Goal: Task Accomplishment & Management: Manage account settings

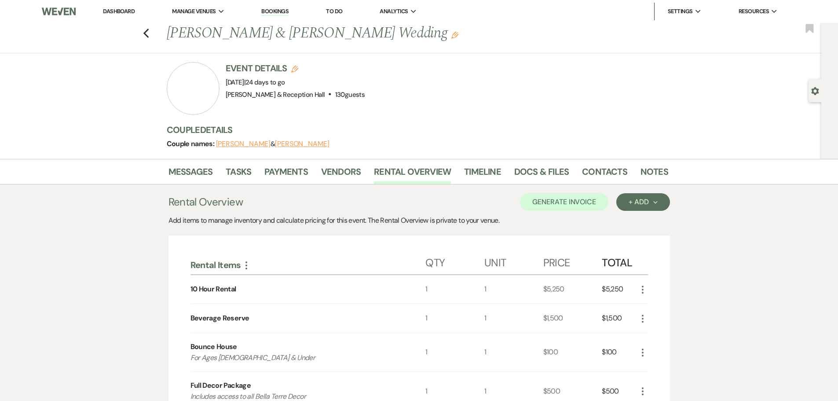
click at [554, 163] on li "Docs & Files" at bounding box center [548, 173] width 68 height 21
click at [554, 169] on link "Docs & Files" at bounding box center [541, 173] width 55 height 19
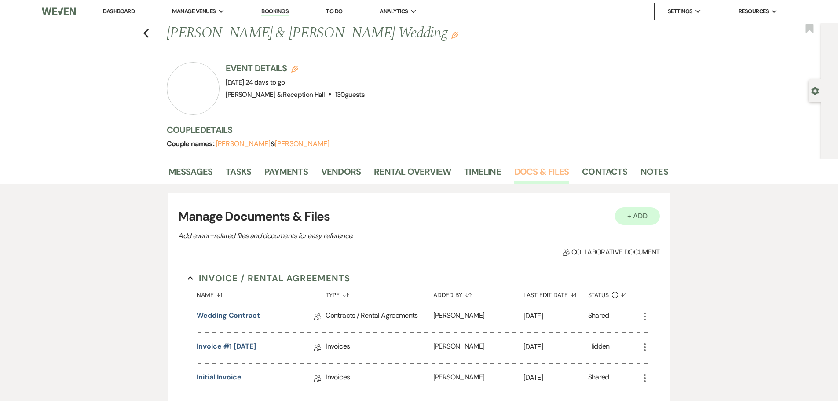
scroll to position [88, 0]
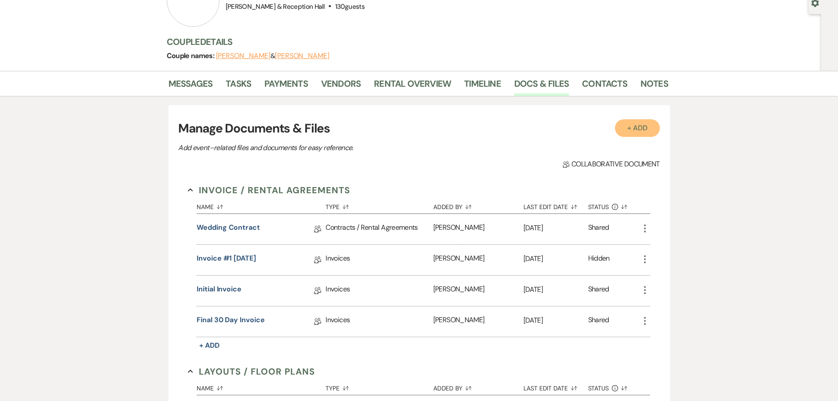
click at [634, 131] on button "+ Add" at bounding box center [637, 128] width 45 height 18
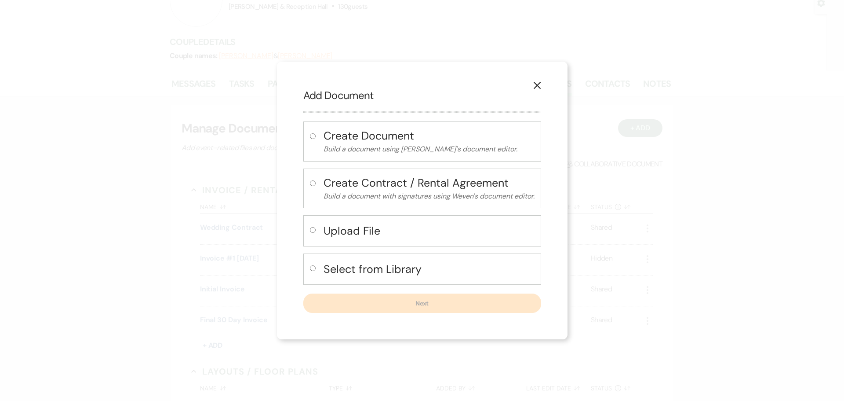
click at [348, 222] on button "Upload File" at bounding box center [429, 231] width 211 height 18
radio input "true"
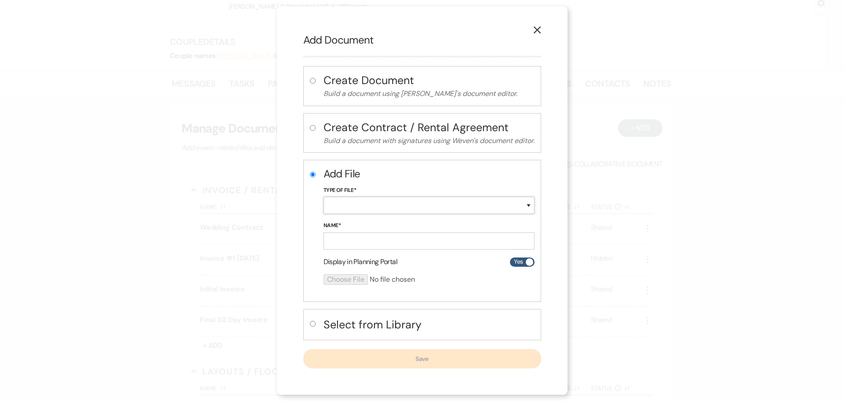
click at [384, 205] on select "Special Event Insurance Vendor Certificate of Insurance Contracts / Rental Agre…" at bounding box center [429, 205] width 211 height 17
select select "24"
click at [324, 197] on select "Special Event Insurance Vendor Certificate of Insurance Contracts / Rental Agre…" at bounding box center [429, 205] width 211 height 17
click at [351, 236] on input "Name*" at bounding box center [429, 240] width 211 height 17
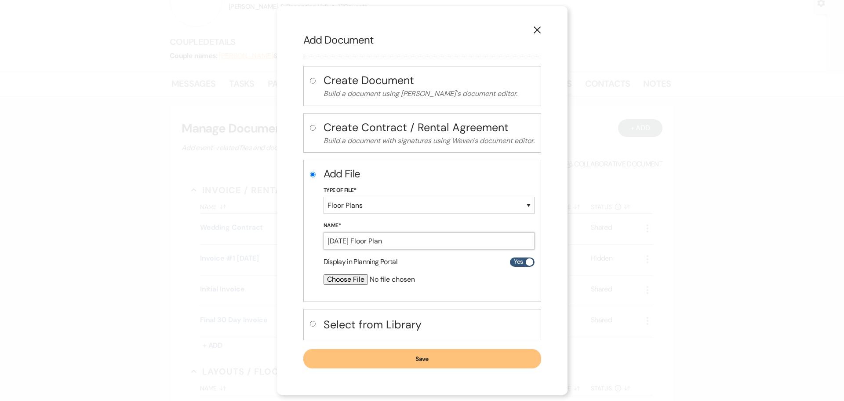
type input "10.12.25 Floor Plan"
click at [344, 281] on input "file" at bounding box center [406, 279] width 164 height 11
type input "C:\fakepath\10.12.25 Floor Plan .png"
click at [398, 363] on button "Save" at bounding box center [422, 358] width 238 height 19
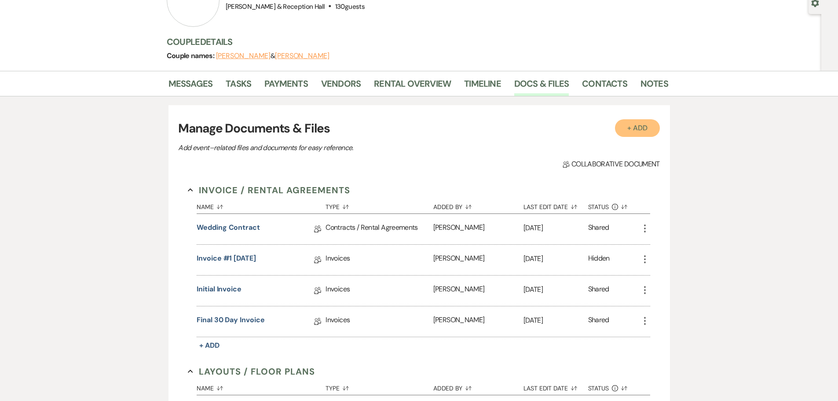
click at [619, 135] on button "+ Add" at bounding box center [637, 128] width 45 height 18
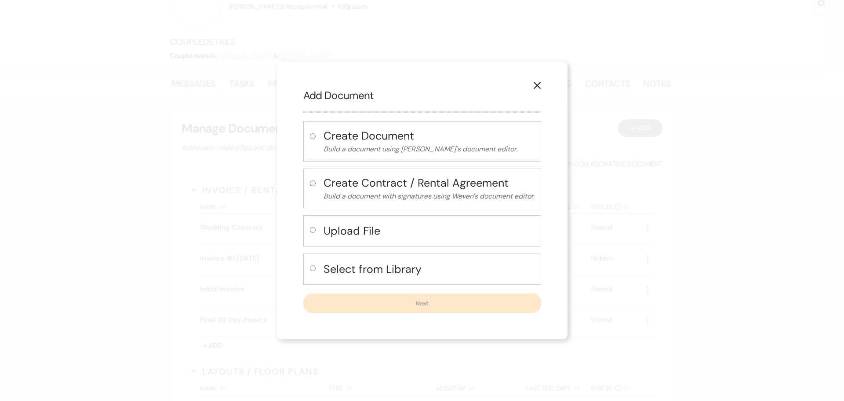
click at [359, 227] on h4 "Upload File" at bounding box center [429, 230] width 211 height 15
radio input "true"
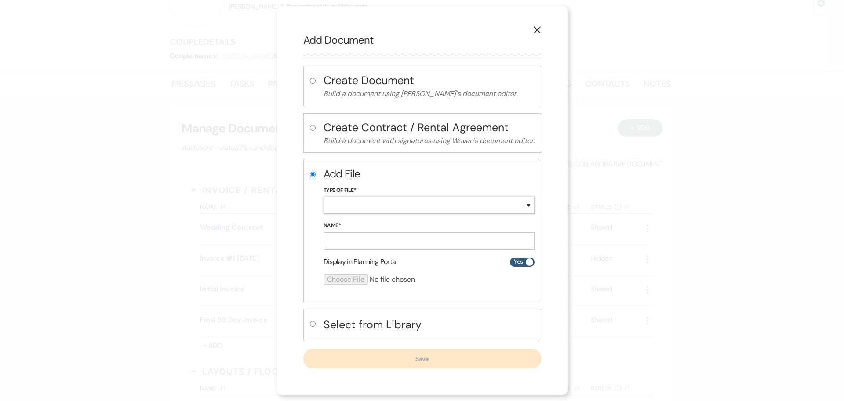
click at [374, 200] on select "Special Event Insurance Vendor Certificate of Insurance Contracts / Rental Agre…" at bounding box center [429, 205] width 211 height 17
select select "30"
click at [324, 197] on select "Special Event Insurance Vendor Certificate of Insurance Contracts / Rental Agre…" at bounding box center [429, 205] width 211 height 17
click at [339, 238] on input "Name*" at bounding box center [429, 240] width 211 height 17
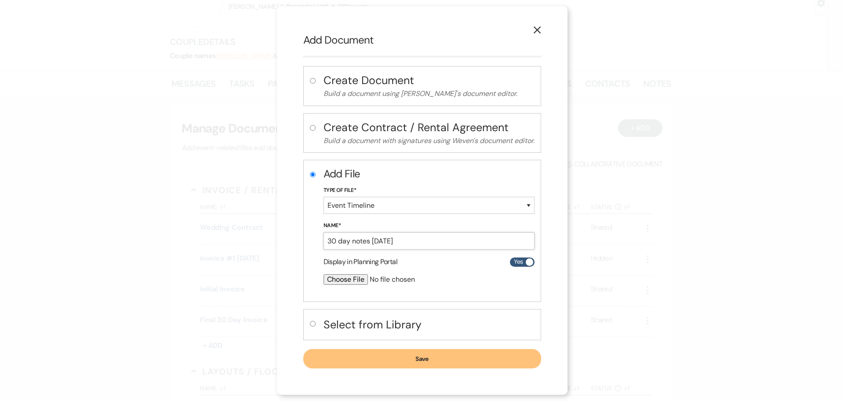
type input "30 day notes 10.12.25"
click at [340, 281] on input "file" at bounding box center [406, 279] width 164 height 11
type input "C:\fakepath\30 day notes Brenda and Peter.pdf"
click at [418, 355] on button "Save" at bounding box center [422, 358] width 238 height 19
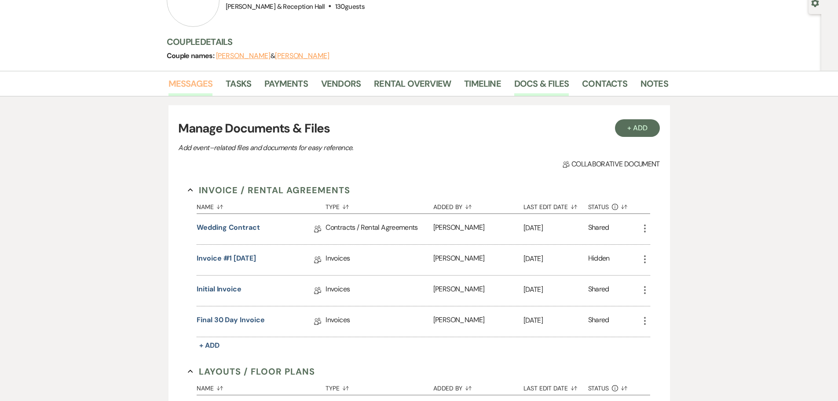
click at [184, 82] on link "Messages" at bounding box center [190, 86] width 44 height 19
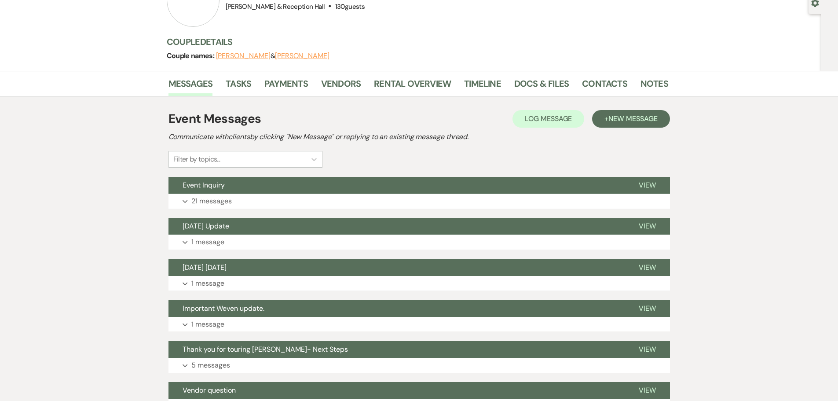
click at [631, 128] on div "Event Messages Log Log Message + New Message Communicate with clients by clicki…" at bounding box center [418, 138] width 501 height 58
click at [184, 191] on button "Event Inquiry" at bounding box center [396, 185] width 456 height 17
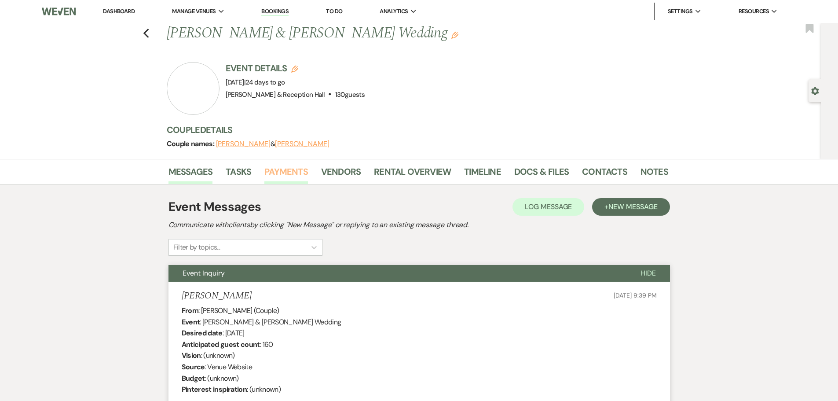
click at [288, 170] on link "Payments" at bounding box center [286, 173] width 44 height 19
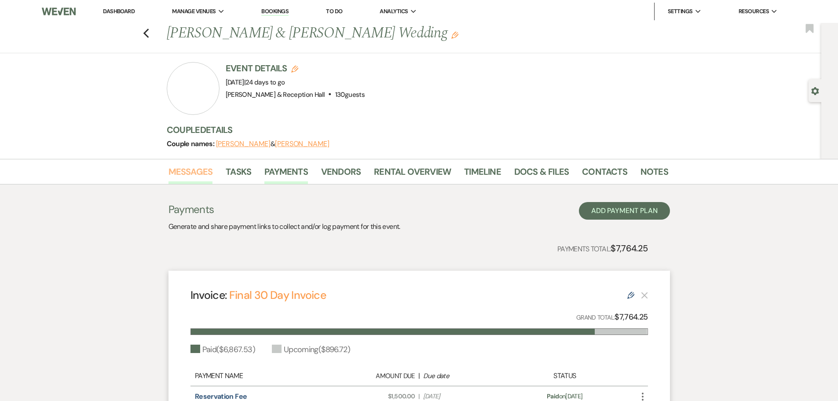
click at [205, 170] on link "Messages" at bounding box center [190, 173] width 44 height 19
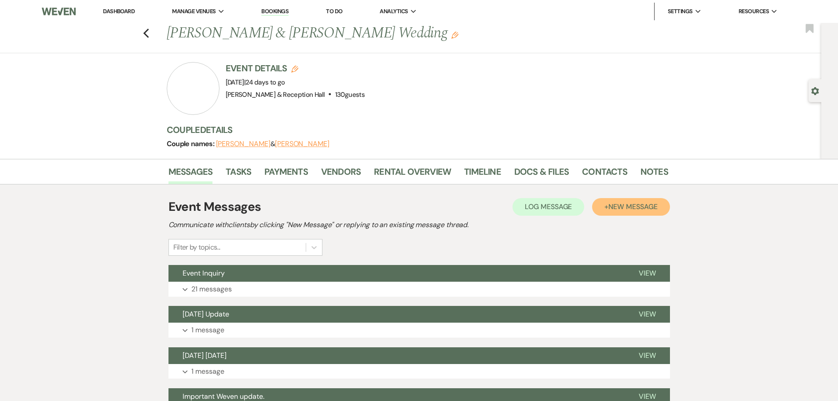
click at [644, 204] on span "New Message" at bounding box center [632, 206] width 49 height 9
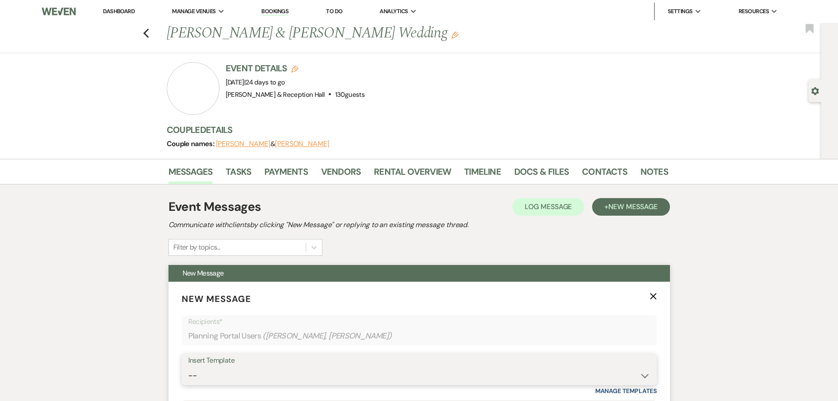
drag, startPoint x: 290, startPoint y: 382, endPoint x: 274, endPoint y: 368, distance: 21.2
click at [290, 382] on select "-- Weven Planning Portal Introduction (Booked Events) Initial Inquiry Response …" at bounding box center [419, 375] width 462 height 17
select select "4829"
click at [188, 367] on select "-- Weven Planning Portal Introduction (Booked Events) Initial Inquiry Response …" at bounding box center [419, 375] width 462 height 17
type input "Follow-Up from Our 30-Day Meeting"
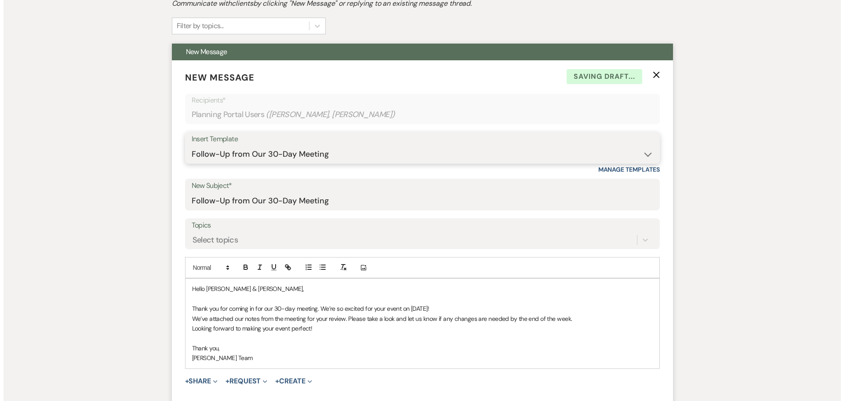
scroll to position [264, 0]
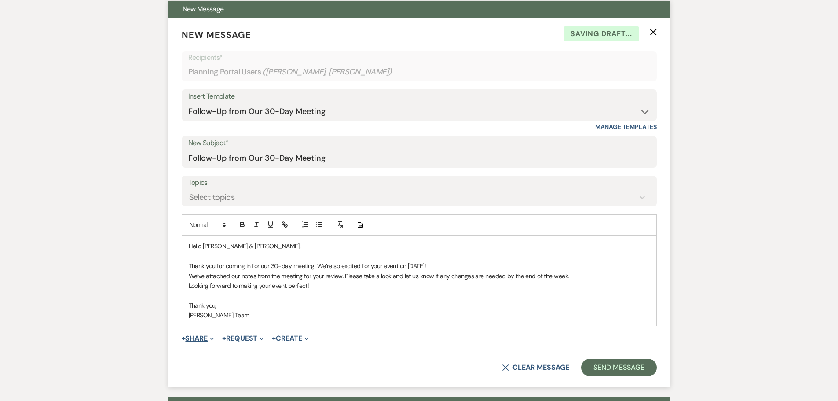
click at [211, 336] on icon "Expand" at bounding box center [212, 338] width 4 height 4
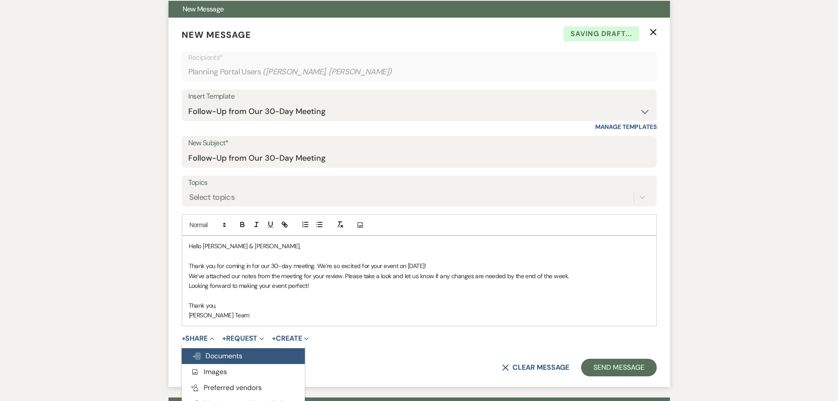
click at [238, 353] on span "Doc Upload Documents" at bounding box center [217, 355] width 50 height 9
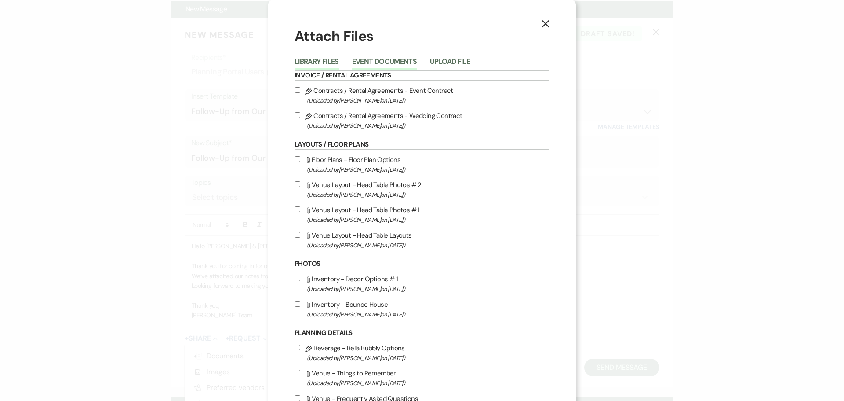
click at [376, 58] on button "Event Documents" at bounding box center [384, 64] width 65 height 12
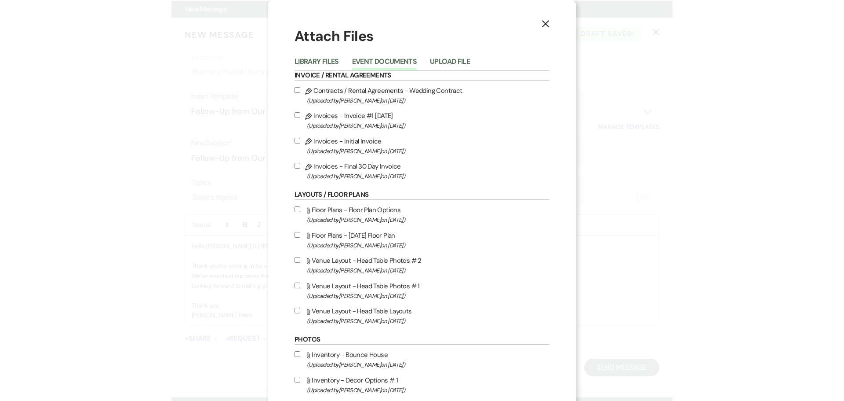
click at [295, 164] on input "Pencil Invoices - Final 30 Day Invoice (Uploaded by Katie Dreyer on Sep 16th, 2…" at bounding box center [298, 166] width 6 height 6
checkbox input "true"
click at [295, 235] on input "Attach File Floor Plans - 10.12.25 Floor Plan (Uploaded by Lexie Craft on Sep 1…" at bounding box center [298, 235] width 6 height 6
checkbox input "true"
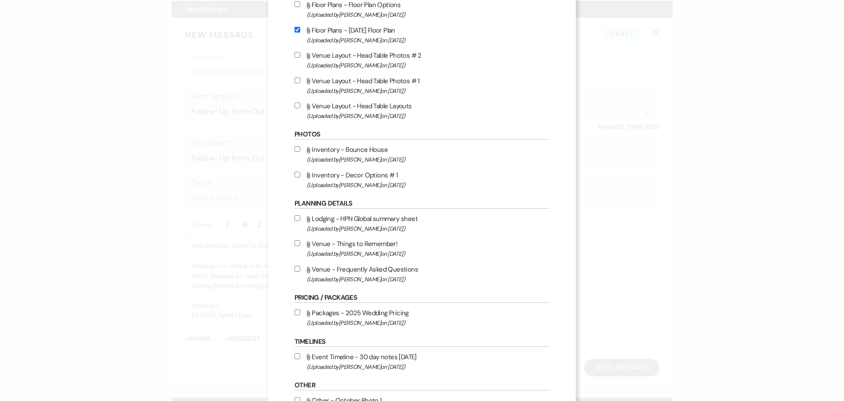
scroll to position [220, 0]
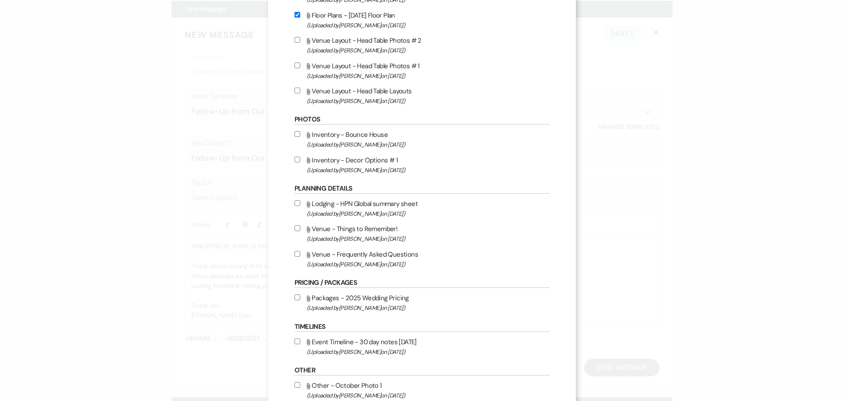
click at [295, 343] on input "Attach File Event Timeline - 30 day notes 10.12.25 (Uploaded by Lexie Craft on …" at bounding box center [298, 341] width 6 height 6
checkbox input "true"
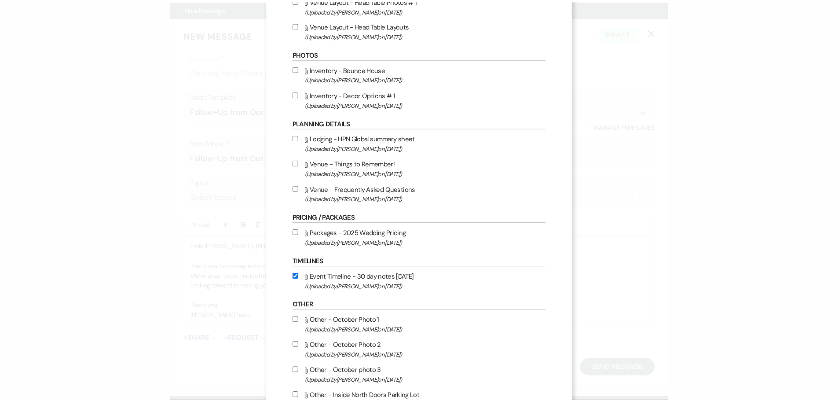
scroll to position [398, 0]
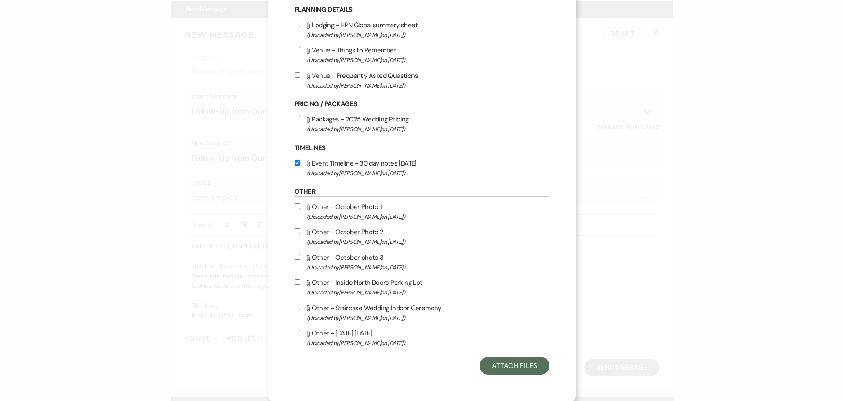
click at [543, 378] on div "X Attach Files Library Files Event Documents Upload File Invoice / Rental Agree…" at bounding box center [422, 1] width 308 height 799
click at [522, 367] on button "Attach Files" at bounding box center [515, 366] width 70 height 18
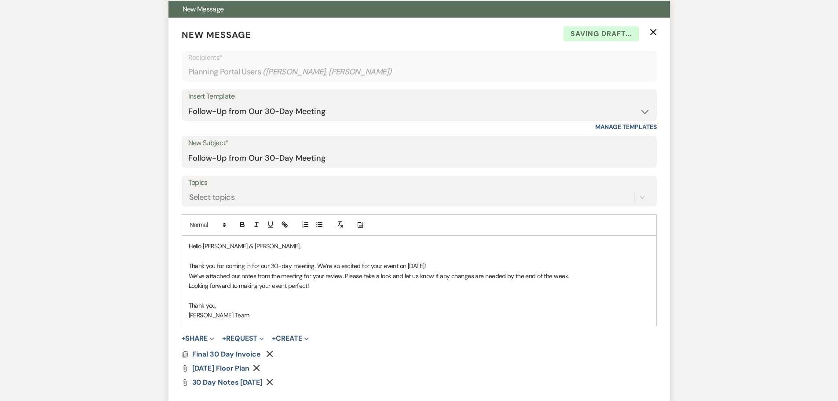
scroll to position [440, 0]
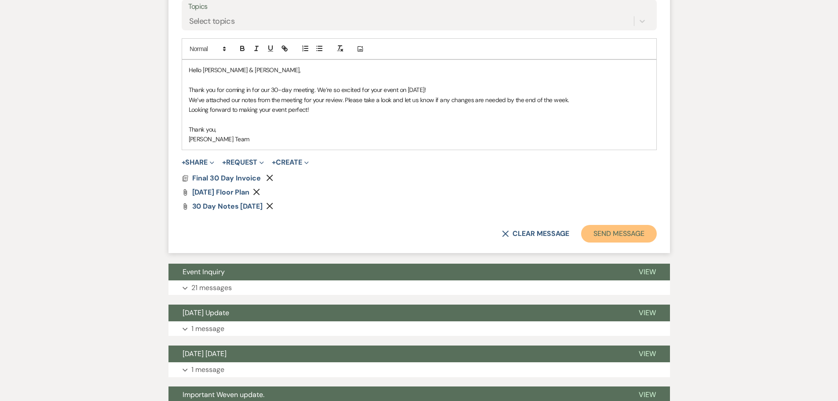
click at [606, 233] on button "Send Message" at bounding box center [618, 234] width 75 height 18
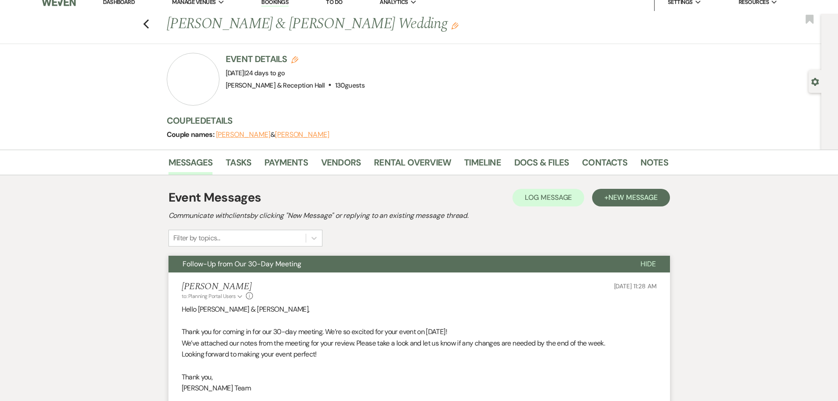
scroll to position [0, 0]
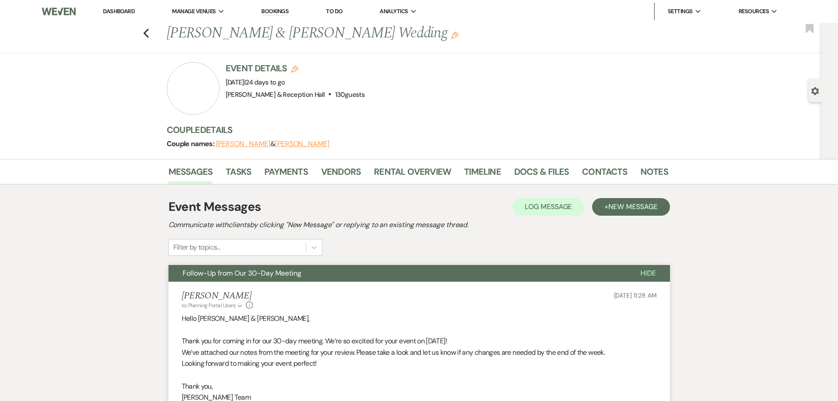
drag, startPoint x: 133, startPoint y: 10, endPoint x: 133, endPoint y: 2, distance: 7.9
click at [133, 10] on link "Dashboard" at bounding box center [119, 10] width 32 height 7
select select "5"
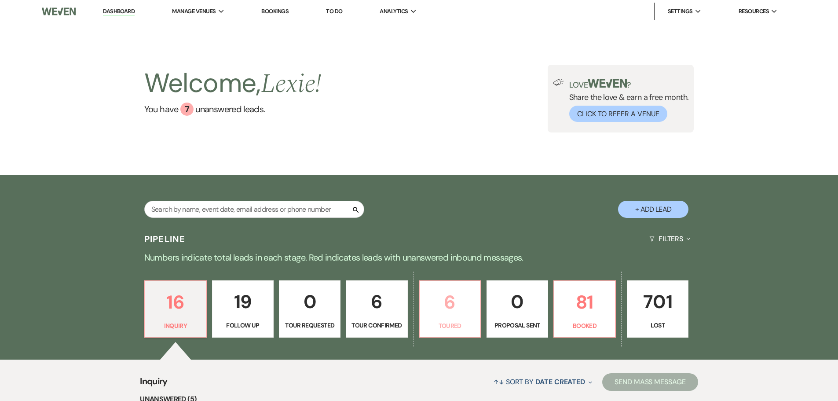
click at [448, 310] on p "6" at bounding box center [450, 301] width 50 height 29
select select "5"
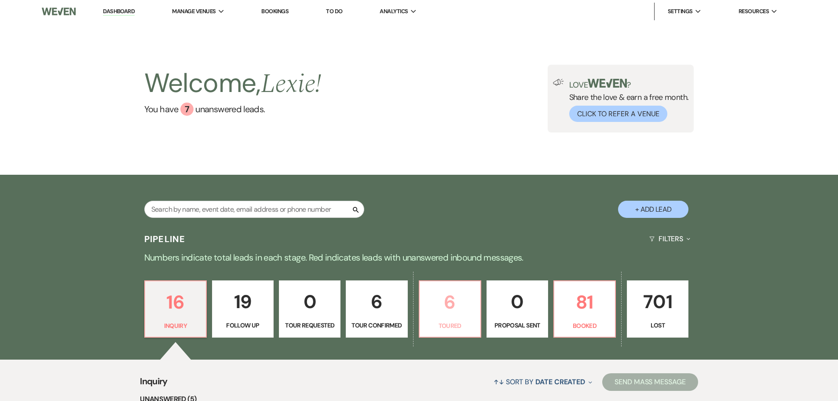
select select "5"
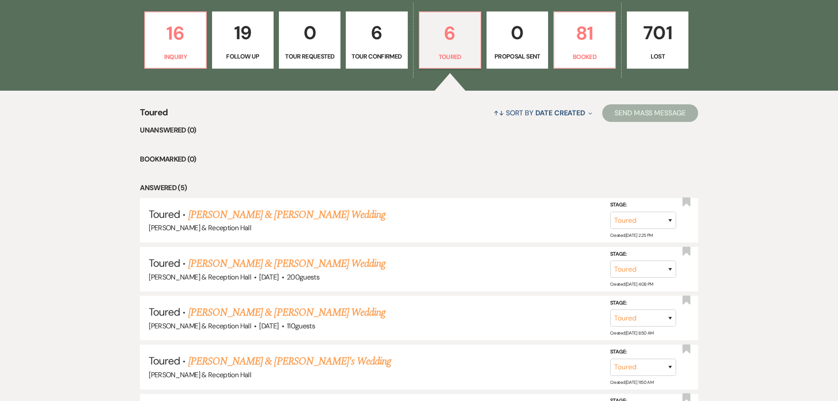
scroll to position [158, 0]
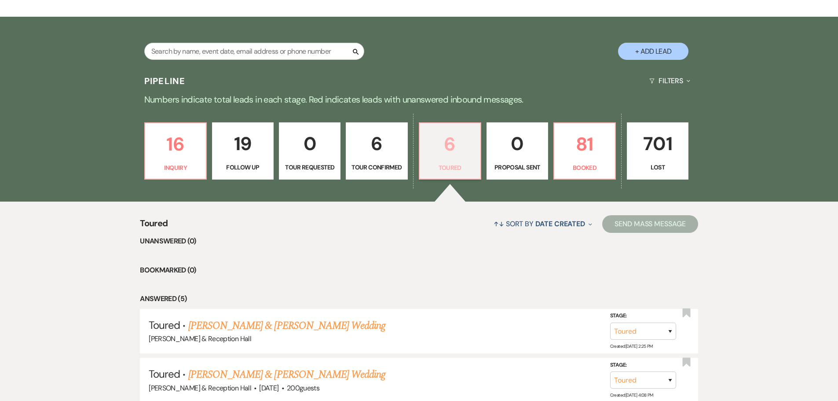
click at [457, 148] on p "6" at bounding box center [450, 143] width 50 height 29
click at [579, 150] on p "81" at bounding box center [584, 143] width 50 height 29
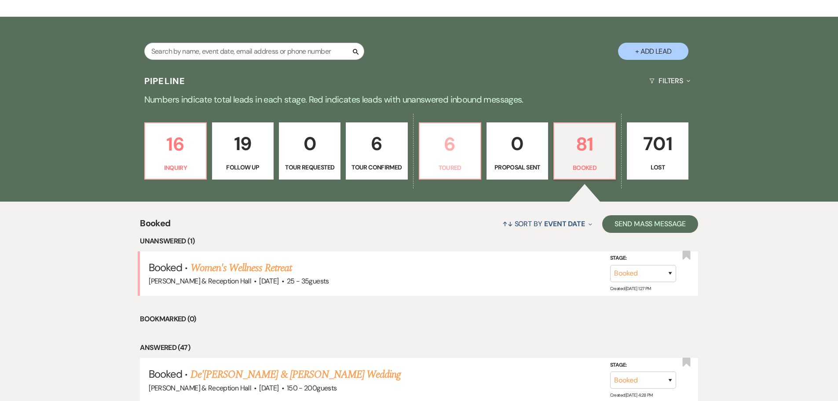
click at [435, 164] on p "Toured" at bounding box center [450, 168] width 50 height 10
select select "5"
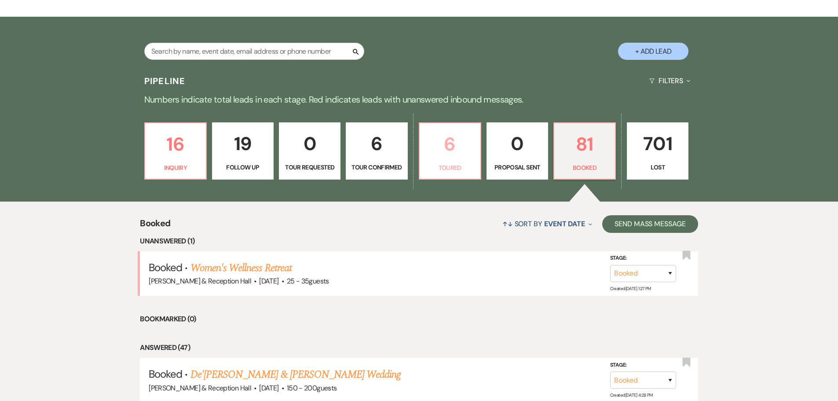
select select "5"
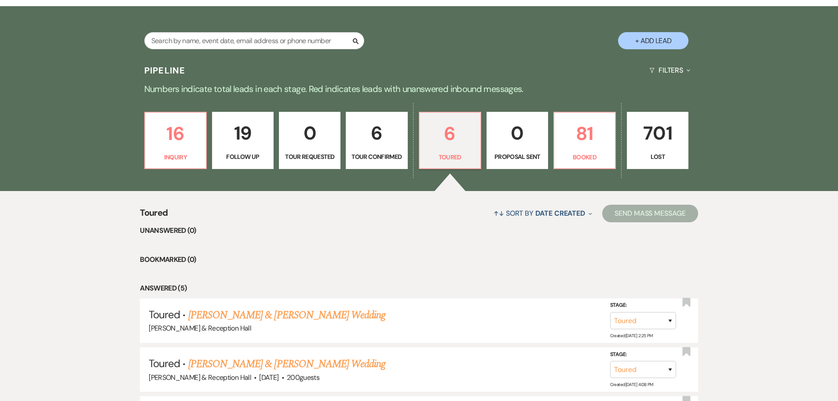
scroll to position [158, 0]
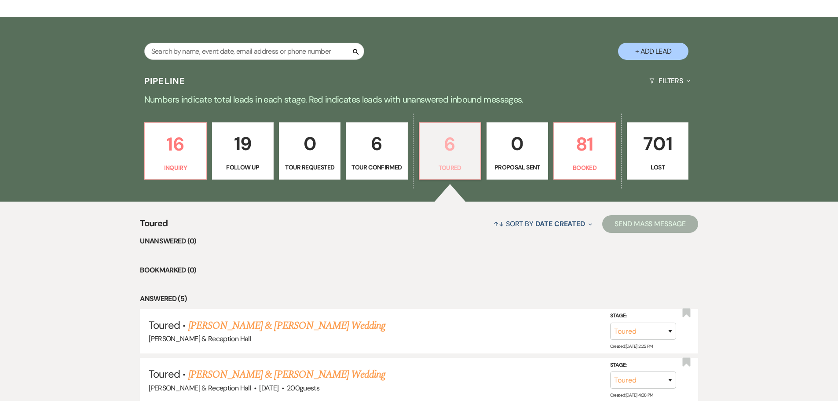
click at [468, 152] on p "6" at bounding box center [450, 143] width 50 height 29
click at [681, 147] on p "701" at bounding box center [657, 143] width 50 height 29
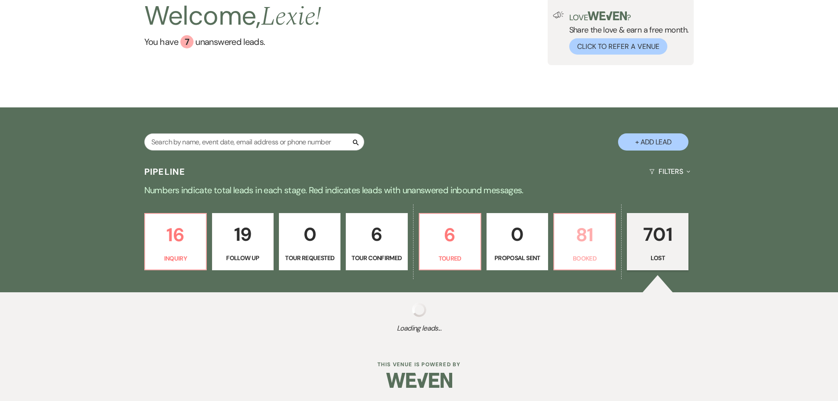
click at [575, 236] on p "81" at bounding box center [584, 234] width 50 height 29
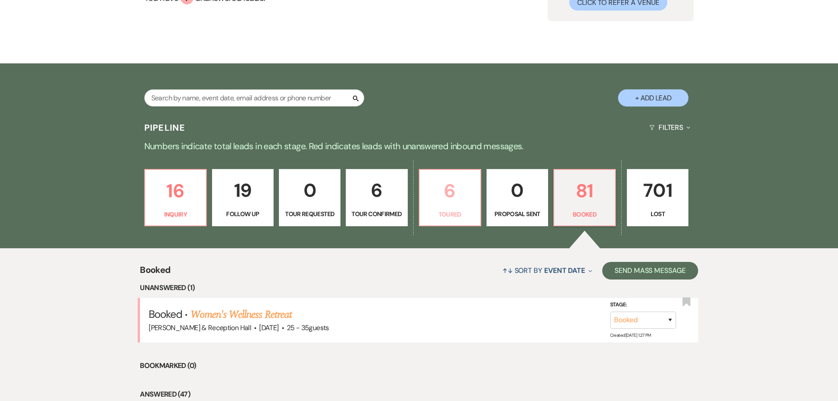
click at [450, 207] on link "6 Toured" at bounding box center [450, 197] width 62 height 57
select select "5"
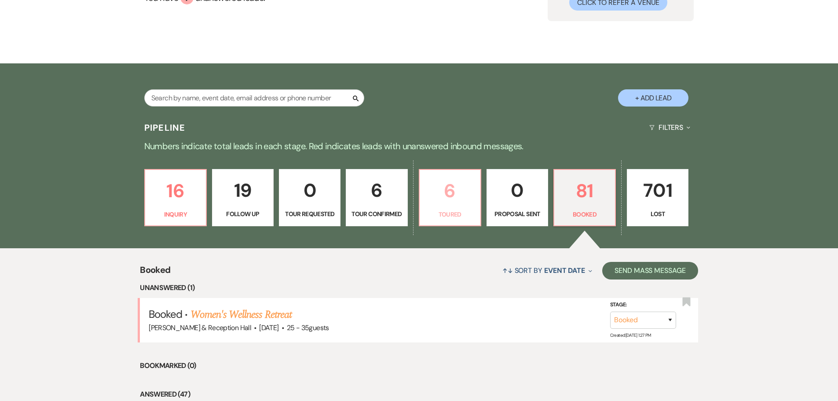
select select "5"
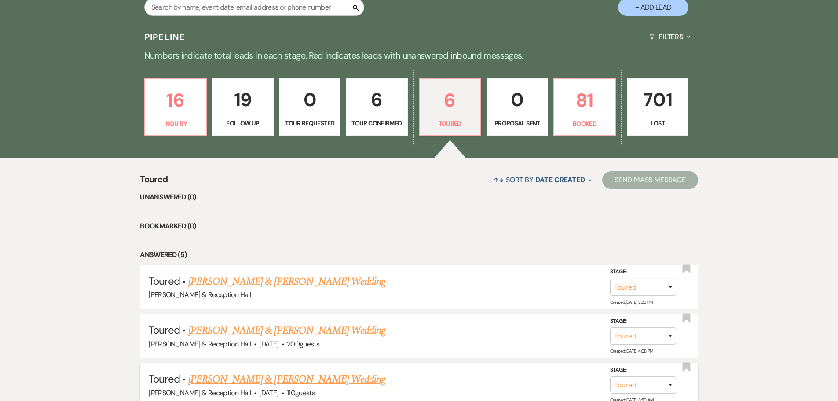
scroll to position [331, 0]
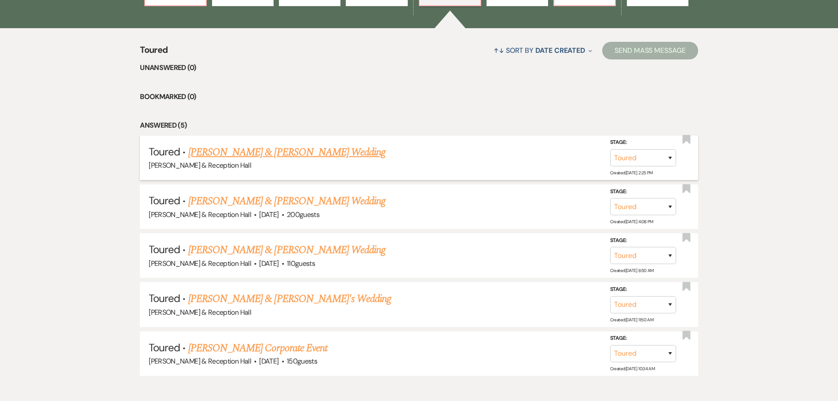
click at [266, 153] on link "Brandon Flowers & Kayse Odman's Wedding" at bounding box center [286, 152] width 197 height 16
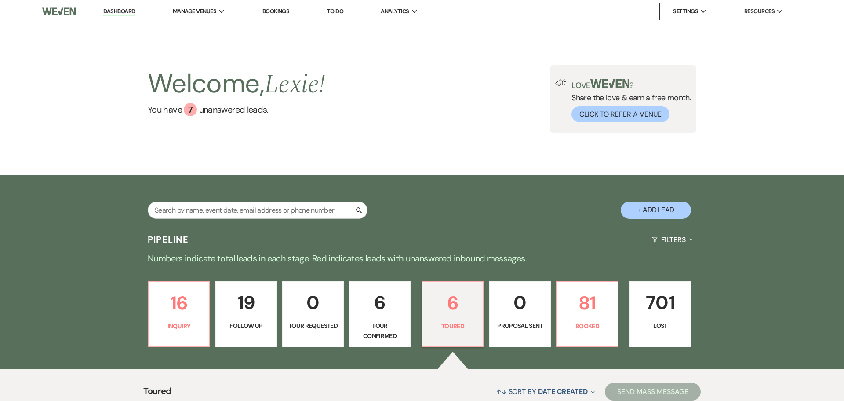
select select "5"
select select "22"
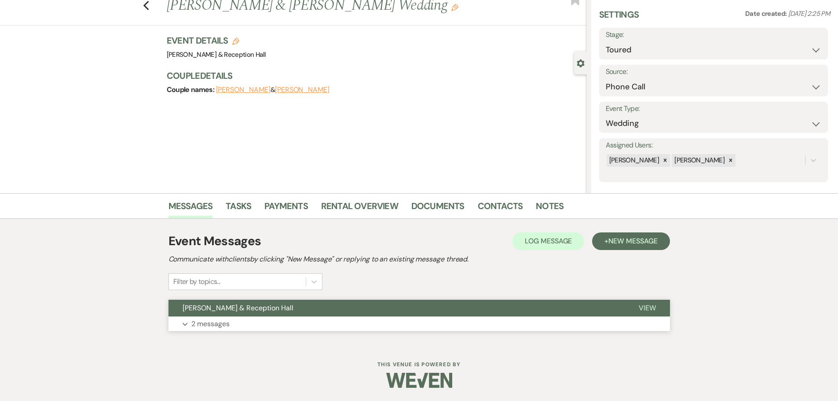
click at [266, 314] on button "[PERSON_NAME] & Reception Hall" at bounding box center [396, 307] width 456 height 17
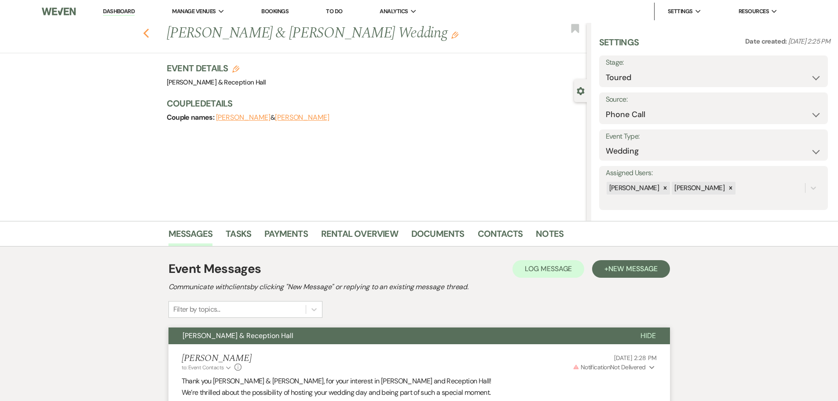
click at [149, 34] on use "button" at bounding box center [146, 34] width 6 height 10
select select "5"
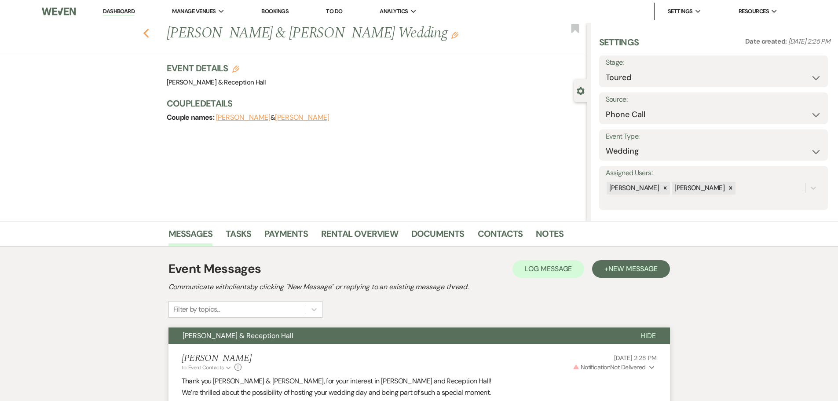
select select "5"
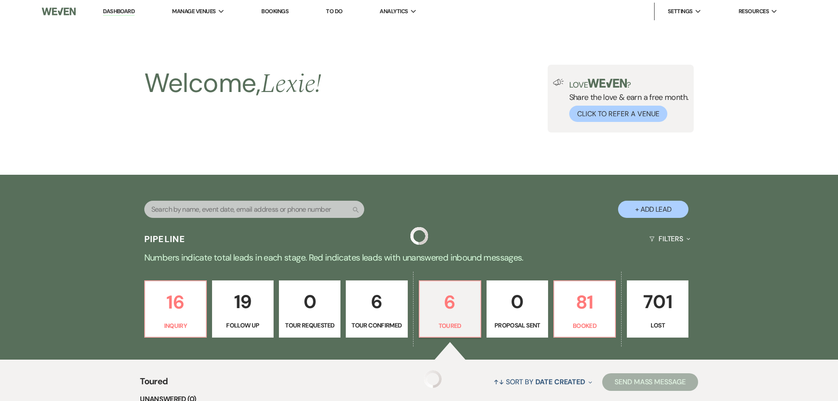
scroll to position [331, 0]
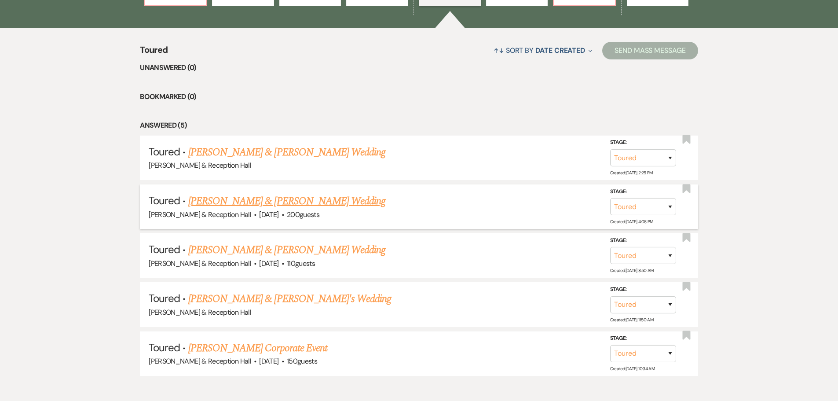
click at [262, 198] on link "Graham Sorensen & Megan Kucera's Wedding" at bounding box center [286, 201] width 197 height 16
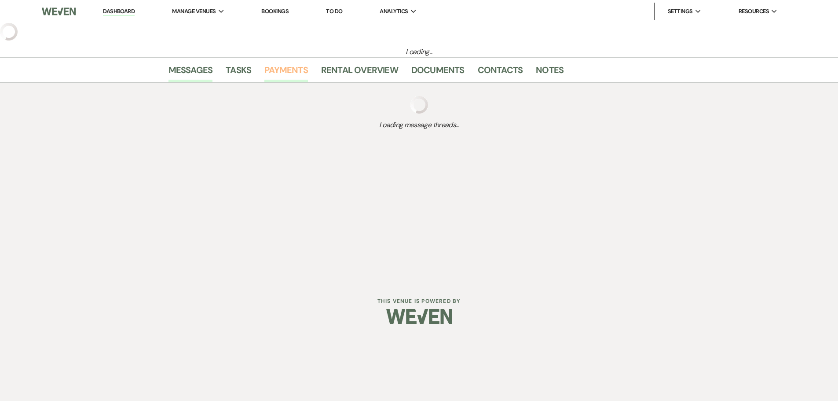
select select "5"
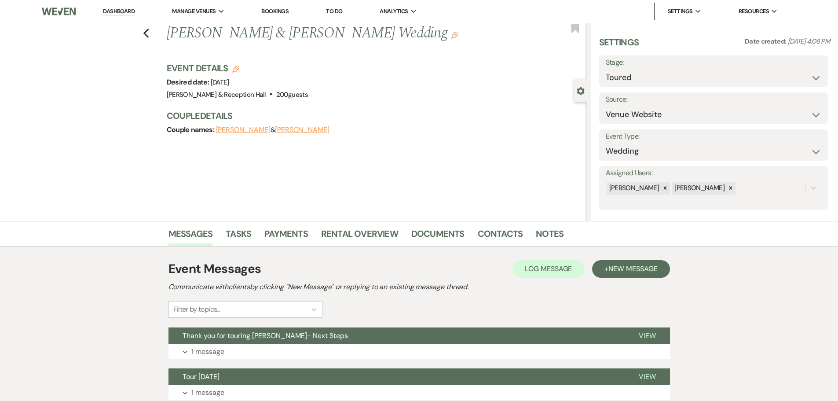
scroll to position [109, 0]
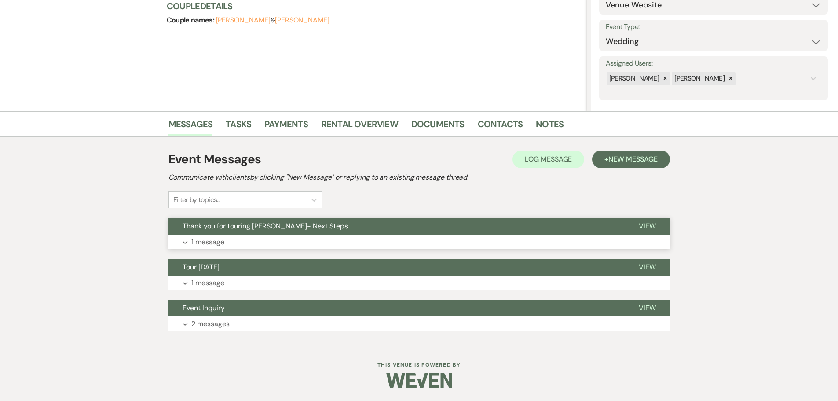
click at [256, 233] on button "Thank you for touring Bella Terre- Next Steps" at bounding box center [396, 226] width 456 height 17
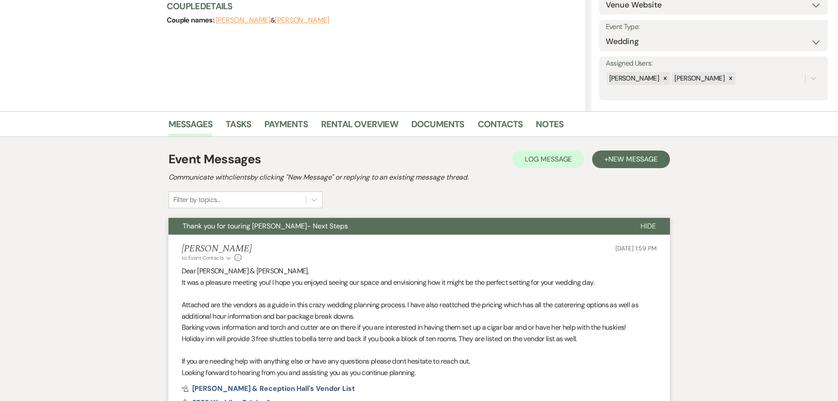
click at [256, 233] on button "Thank you for touring Bella Terre- Next Steps" at bounding box center [397, 226] width 458 height 17
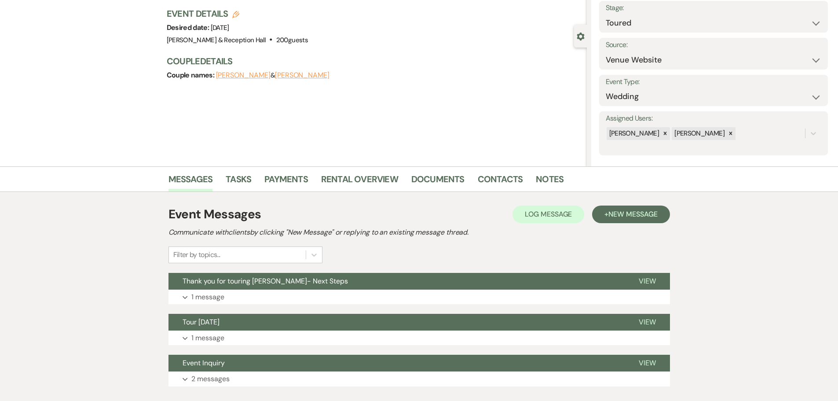
scroll to position [0, 0]
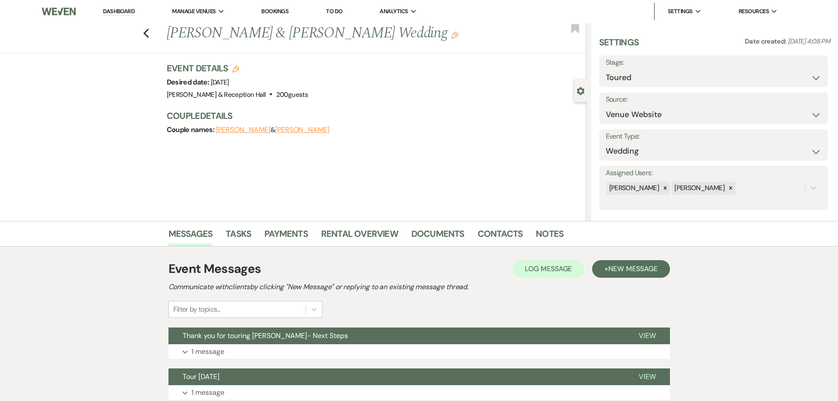
click at [634, 65] on label "Stage:" at bounding box center [712, 62] width 215 height 13
click at [631, 73] on select "Inquiry Follow Up Tour Requested Tour Confirmed Toured Proposal Sent Booked Lost" at bounding box center [712, 77] width 215 height 17
select select "8"
click at [605, 69] on select "Inquiry Follow Up Tour Requested Tour Confirmed Toured Proposal Sent Booked Lost" at bounding box center [712, 77] width 215 height 17
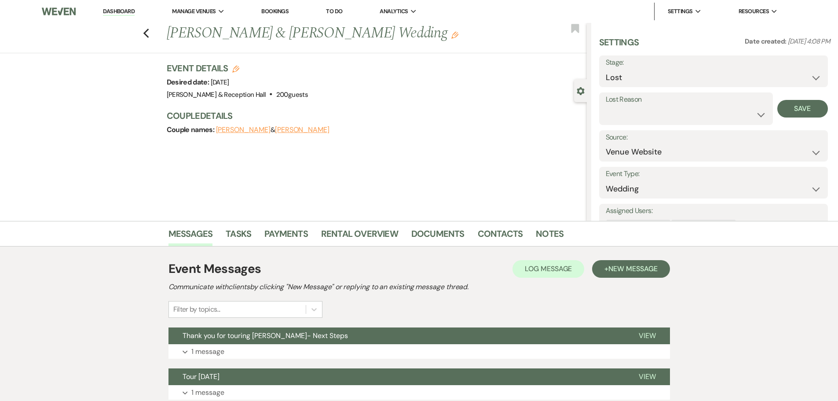
click at [658, 127] on div "Settings Date created: Aug 03, 2025, 4:08 PM Stage: Inquiry Follow Up Tour Requ…" at bounding box center [714, 141] width 231 height 211
click at [657, 117] on select "Booked Elsewhere Budget Date Unavailable No Response Not a Good Match Capacity …" at bounding box center [685, 114] width 160 height 17
select select "7"
click at [605, 106] on select "Booked Elsewhere Budget Date Unavailable No Response Not a Good Match Capacity …" at bounding box center [685, 114] width 160 height 17
click at [798, 113] on button "Save" at bounding box center [802, 109] width 51 height 18
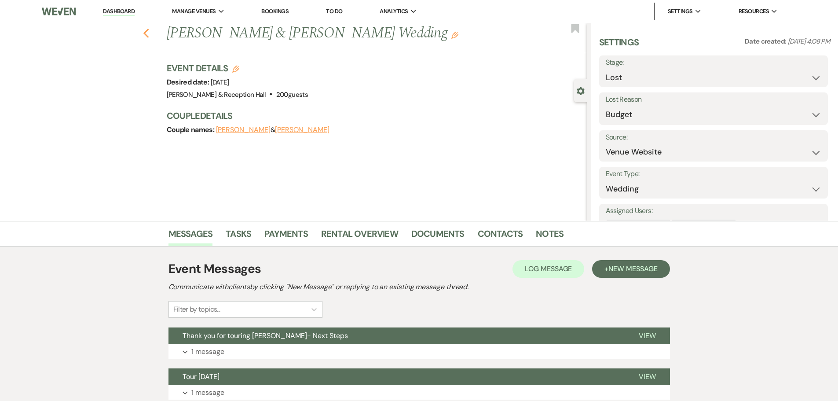
click at [147, 36] on icon "Previous" at bounding box center [146, 33] width 7 height 11
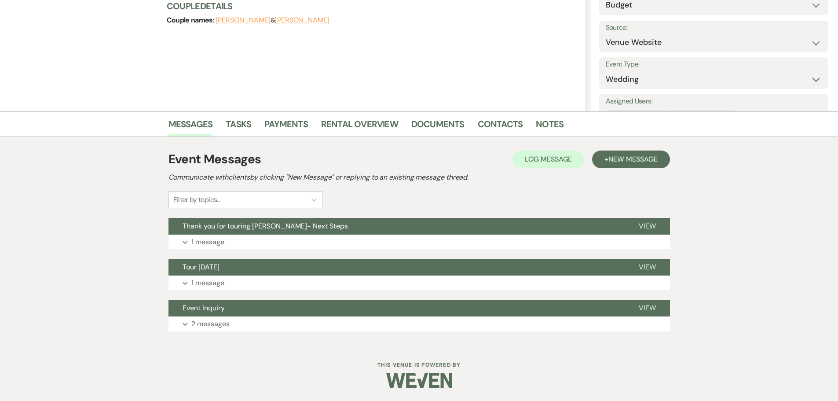
select select "5"
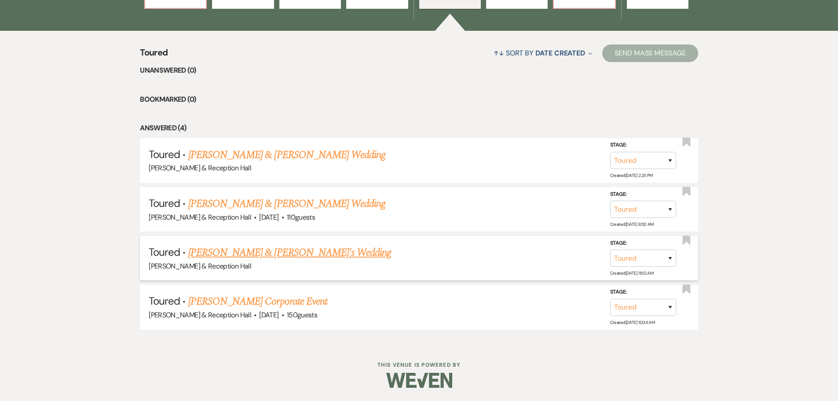
click at [255, 253] on link "Mekalah Neddo & Fiance's Wedding" at bounding box center [289, 252] width 203 height 16
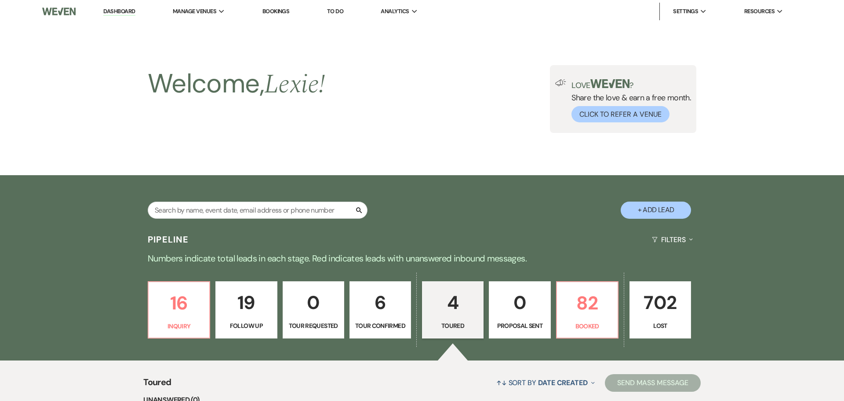
select select "5"
select select "22"
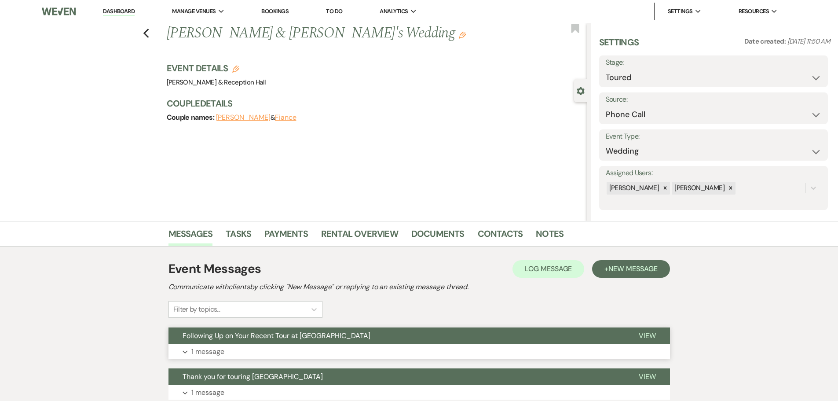
click at [253, 343] on button "Following Up on Your Recent Tour at Bella Terre" at bounding box center [396, 335] width 456 height 17
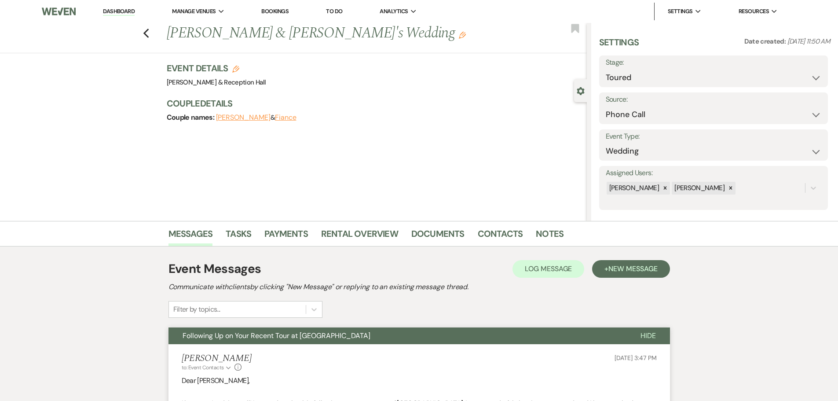
click at [650, 66] on label "Stage:" at bounding box center [712, 62] width 215 height 13
drag, startPoint x: 634, startPoint y: 75, endPoint x: 632, endPoint y: 82, distance: 7.4
click at [634, 75] on select "Inquiry Follow Up Tour Requested Tour Confirmed Toured Proposal Sent Booked Lost" at bounding box center [712, 77] width 215 height 17
select select "8"
click at [605, 69] on select "Inquiry Follow Up Tour Requested Tour Confirmed Toured Proposal Sent Booked Lost" at bounding box center [712, 77] width 215 height 17
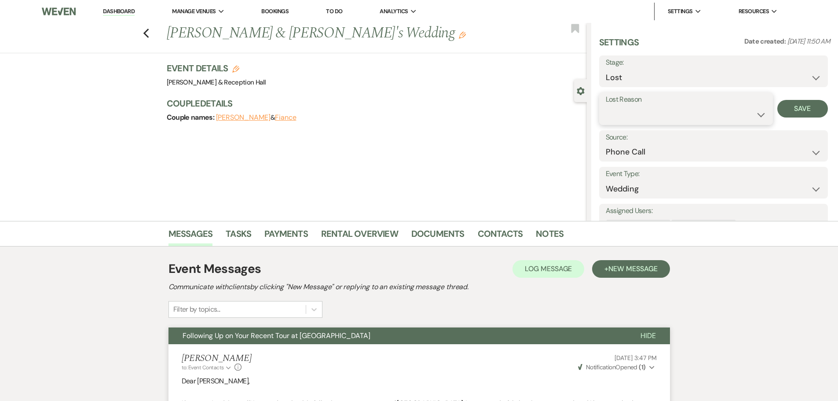
click at [628, 116] on select "Booked Elsewhere Budget Date Unavailable No Response Not a Good Match Capacity …" at bounding box center [685, 114] width 160 height 17
select select "7"
click at [605, 106] on select "Booked Elsewhere Budget Date Unavailable No Response Not a Good Match Capacity …" at bounding box center [685, 114] width 160 height 17
click at [782, 108] on button "Save" at bounding box center [802, 109] width 51 height 18
click at [147, 29] on icon "Previous" at bounding box center [146, 33] width 7 height 11
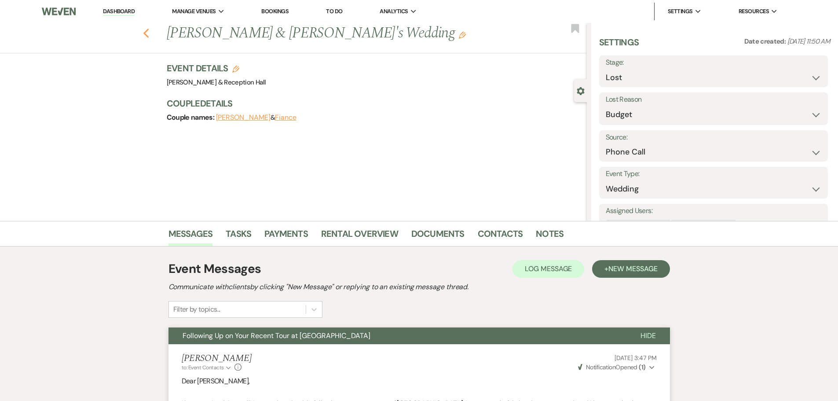
select select "5"
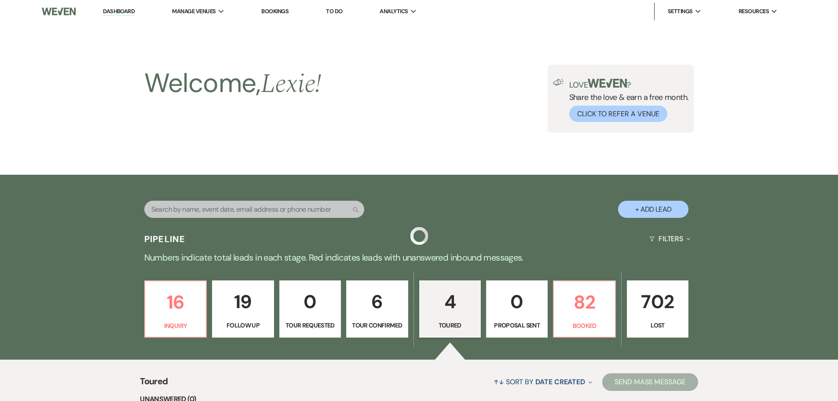
scroll to position [280, 0]
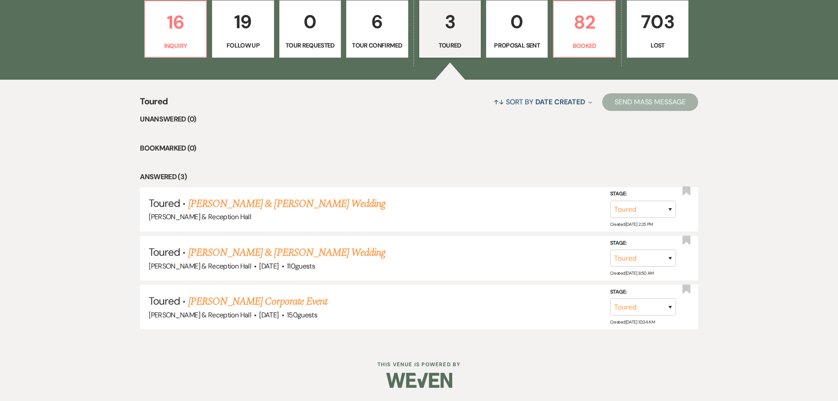
click at [285, 255] on link "Houston Kopp & Cynthia Martinez's Wedding" at bounding box center [286, 252] width 197 height 16
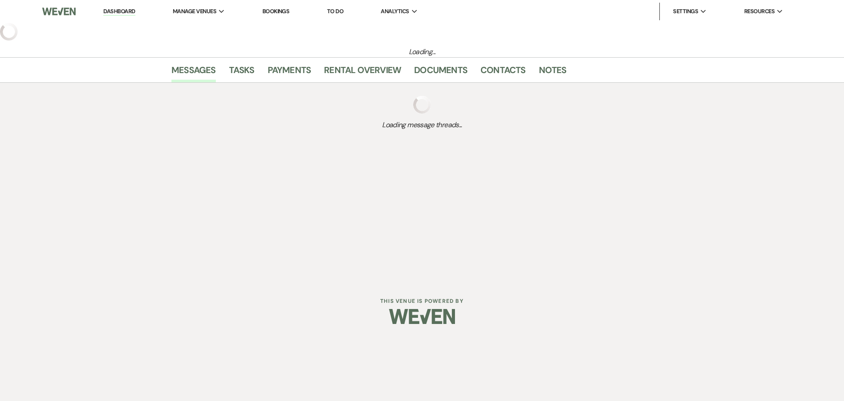
select select "5"
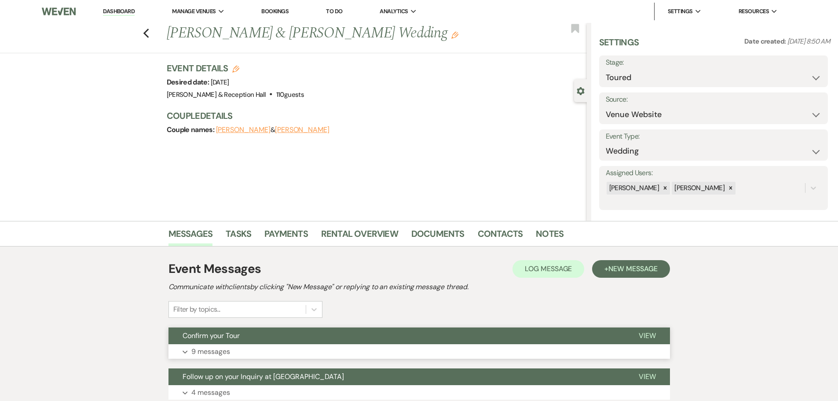
click at [222, 340] on button "Confirm your Tour" at bounding box center [396, 335] width 456 height 17
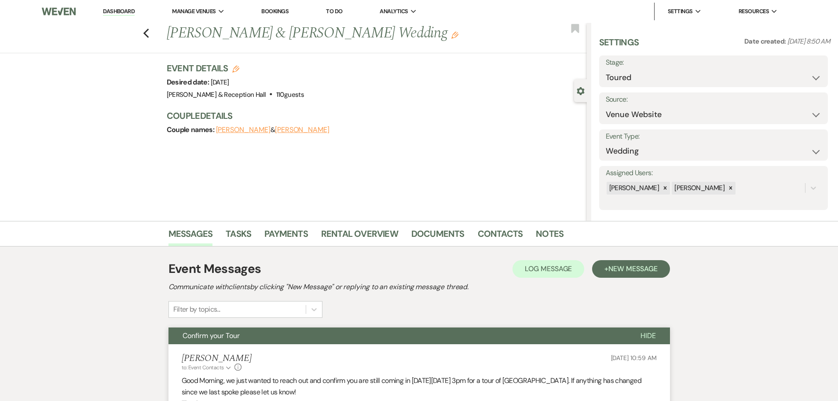
click at [153, 31] on div "Previous Houston Kopp & Cynthia Martinez's Wedding Edit Bookmark" at bounding box center [291, 38] width 591 height 30
click at [149, 31] on icon "Previous" at bounding box center [146, 33] width 7 height 11
select select "5"
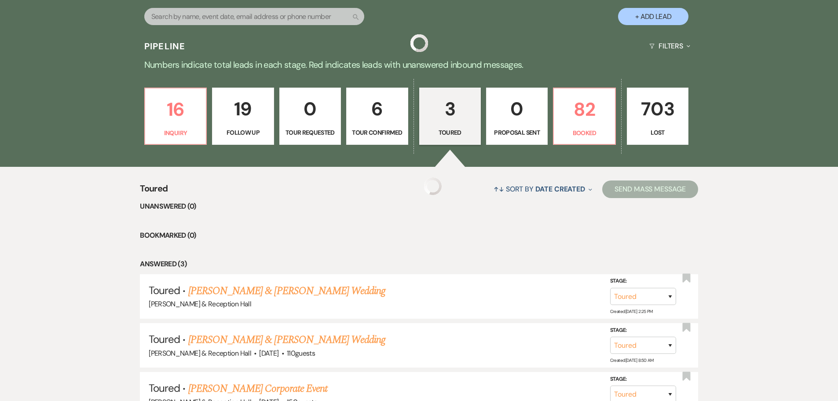
scroll to position [192, 0]
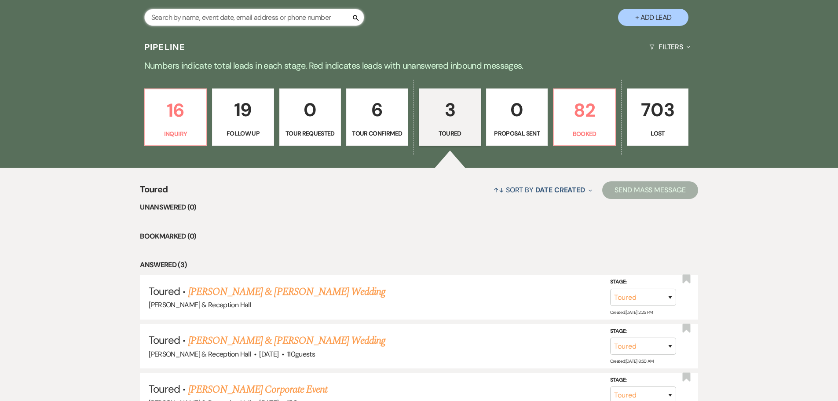
click at [217, 11] on input "text" at bounding box center [254, 17] width 220 height 17
type input "ryl"
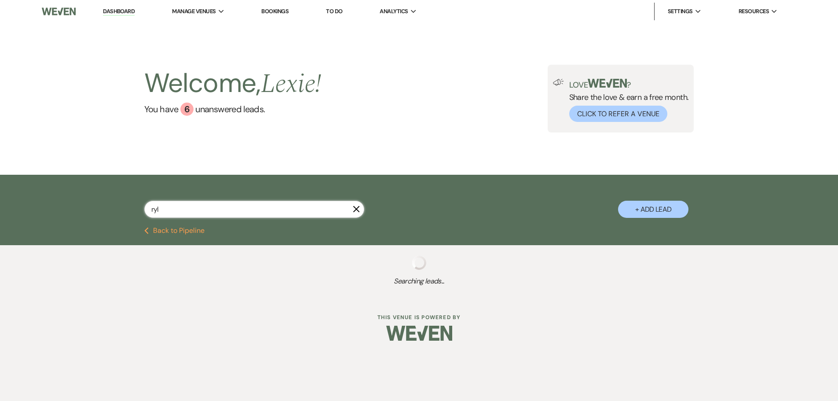
select select "4"
select select "8"
select select "6"
select select "8"
select select "5"
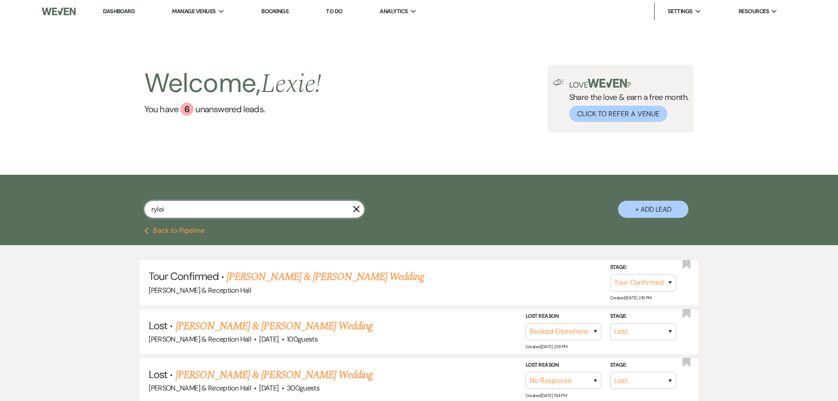
type input "ryleig"
select select "4"
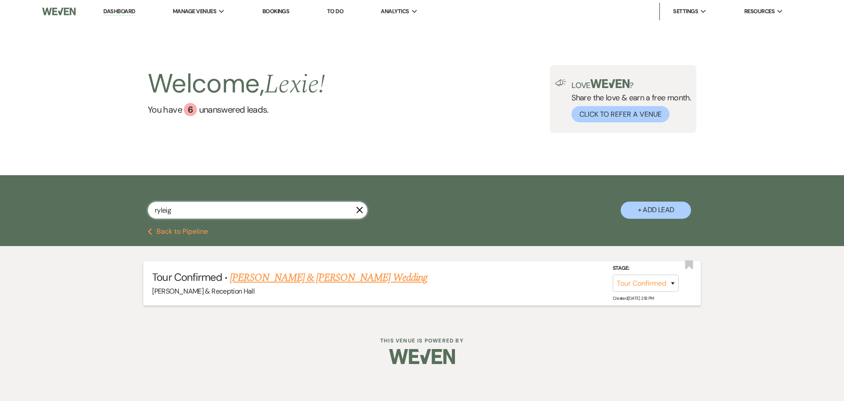
type input "ryleig"
click at [341, 277] on link "[PERSON_NAME] & [PERSON_NAME] Wedding" at bounding box center [328, 278] width 197 height 16
select select "4"
select select "5"
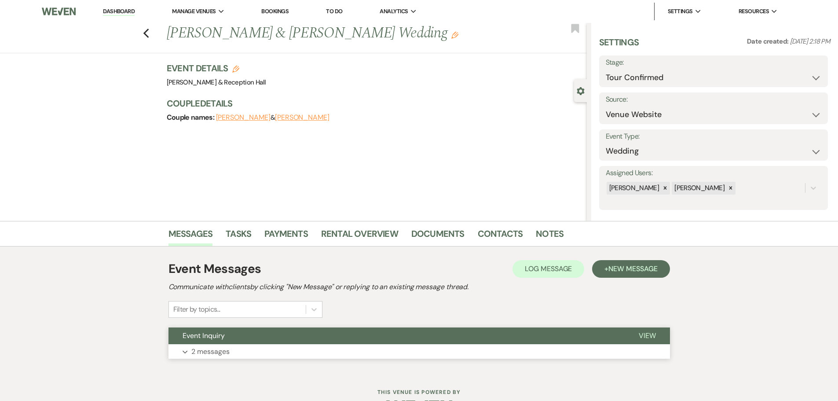
click at [266, 350] on button "Expand 2 messages" at bounding box center [418, 351] width 501 height 15
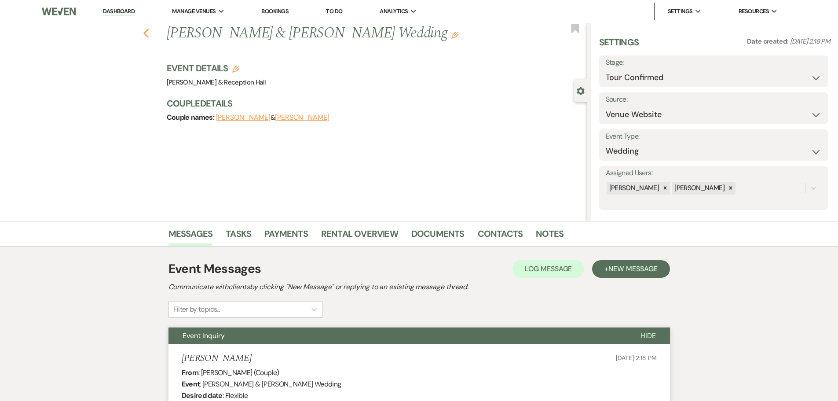
click at [146, 38] on icon "Previous" at bounding box center [146, 33] width 7 height 11
select select "4"
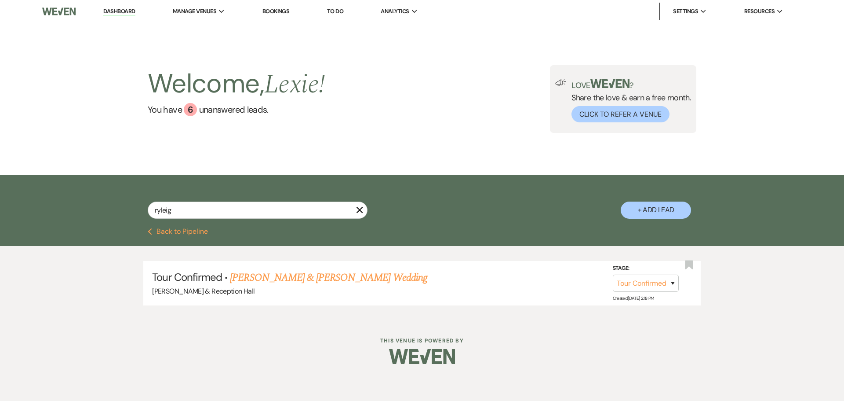
click at [183, 230] on button "Previous Back to Pipeline" at bounding box center [178, 231] width 60 height 7
select select "5"
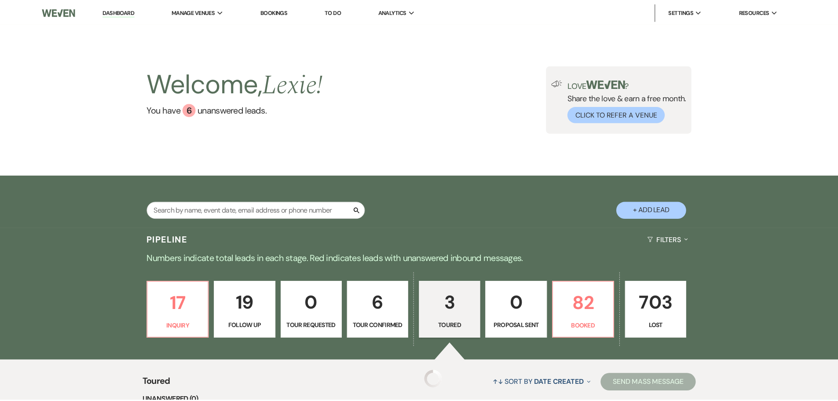
scroll to position [192, 0]
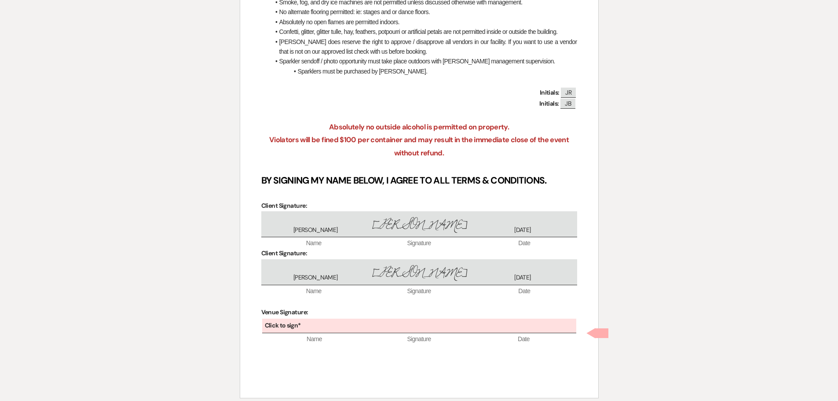
scroll to position [1789, 0]
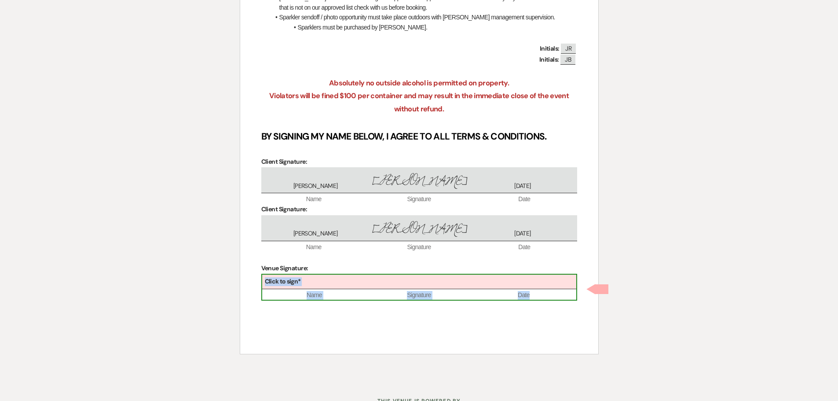
click at [392, 288] on div "Click to sign*" at bounding box center [419, 281] width 314 height 15
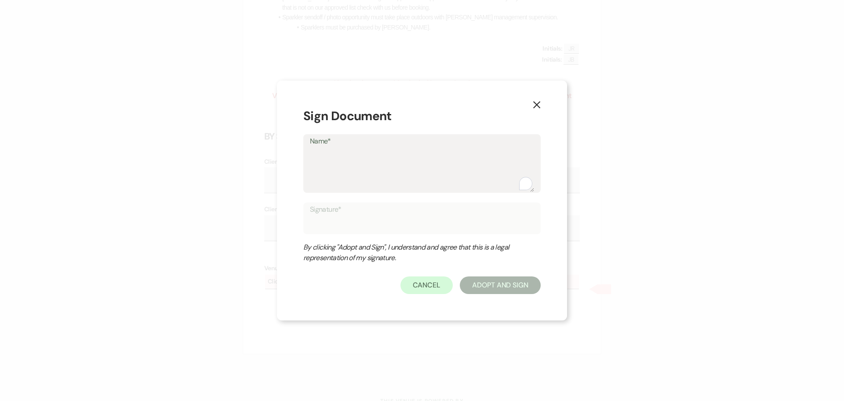
type textarea "L"
type input "L"
type textarea "Le"
type input "Le"
type textarea "Lex"
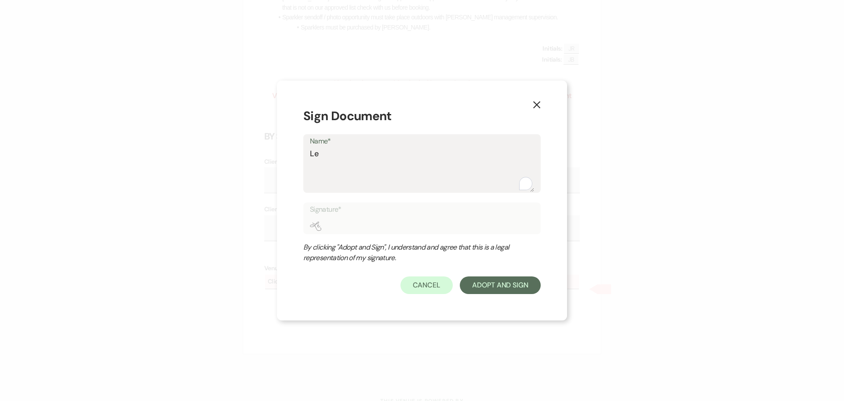
type input "Lex"
type textarea "Lexi"
type input "Lexi"
type textarea "Lexie"
type input "Lexie"
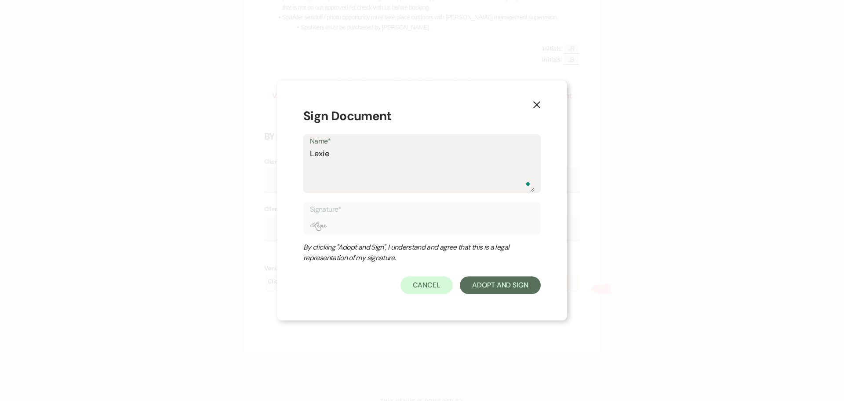
type textarea "Lexie"
type input "Lexie"
type textarea "Lexie C"
type input "Lexie C"
type textarea "Lexie Cr"
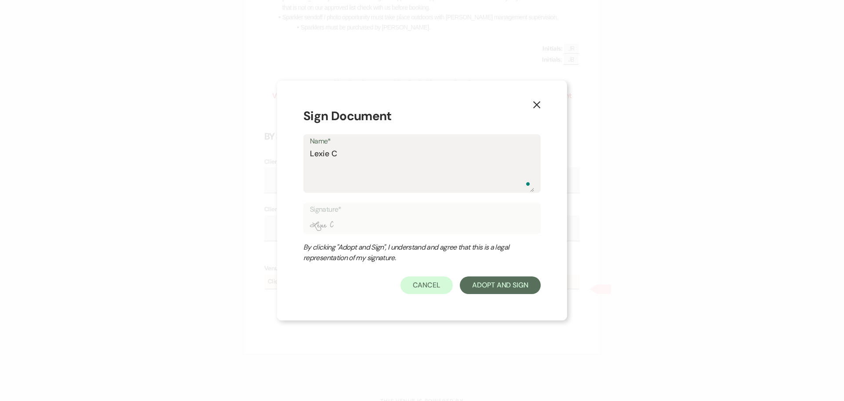
type input "Lexie Cr"
type textarea "Lexie Cra"
type input "Lexie Cra"
type textarea "Lexie Crad"
type input "Lexie Crad"
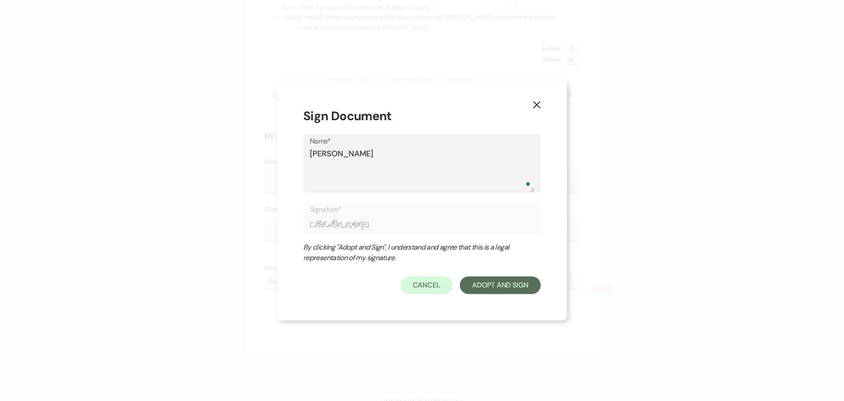
type textarea "Lexie Cra"
type input "Lexie Cra"
type textarea "Lexie Craf"
type input "Lexie Craf"
type textarea "[PERSON_NAME]"
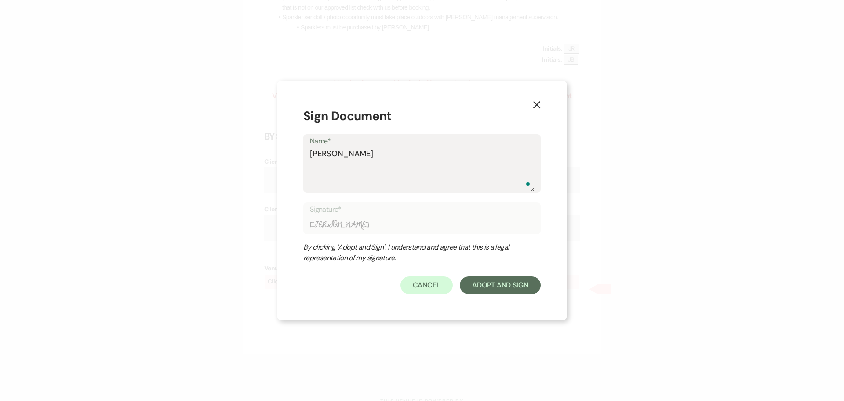
type input "[PERSON_NAME]"
click at [527, 283] on button "Adopt And Sign" at bounding box center [500, 285] width 81 height 18
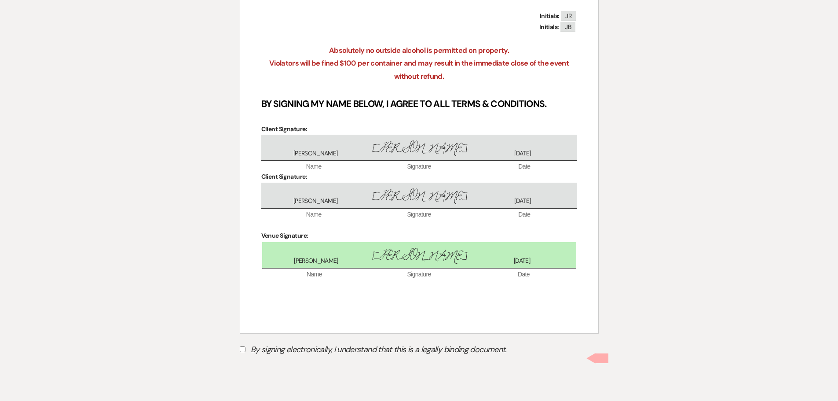
scroll to position [1874, 0]
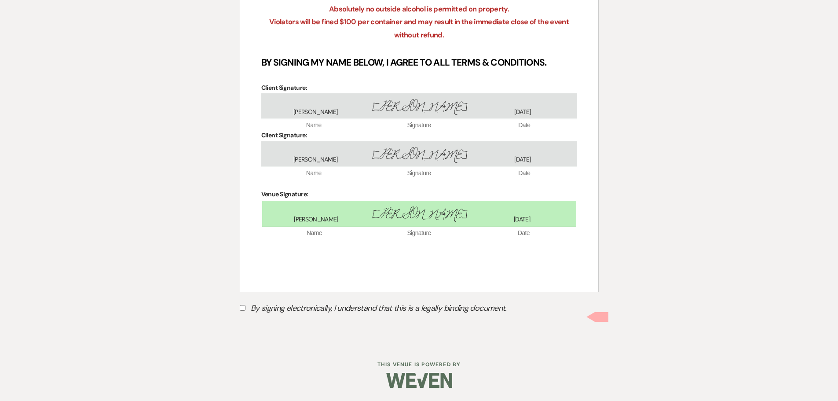
click at [240, 308] on input "By signing electronically, I understand that this is a legally binding document." at bounding box center [243, 308] width 6 height 6
checkbox input "true"
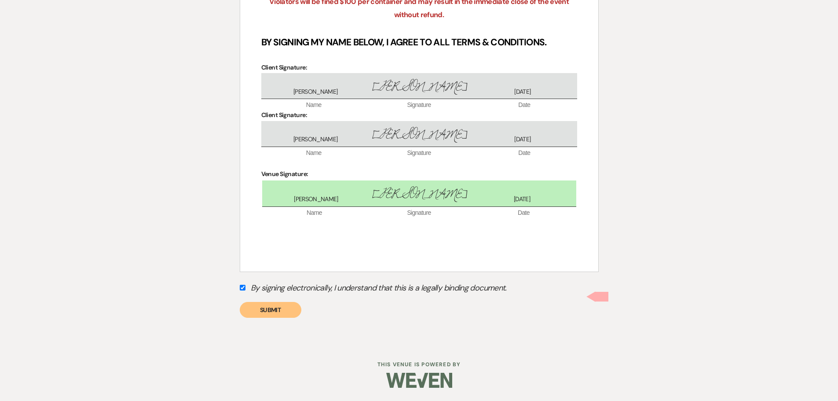
click at [261, 310] on button "Submit" at bounding box center [271, 310] width 62 height 16
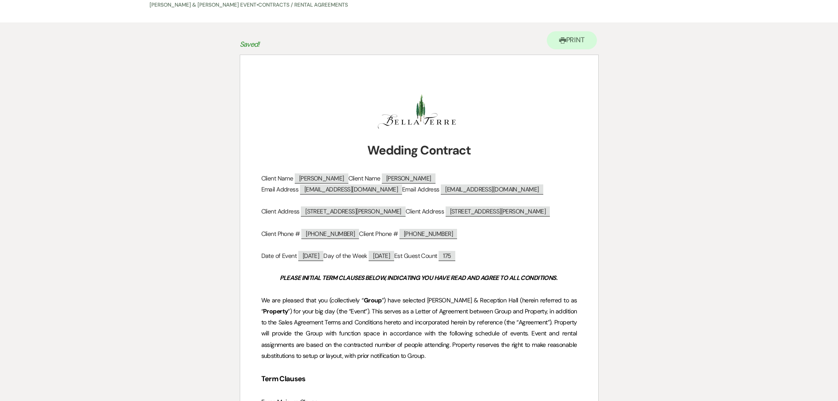
scroll to position [0, 0]
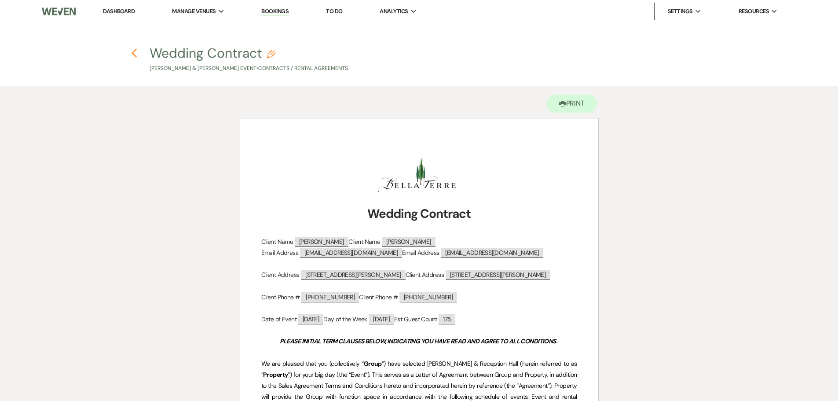
click at [131, 54] on icon "Previous" at bounding box center [134, 53] width 7 height 11
click at [136, 54] on icon "Previous" at bounding box center [134, 53] width 7 height 11
click at [117, 14] on link "Dashboard" at bounding box center [119, 10] width 32 height 7
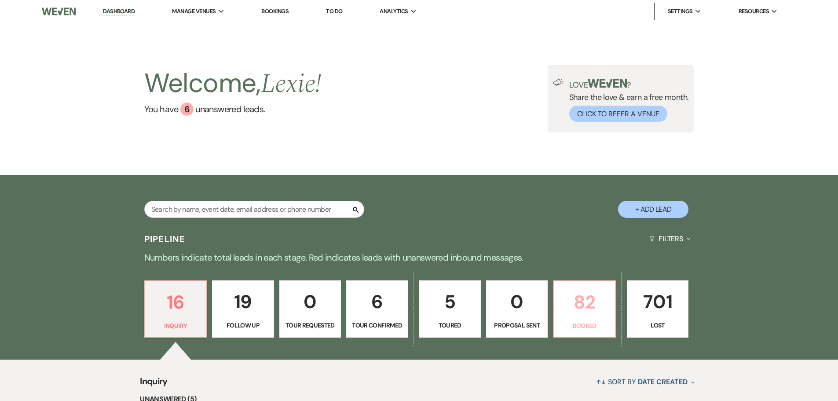
click at [588, 303] on p "82" at bounding box center [584, 301] width 50 height 29
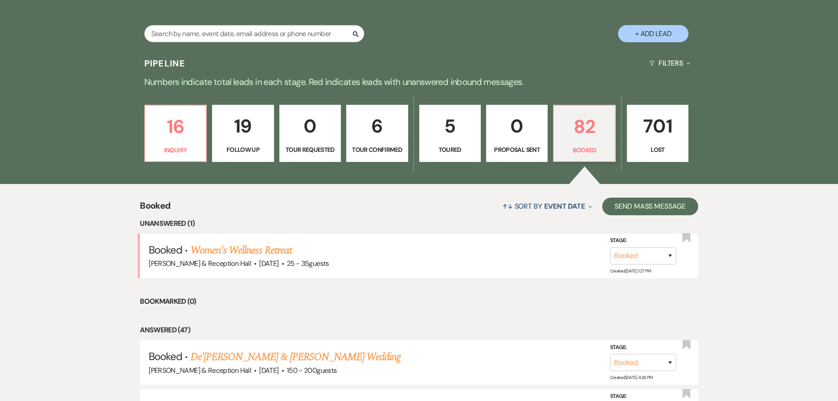
scroll to position [243, 0]
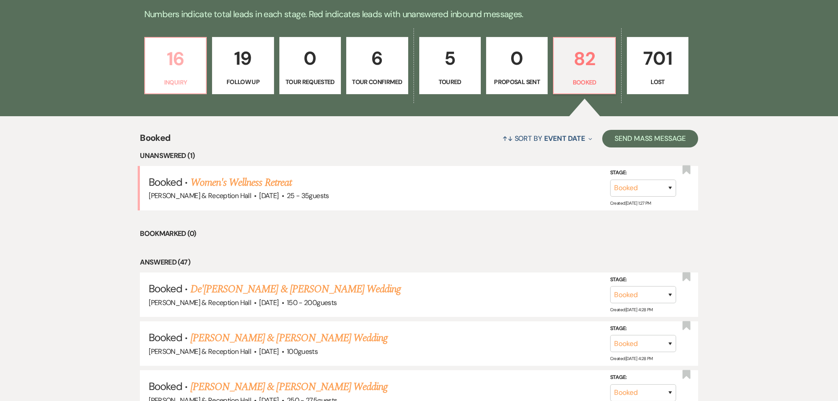
click at [172, 74] on link "16 Inquiry" at bounding box center [175, 65] width 62 height 57
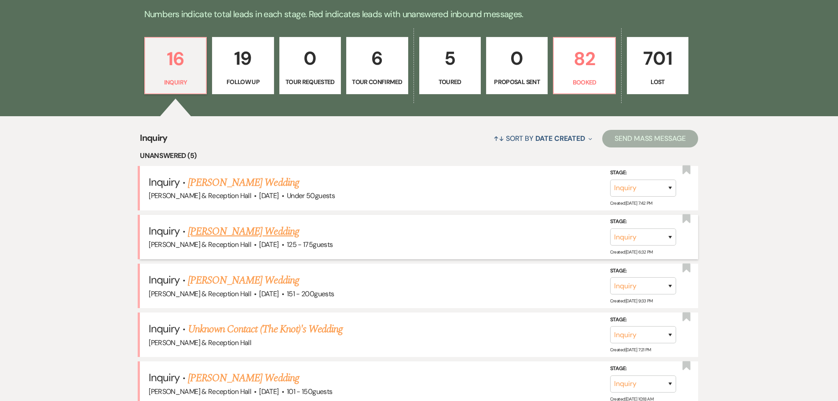
scroll to position [375, 0]
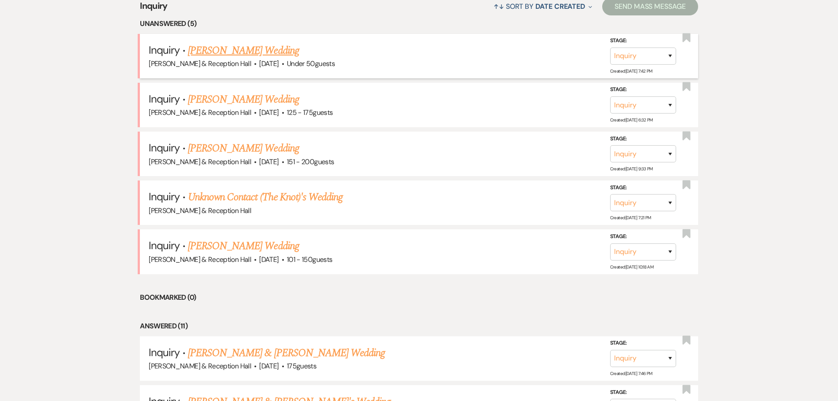
click at [229, 53] on link "Calli Miller's Wedding" at bounding box center [243, 51] width 111 height 16
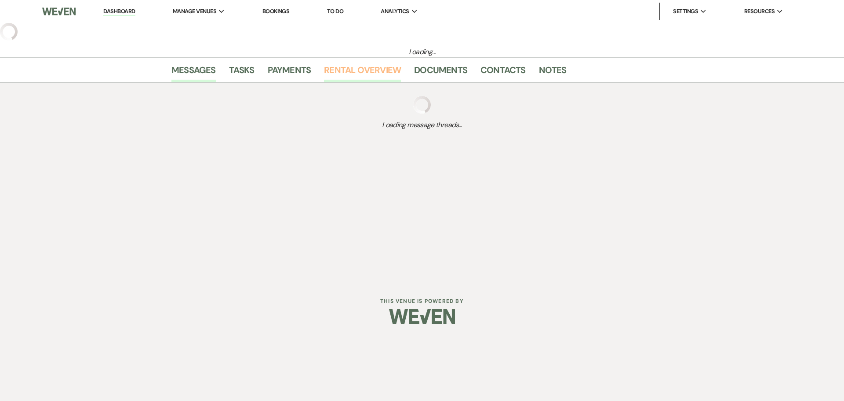
select select "2"
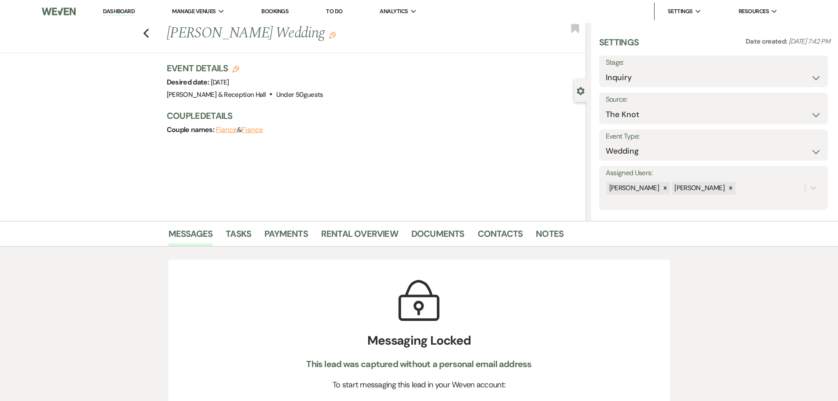
click at [149, 39] on div "Previous Calli Miller's Wedding Edit Bookmark" at bounding box center [291, 38] width 591 height 30
click at [149, 38] on icon "Previous" at bounding box center [146, 33] width 7 height 11
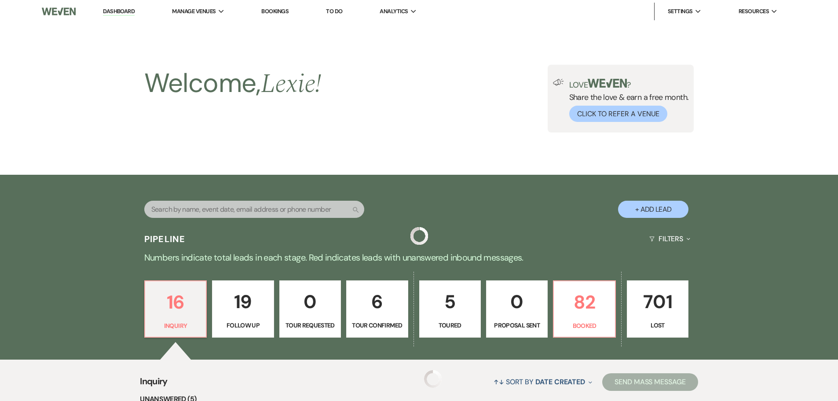
scroll to position [375, 0]
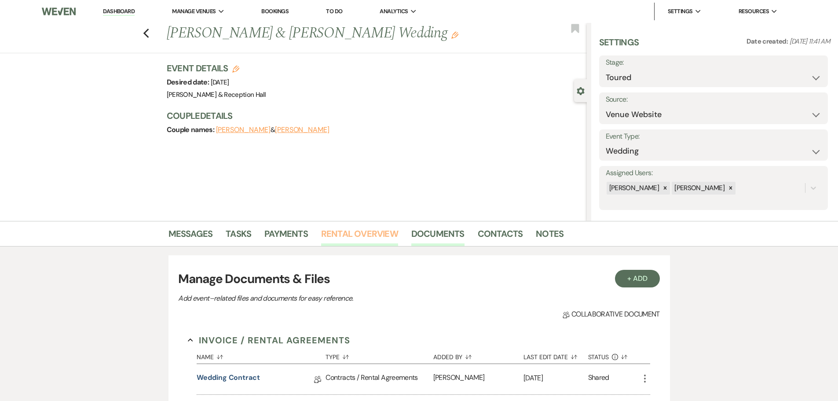
click at [349, 224] on div "Messages Tasks Payments Rental Overview Documents Contacts Notes" at bounding box center [419, 234] width 838 height 26
click at [326, 233] on link "Rental Overview" at bounding box center [359, 235] width 77 height 19
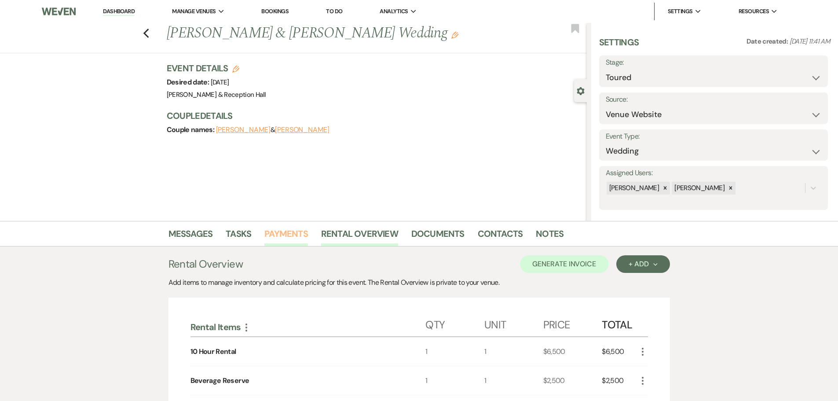
click at [300, 236] on link "Payments" at bounding box center [286, 235] width 44 height 19
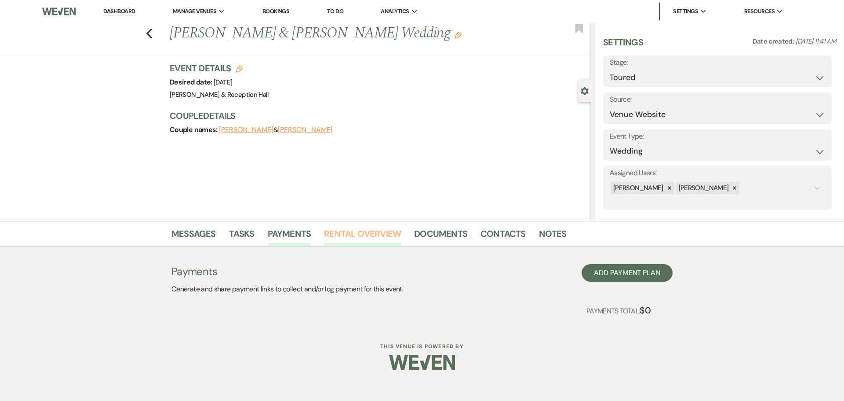
click at [344, 233] on link "Rental Overview" at bounding box center [362, 235] width 77 height 19
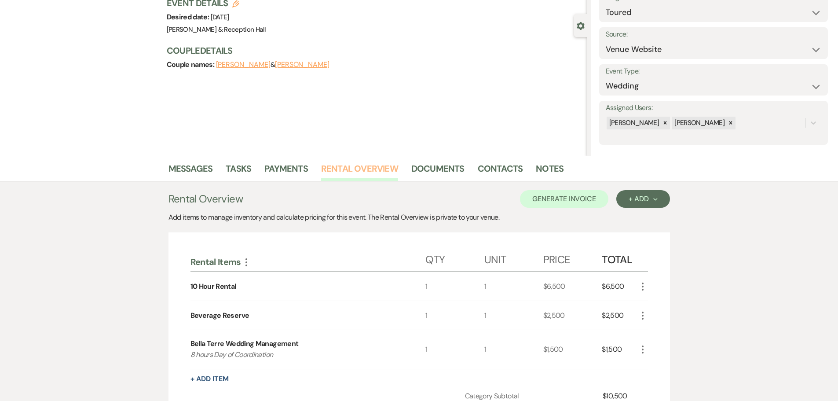
scroll to position [176, 0]
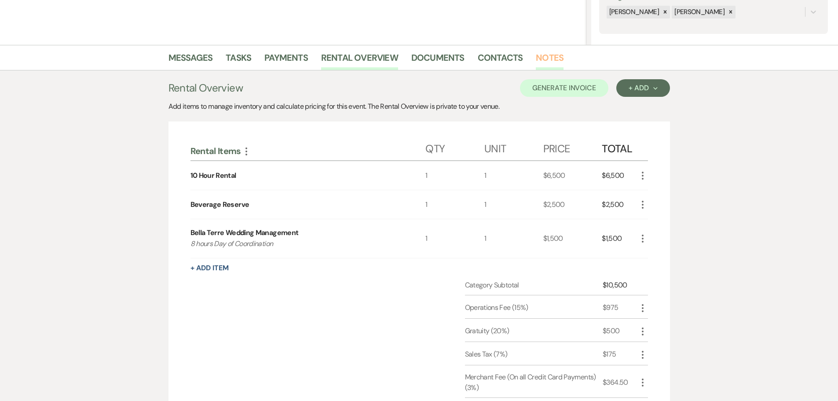
click at [540, 62] on link "Notes" at bounding box center [550, 60] width 28 height 19
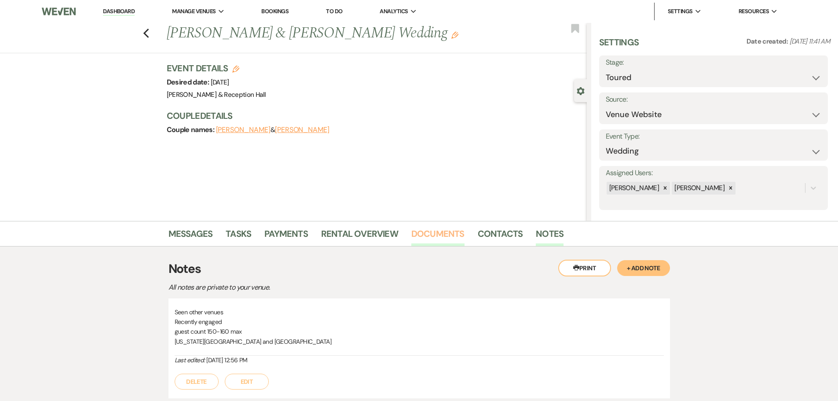
click at [441, 233] on link "Documents" at bounding box center [437, 235] width 53 height 19
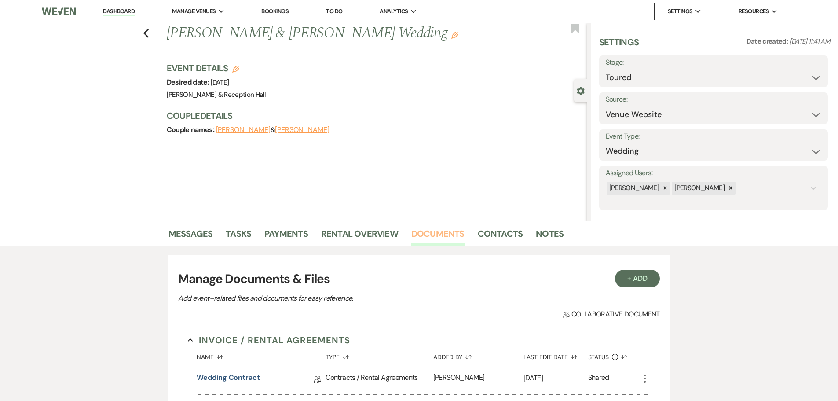
scroll to position [132, 0]
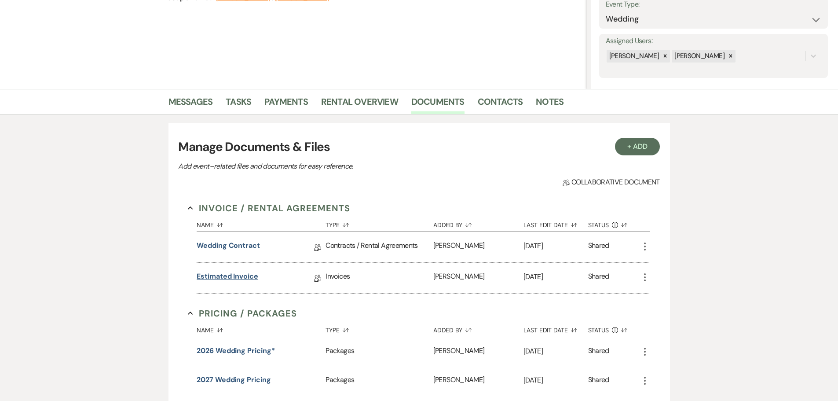
click at [248, 278] on link "Estimated Invoice" at bounding box center [228, 278] width 62 height 14
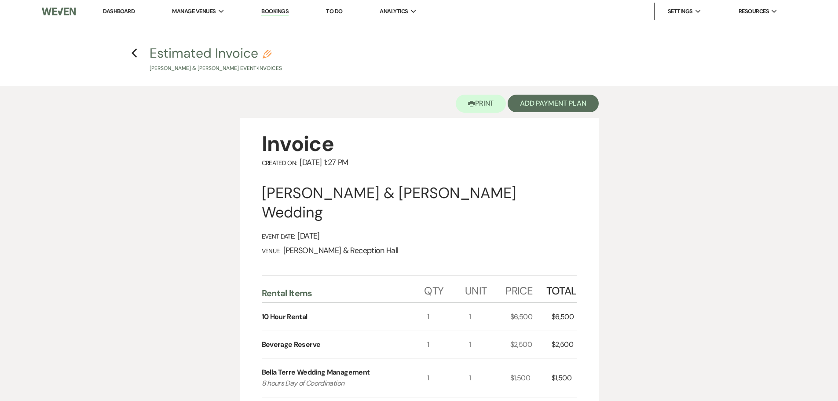
click at [266, 51] on icon "Pencil" at bounding box center [266, 54] width 9 height 9
select select "22"
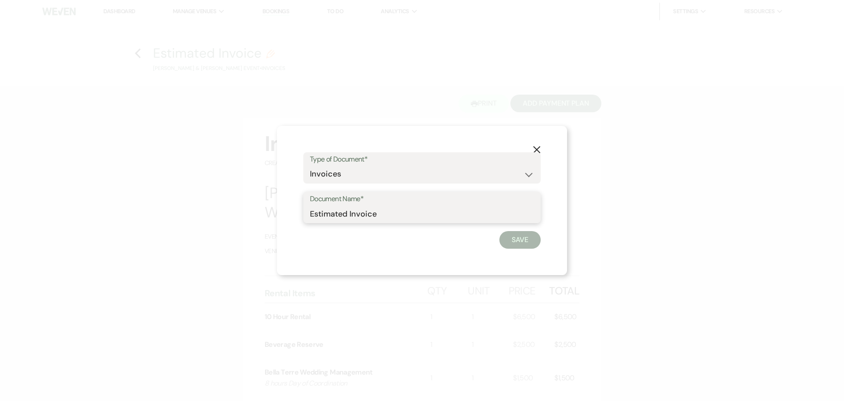
drag, startPoint x: 413, startPoint y: 217, endPoint x: 143, endPoint y: 204, distance: 269.8
click at [143, 204] on div "X Type of Document* Special Event Insurance Vendor Certificate of Insurance Con…" at bounding box center [422, 200] width 844 height 401
type input "Initial Invoice"
click at [511, 247] on button "Save" at bounding box center [519, 240] width 41 height 18
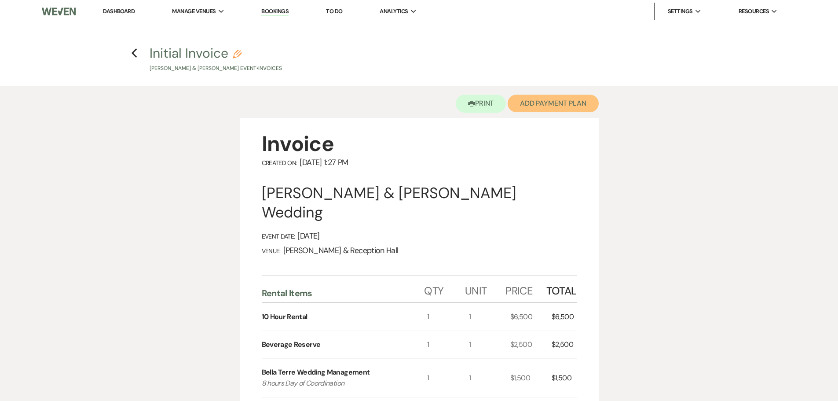
click at [563, 106] on button "Add Payment Plan" at bounding box center [552, 104] width 91 height 18
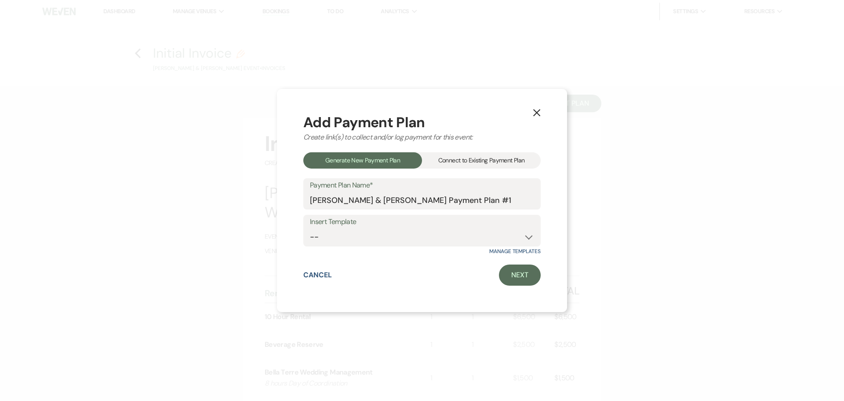
click at [508, 159] on div "Connect to Existing Payment Plan" at bounding box center [481, 160] width 119 height 16
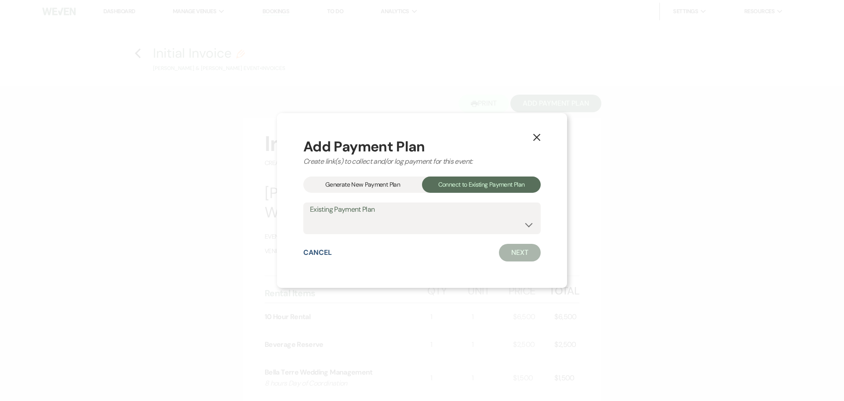
click at [448, 206] on label "Existing Payment Plan" at bounding box center [422, 209] width 224 height 13
click at [441, 218] on select at bounding box center [422, 224] width 224 height 17
click at [410, 226] on select at bounding box center [422, 224] width 224 height 17
click at [406, 182] on div "Generate New Payment Plan" at bounding box center [362, 184] width 119 height 16
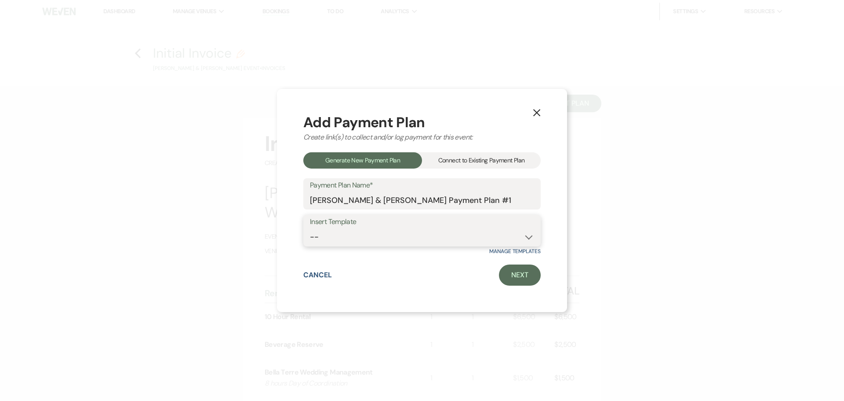
click at [384, 242] on select "-- Bella Terre Payment Plan 2024 Event Payment Plan 2024 Wedding Payment Plan 2…" at bounding box center [422, 236] width 224 height 17
select select "279"
click at [310, 228] on select "-- Bella Terre Payment Plan 2024 Event Payment Plan 2024 Wedding Payment Plan 2…" at bounding box center [422, 236] width 224 height 17
click at [520, 274] on link "Next" at bounding box center [520, 274] width 42 height 21
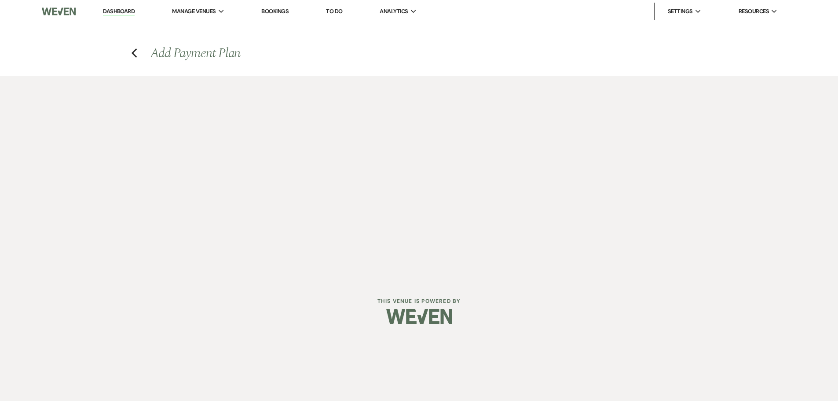
select select "28714"
select select "2"
select select "flat"
select select "true"
select select "2"
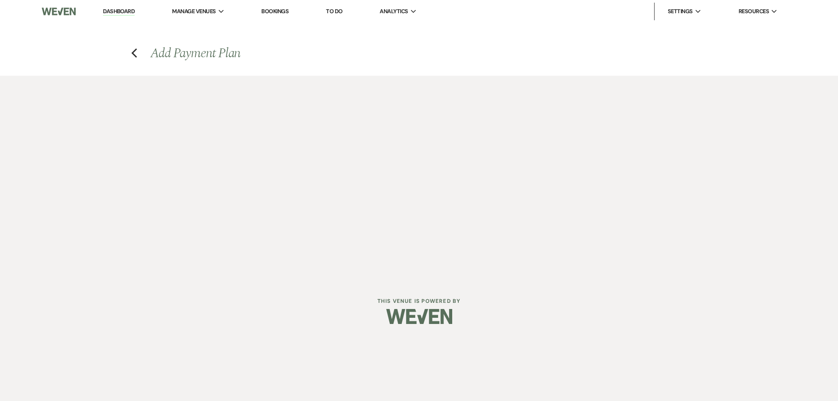
select select "flat"
select select "true"
select select "client"
select select "days"
select select "client"
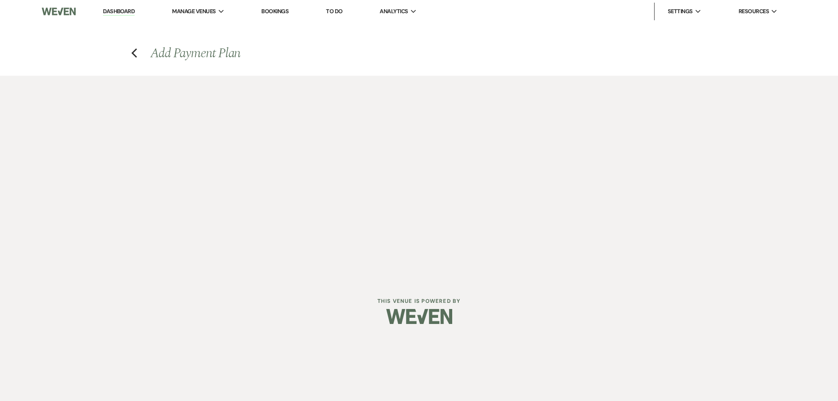
select select "weeks"
select select "2"
select select "percentage"
select select "true"
select select "client"
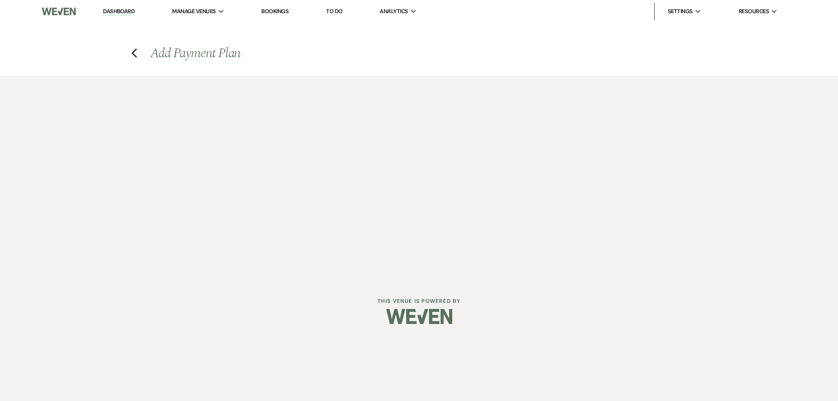
select select "weeks"
select select "client"
select select "days"
select select "2"
select select "percentage"
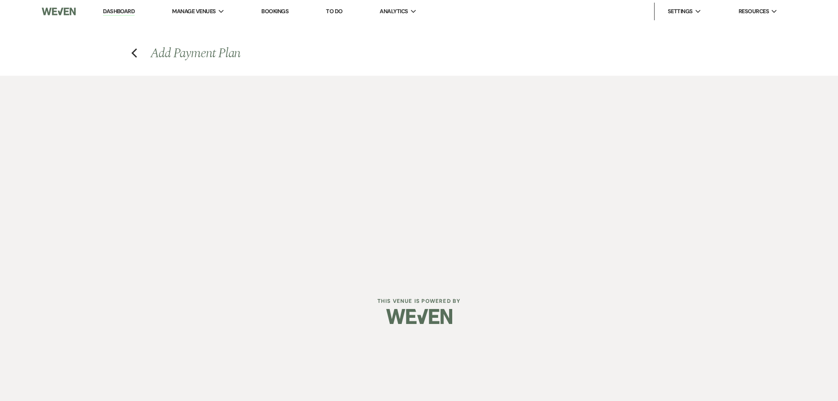
select select "true"
select select "client"
select select "weeks"
select select "client"
select select "days"
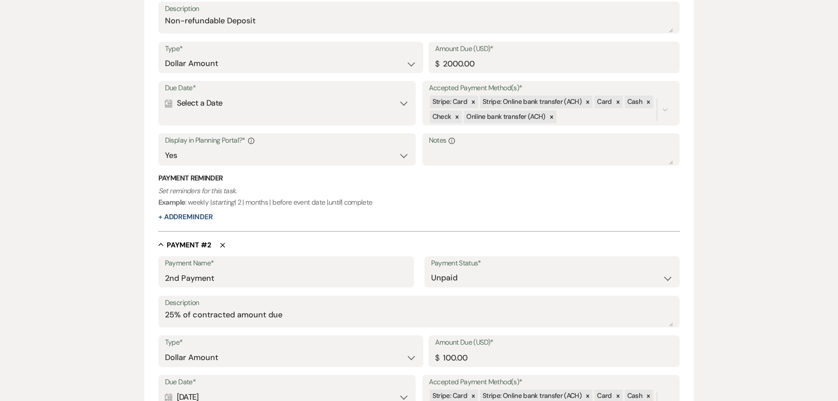
scroll to position [308, 0]
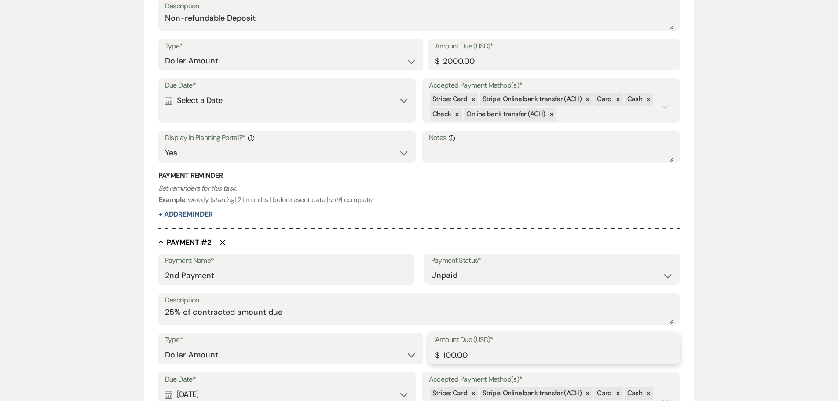
drag, startPoint x: 500, startPoint y: 352, endPoint x: 418, endPoint y: 359, distance: 82.5
click at [418, 359] on div "Type* Dollar Amount Percentage of Grand Total Amount Due (USD)* $ 100.00" at bounding box center [418, 352] width 521 height 40
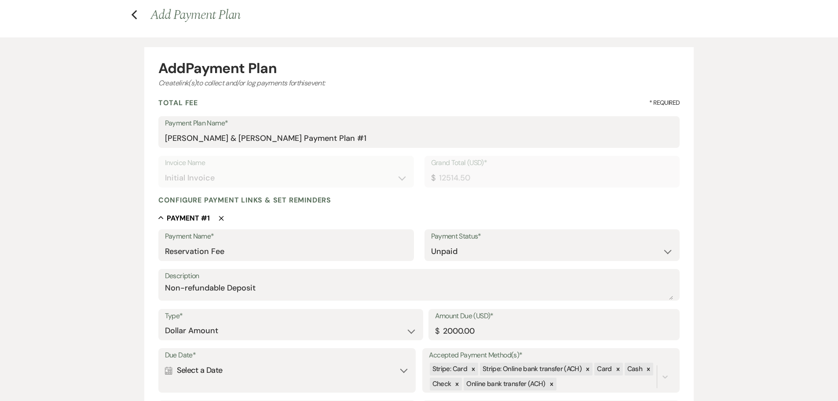
scroll to position [88, 0]
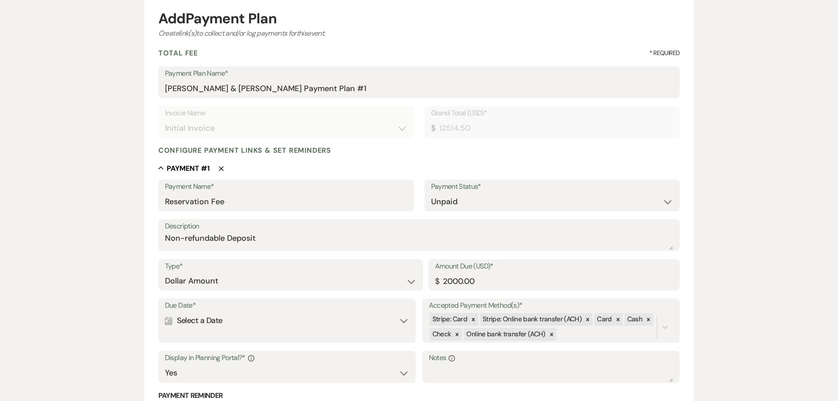
type input "1128.62"
click at [251, 321] on div "Calendar Select a Date Expand" at bounding box center [287, 320] width 244 height 17
select select "day"
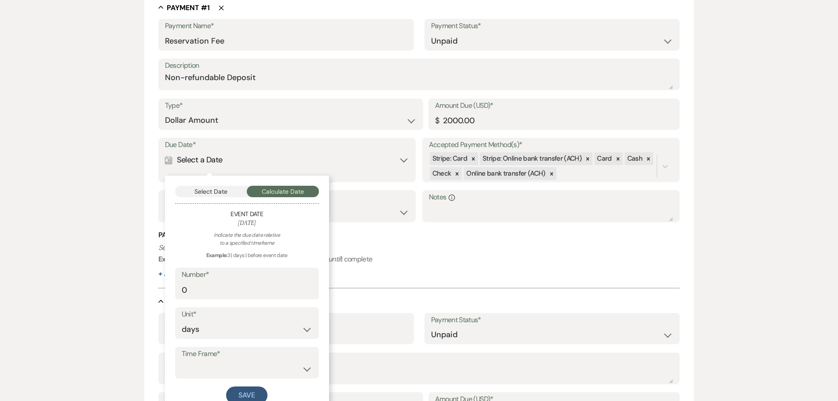
scroll to position [264, 0]
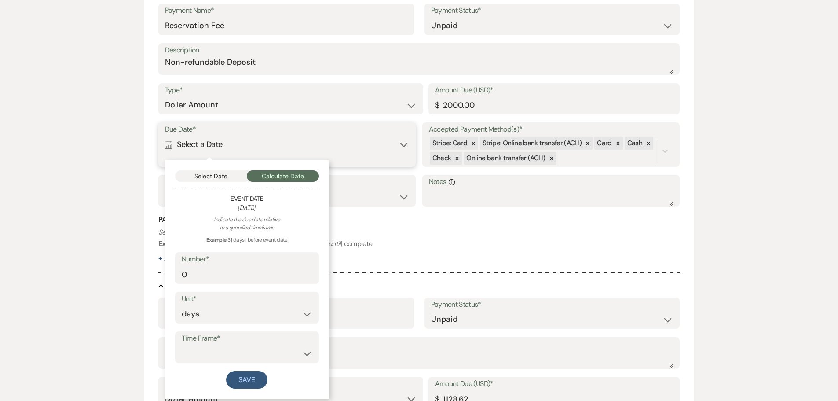
click at [219, 180] on button "Select Date" at bounding box center [211, 175] width 72 height 11
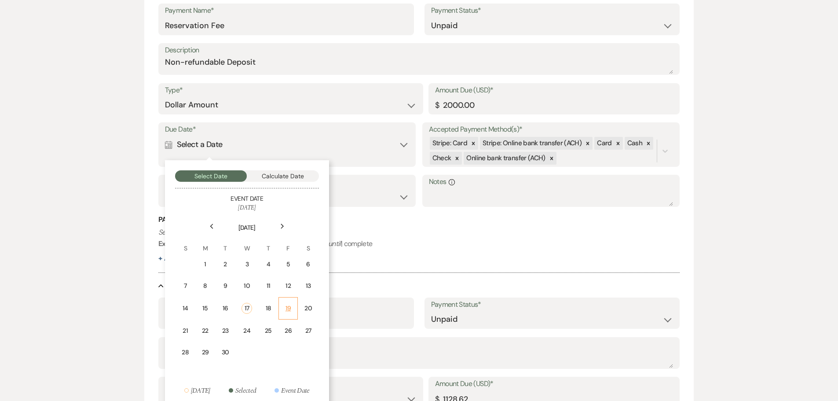
click at [292, 308] on div "19" at bounding box center [287, 307] width 7 height 9
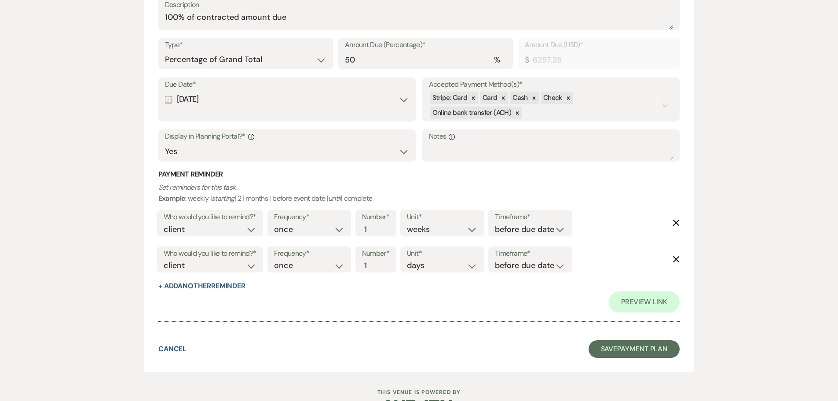
scroll to position [1426, 0]
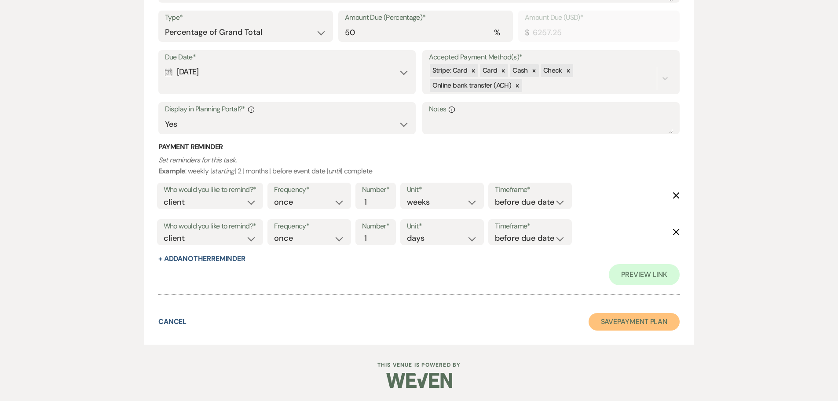
click at [647, 326] on button "Save Payment Plan" at bounding box center [633, 322] width 91 height 18
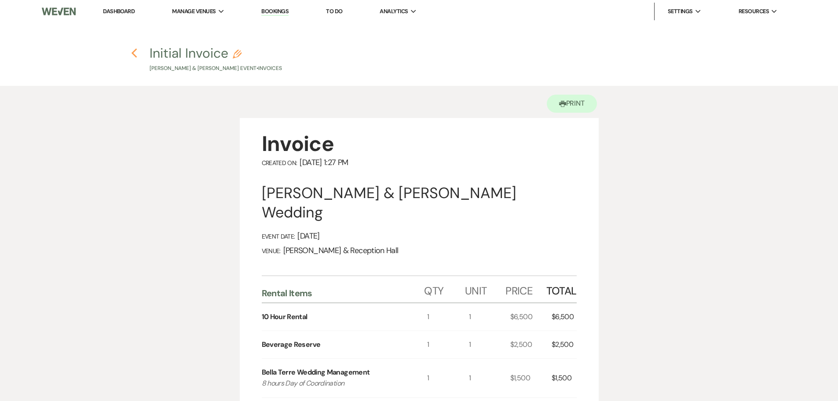
click at [134, 51] on icon "Previous" at bounding box center [134, 53] width 7 height 11
select select "5"
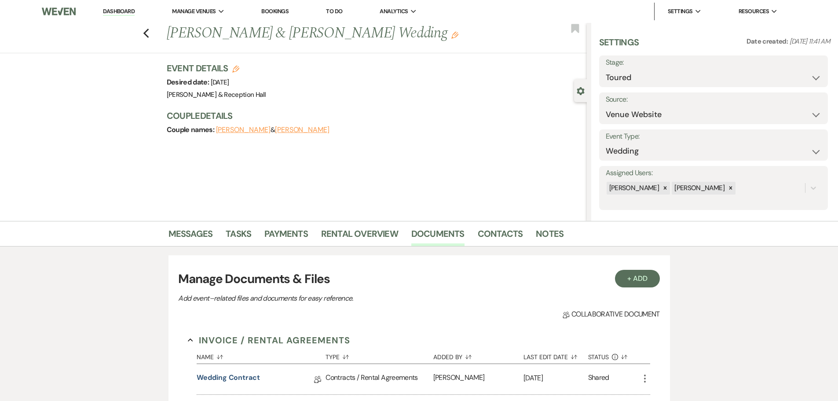
scroll to position [132, 0]
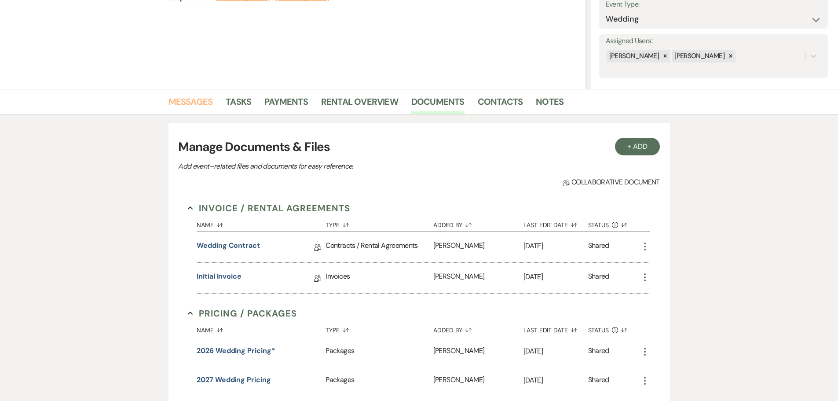
drag, startPoint x: 194, startPoint y: 101, endPoint x: 200, endPoint y: 108, distance: 9.1
click at [194, 101] on link "Messages" at bounding box center [190, 104] width 44 height 19
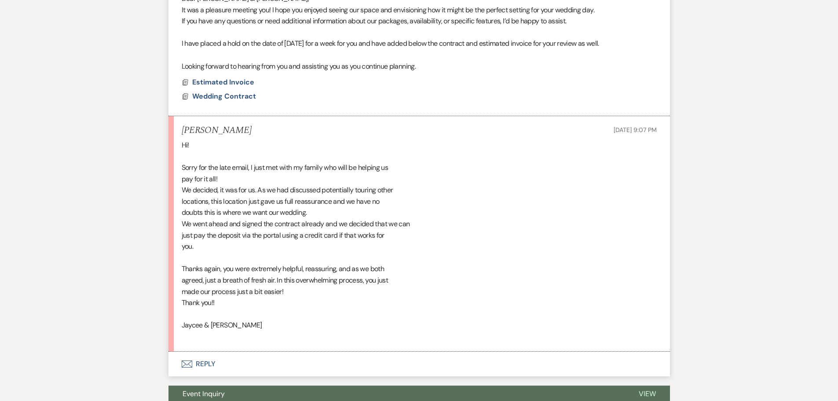
scroll to position [468, 0]
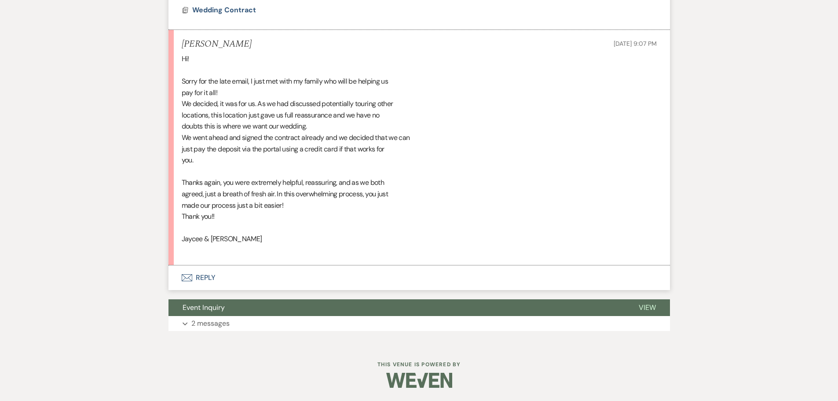
click at [212, 278] on button "Envelope Reply" at bounding box center [418, 277] width 501 height 25
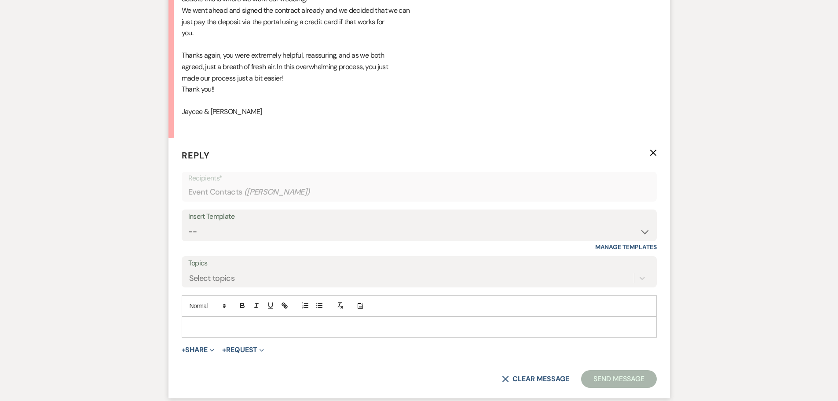
scroll to position [596, 0]
click at [223, 321] on p at bounding box center [419, 326] width 461 height 10
drag, startPoint x: 216, startPoint y: 332, endPoint x: 139, endPoint y: 327, distance: 77.1
click at [139, 327] on div "Messages Tasks Payments Rental Overview Documents Contacts Notes Event Messages…" at bounding box center [419, 39] width 838 height 828
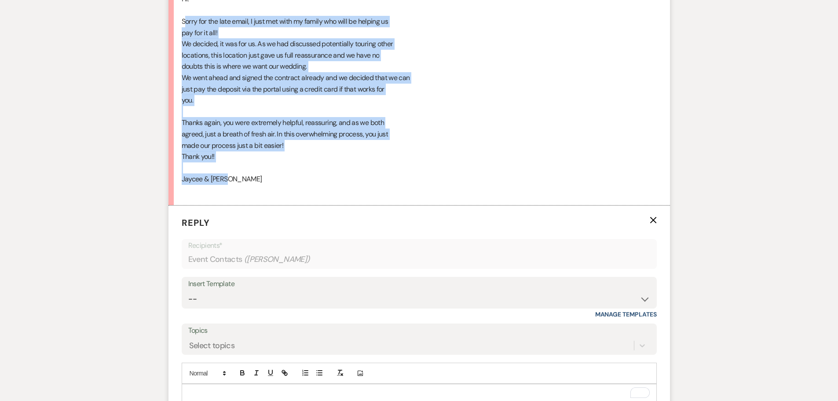
scroll to position [508, 0]
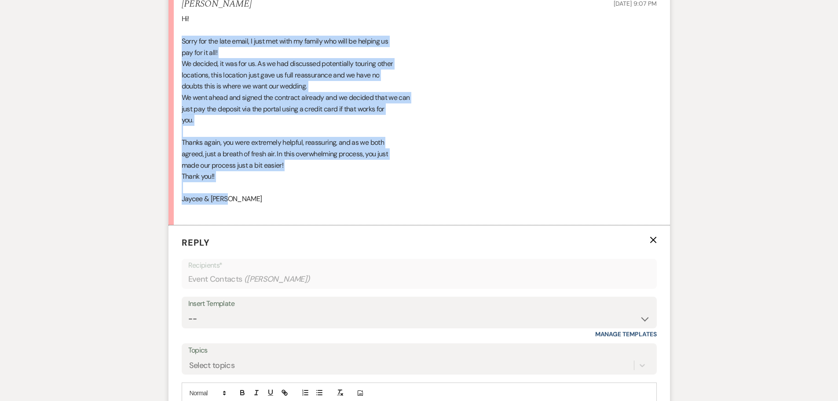
drag, startPoint x: 241, startPoint y: 110, endPoint x: 180, endPoint y: 43, distance: 90.9
click at [180, 43] on li "Jaycee Billings Sep 16, 2025, 9:07 PM Hi! Sorry for the late email, I just met …" at bounding box center [418, 107] width 501 height 235
copy div "Sorry for the late email, I just met with my family who will be helping us pay …"
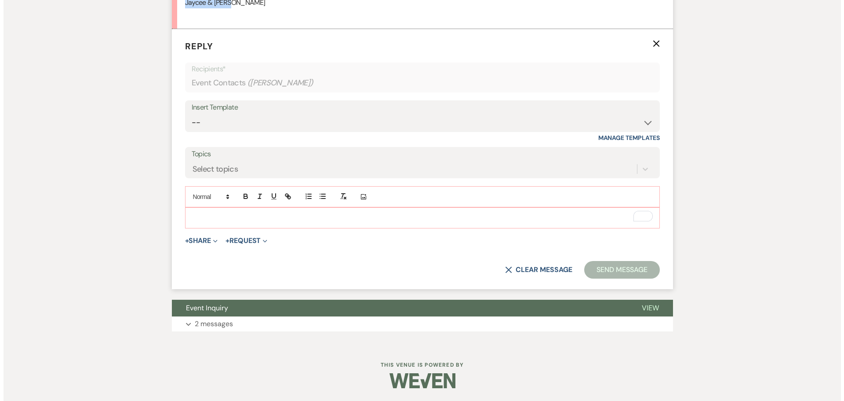
scroll to position [705, 0]
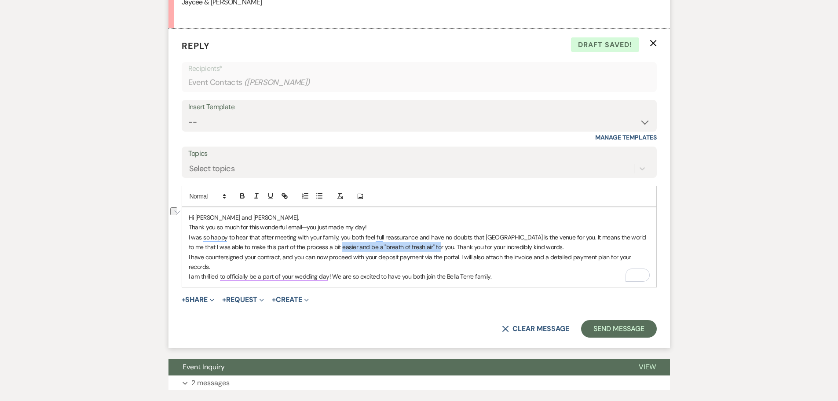
drag, startPoint x: 326, startPoint y: 249, endPoint x: 421, endPoint y: 249, distance: 95.4
click at [421, 249] on p "I was so happy to hear that after meeting with your family, you both feel full …" at bounding box center [419, 242] width 461 height 20
click at [273, 268] on p "I have countersigned your contract, and you can now proceed with your deposit p…" at bounding box center [419, 262] width 461 height 20
click at [202, 297] on button "+ Share Expand" at bounding box center [198, 299] width 33 height 7
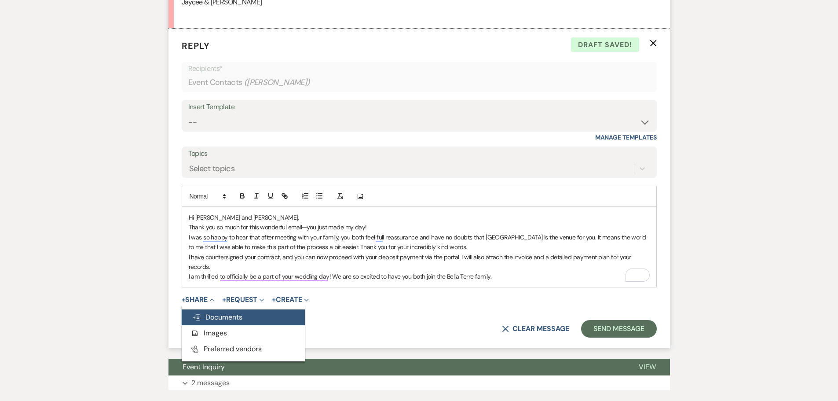
click at [217, 317] on span "Doc Upload Documents" at bounding box center [217, 316] width 50 height 9
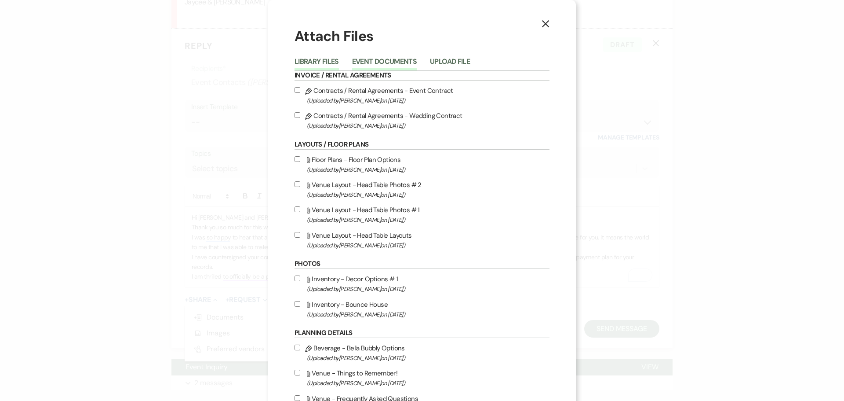
click at [368, 59] on button "Event Documents" at bounding box center [384, 64] width 65 height 12
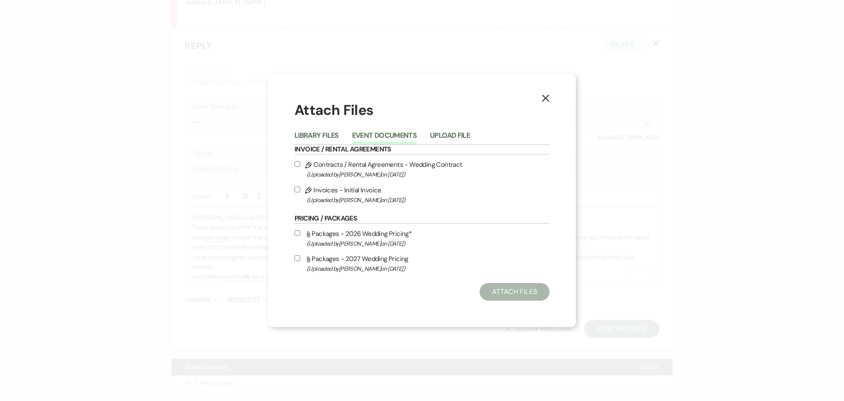
click at [298, 187] on input "Pencil Invoices - Initial Invoice (Uploaded by Lexie Craft on Sep 16th, 2025 )" at bounding box center [298, 189] width 6 height 6
checkbox input "true"
click at [529, 294] on button "Attach Files" at bounding box center [515, 292] width 70 height 18
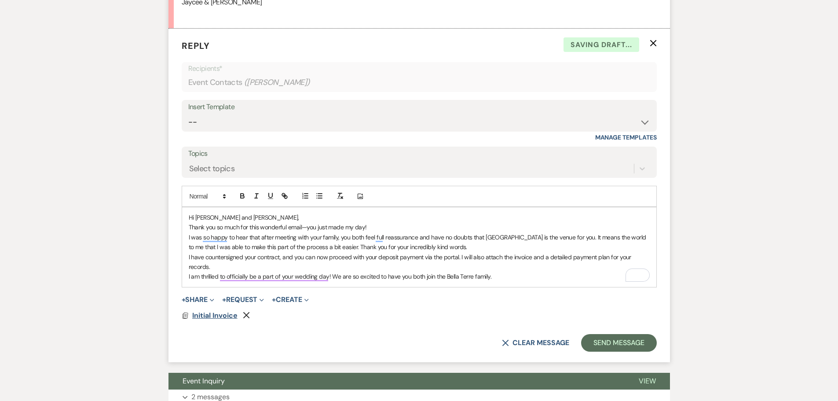
click at [215, 313] on span "Initial Invoice" at bounding box center [214, 314] width 45 height 9
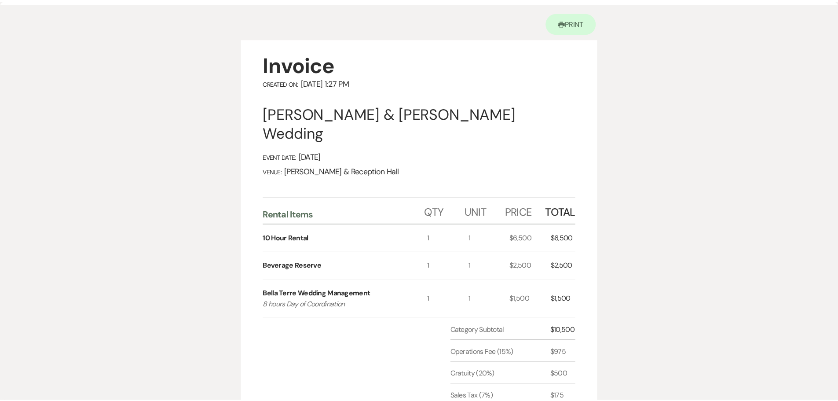
scroll to position [0, 0]
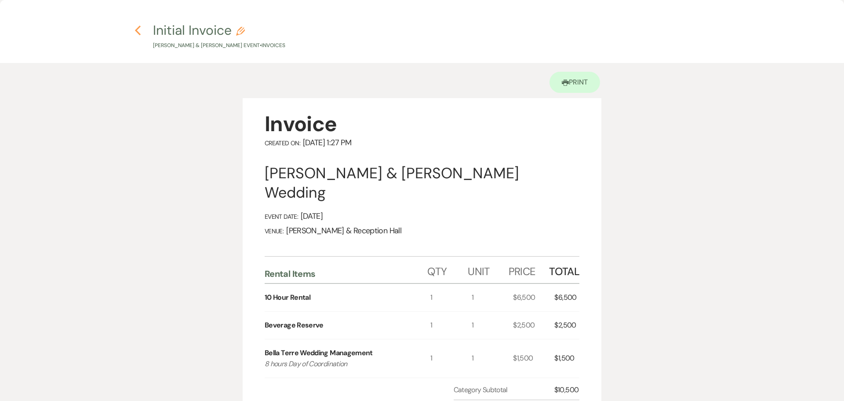
click at [135, 28] on icon "Previous" at bounding box center [138, 30] width 7 height 11
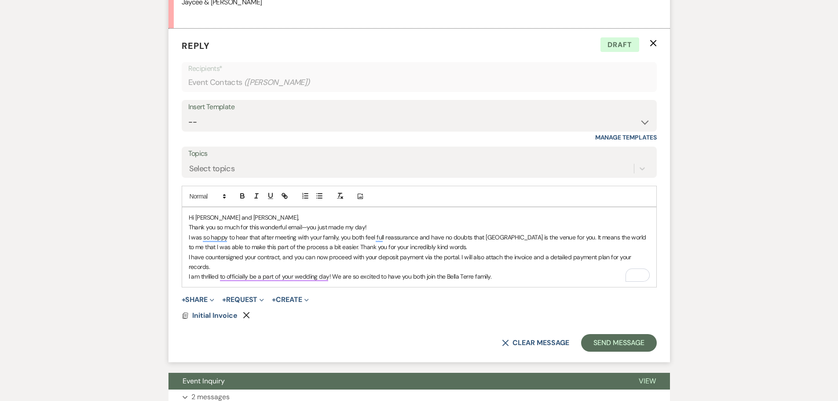
click at [251, 265] on p "I have countersigned your contract, and you can now proceed with your deposit p…" at bounding box center [419, 262] width 461 height 20
drag, startPoint x: 425, startPoint y: 258, endPoint x: 458, endPoint y: 259, distance: 33.0
click at [458, 259] on p "I have countersigned your contract, and you can now proceed with your deposit p…" at bounding box center [419, 262] width 461 height 20
click at [556, 267] on p "I have countersigned your contract, and you can now proceed with your deposit p…" at bounding box center [419, 262] width 461 height 20
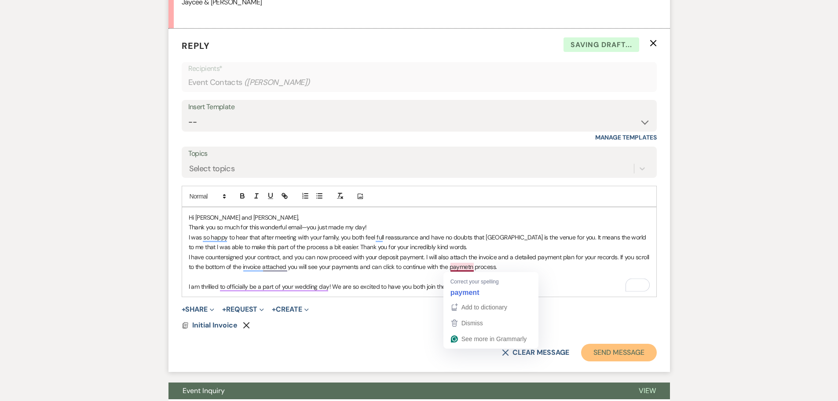
click at [599, 345] on button "Send Message" at bounding box center [618, 352] width 75 height 18
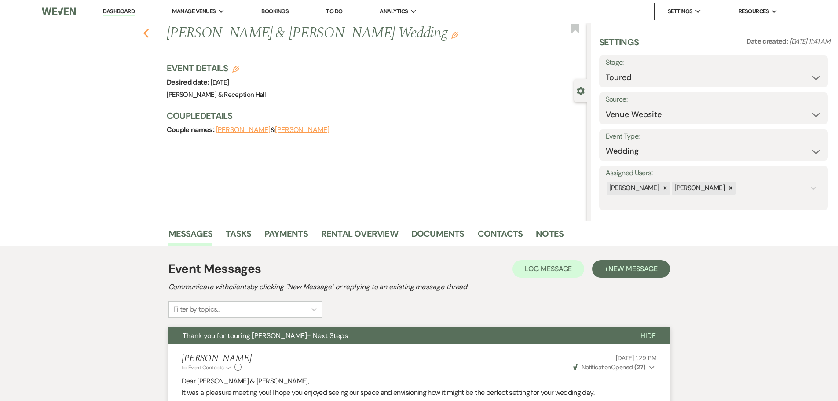
click at [149, 33] on icon "Previous" at bounding box center [146, 33] width 7 height 11
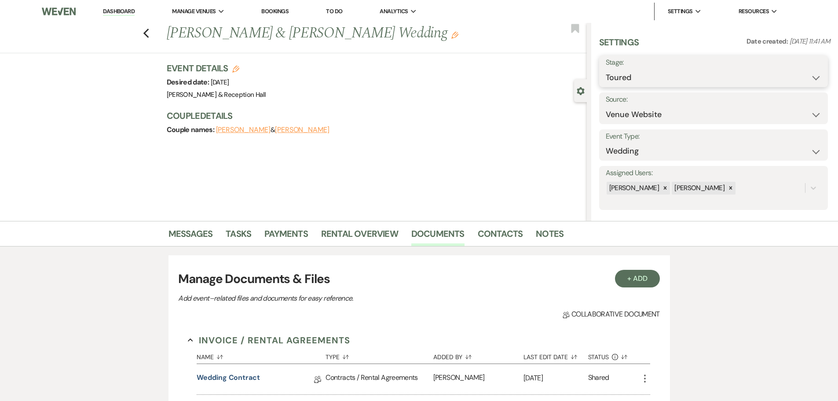
click at [628, 81] on select "Inquiry Follow Up Tour Requested Tour Confirmed Toured Proposal Sent Booked Lost" at bounding box center [712, 77] width 215 height 17
select select "7"
click at [605, 69] on select "Inquiry Follow Up Tour Requested Tour Confirmed Toured Proposal Sent Booked Lost" at bounding box center [712, 77] width 215 height 17
click at [792, 69] on button "Save" at bounding box center [803, 71] width 50 height 18
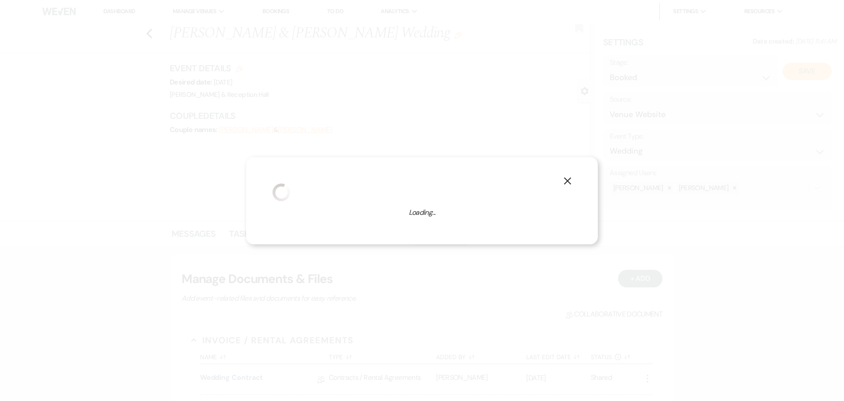
select select "1"
select select "813"
select select "false"
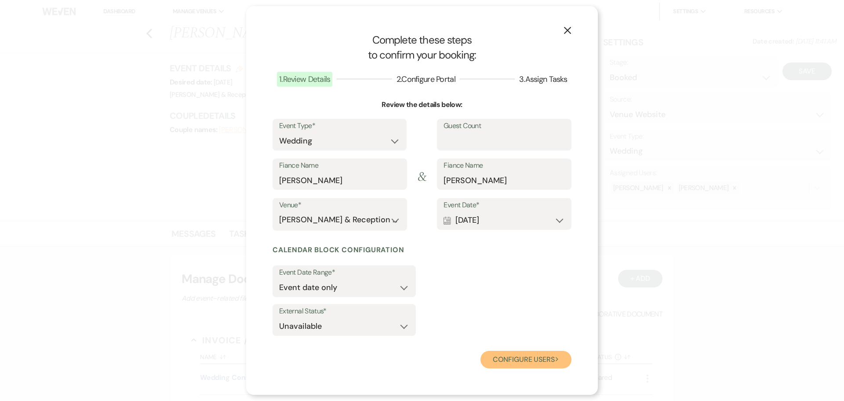
click at [535, 357] on button "Configure users Next" at bounding box center [526, 359] width 91 height 18
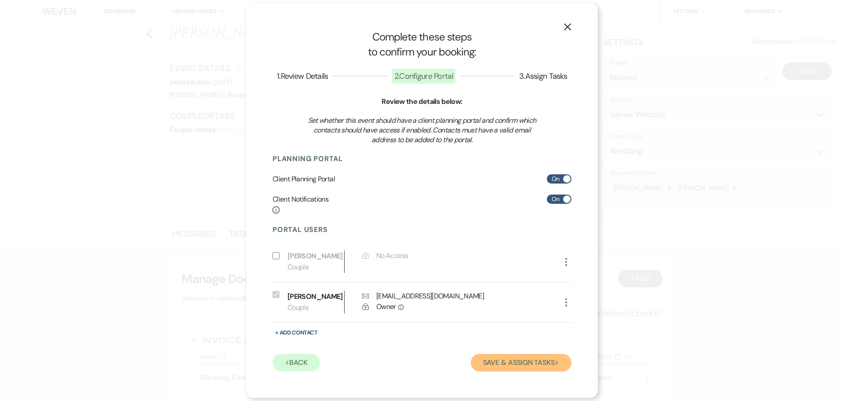
click at [509, 361] on button "Save & Assign Tasks Next" at bounding box center [521, 362] width 101 height 18
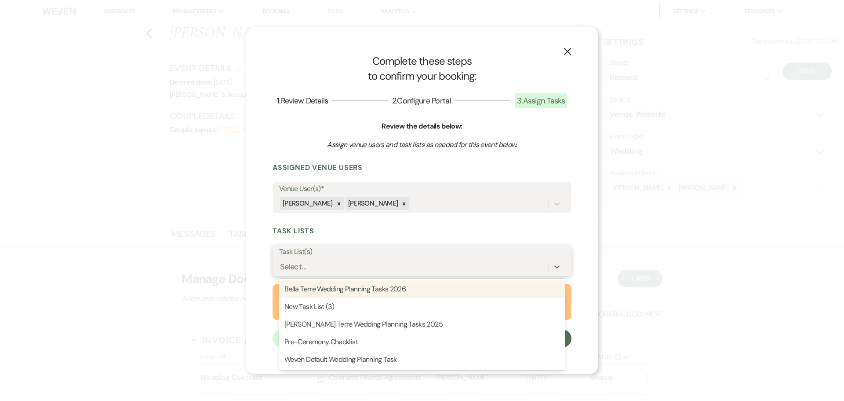
click at [361, 261] on div "Select..." at bounding box center [414, 266] width 270 height 15
click at [393, 286] on div "Bella Terre Wedding Planning Tasks 2026" at bounding box center [422, 289] width 286 height 18
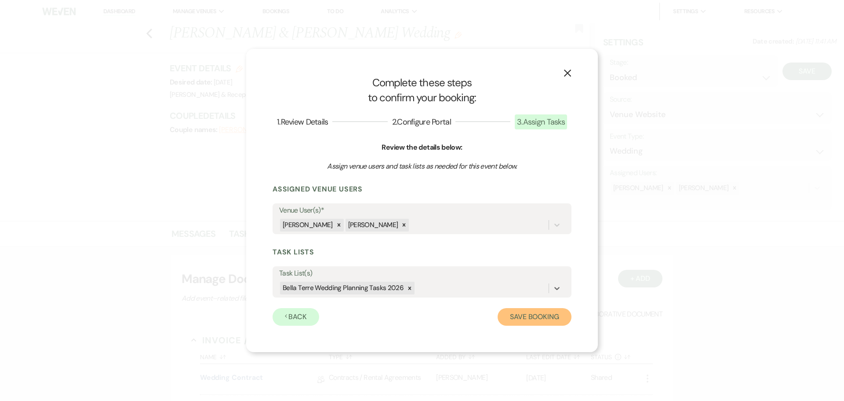
click at [526, 317] on button "Save Booking" at bounding box center [535, 317] width 74 height 18
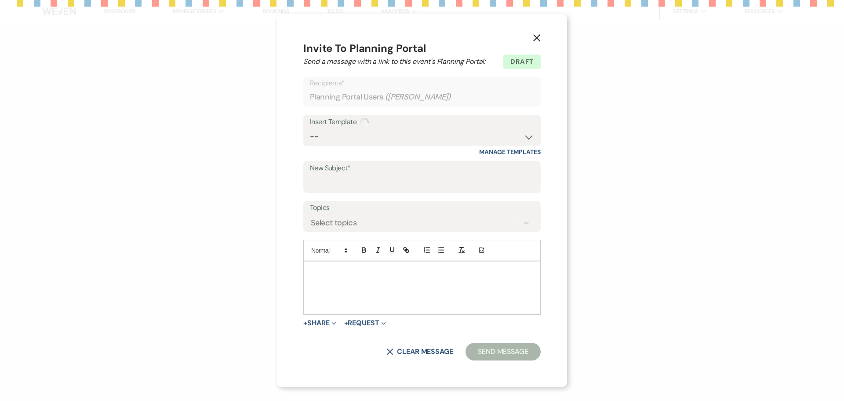
select select "14"
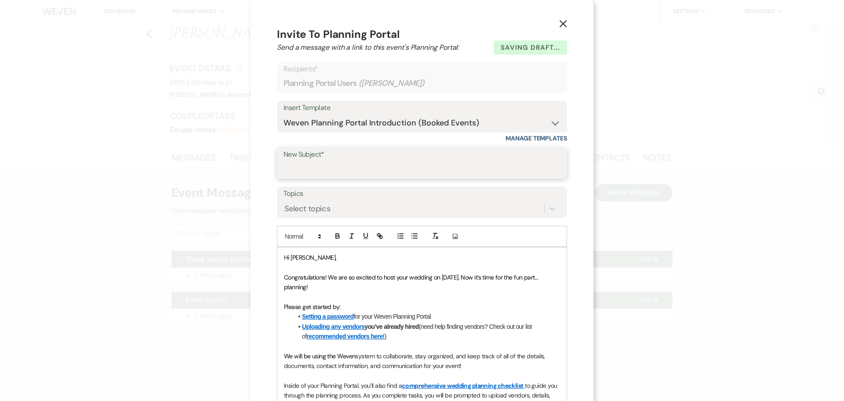
click at [329, 167] on input "New Subject*" at bounding box center [422, 168] width 277 height 17
type input "Booked With Bella Terre!"
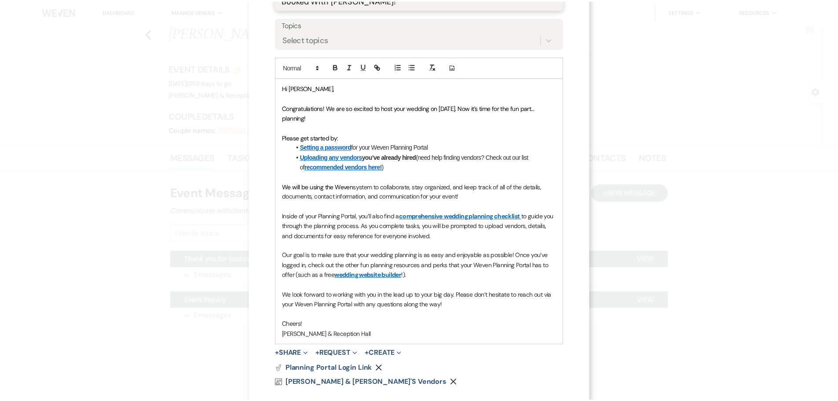
scroll to position [214, 0]
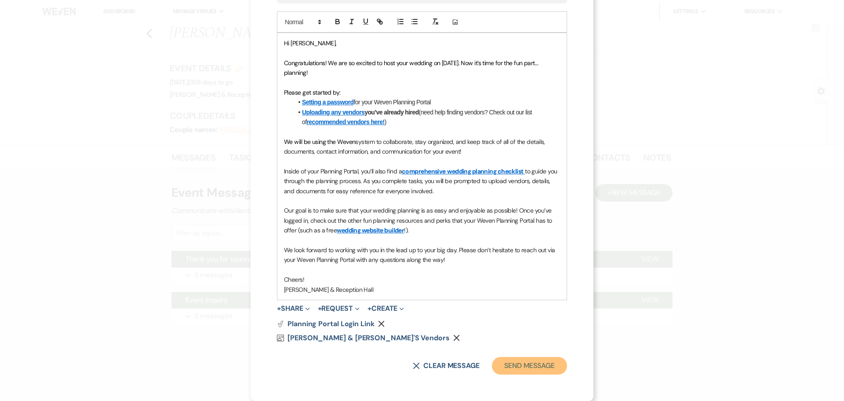
click at [521, 374] on button "Send Message" at bounding box center [529, 366] width 75 height 18
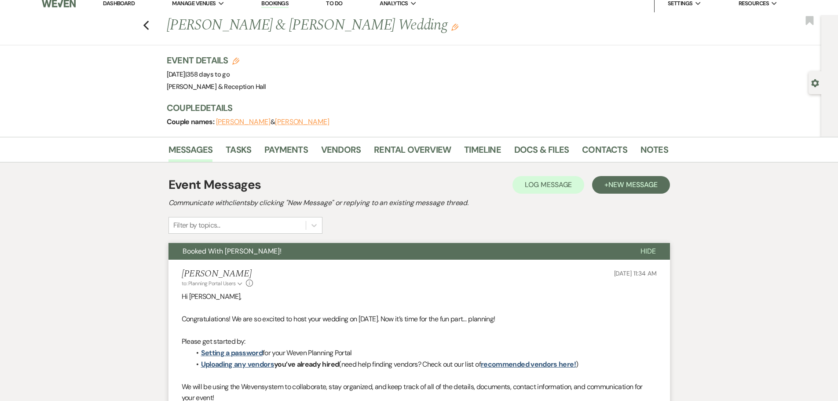
scroll to position [0, 0]
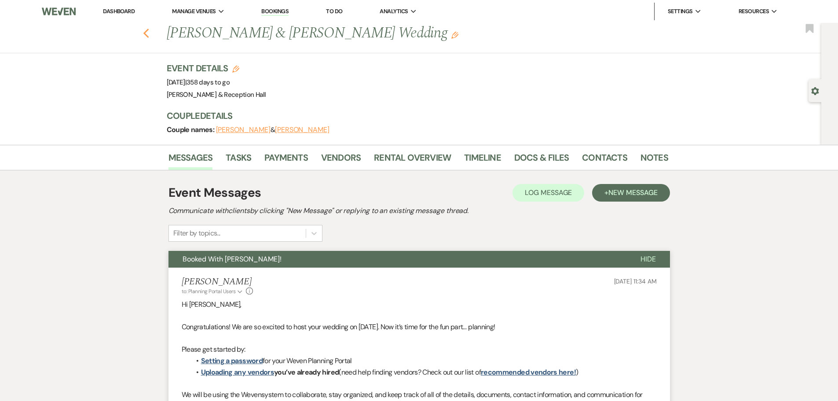
click at [149, 36] on use "button" at bounding box center [146, 34] width 6 height 10
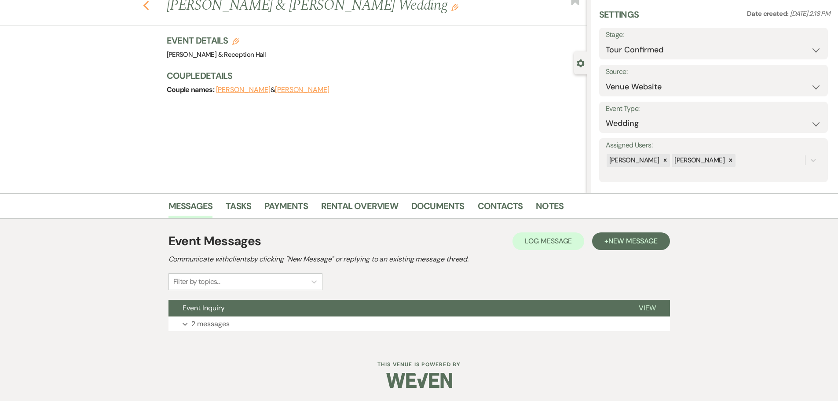
click at [149, 9] on use "button" at bounding box center [146, 6] width 6 height 10
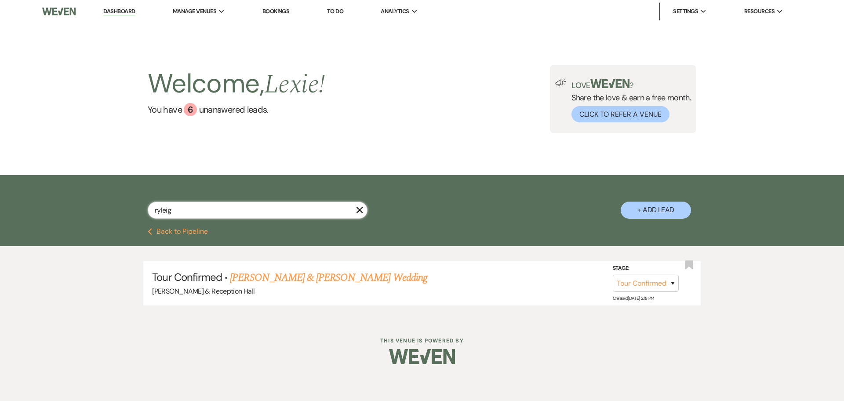
drag, startPoint x: 248, startPoint y: 207, endPoint x: 84, endPoint y: 206, distance: 164.0
click at [84, 206] on div "ryleig X + Add Lead" at bounding box center [422, 201] width 844 height 53
type input "makenzie"
select select "4"
type input "makenzie"
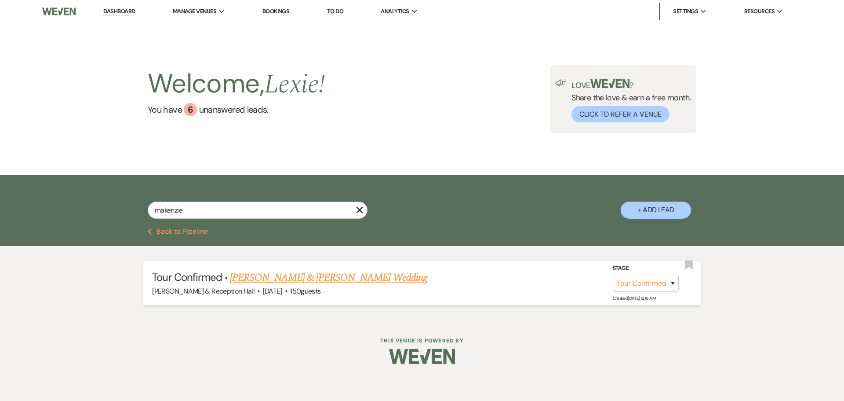
click at [296, 276] on link "[PERSON_NAME] & [PERSON_NAME] Wedding" at bounding box center [328, 278] width 197 height 16
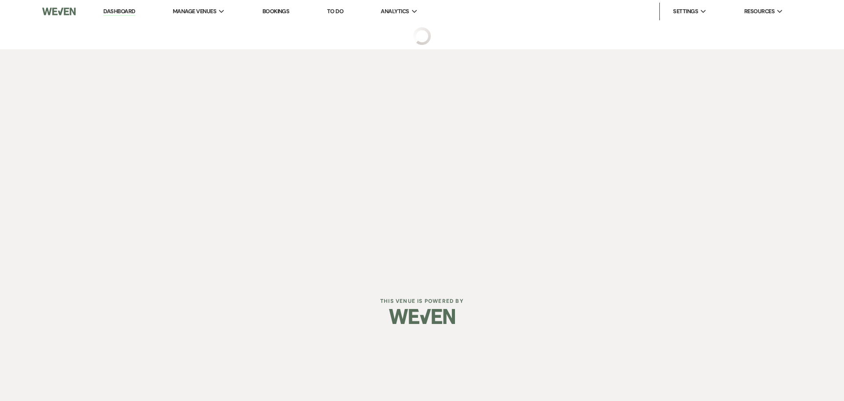
select select "4"
select select "5"
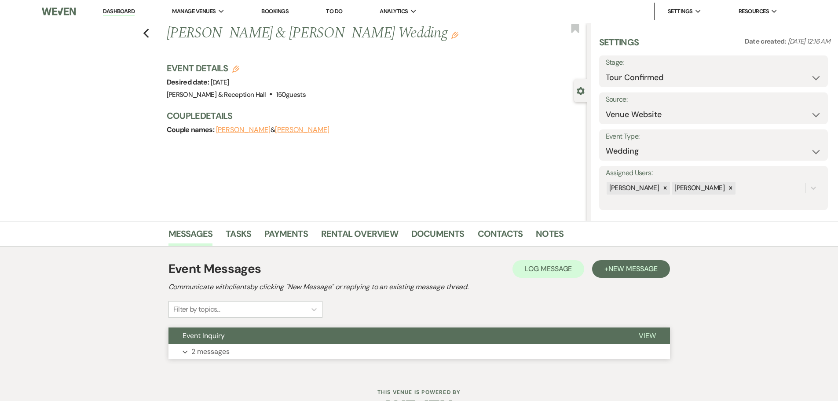
click at [241, 347] on button "Expand 2 messages" at bounding box center [418, 351] width 501 height 15
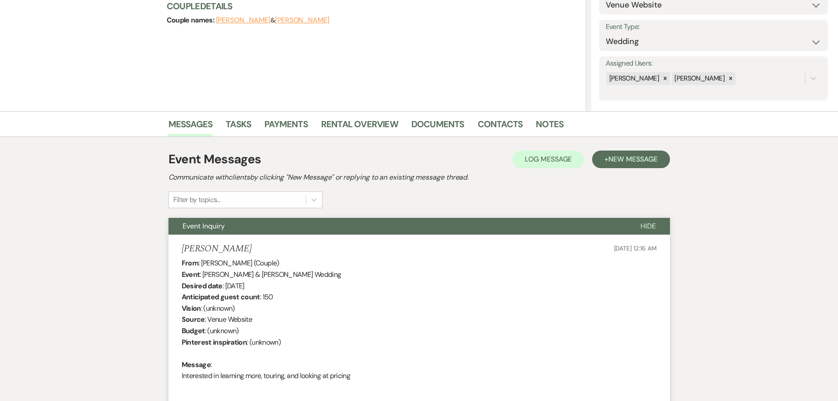
scroll to position [87, 0]
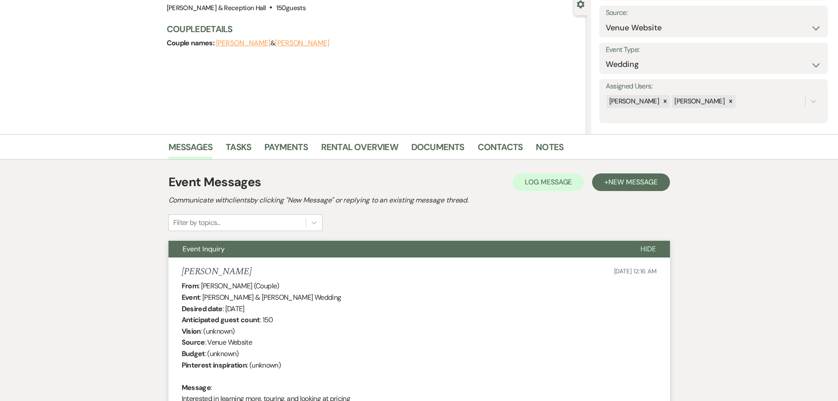
drag, startPoint x: 142, startPoint y: 0, endPoint x: 375, endPoint y: 108, distance: 256.7
click at [375, 108] on div "Previous [PERSON_NAME] & [PERSON_NAME] Wedding Edit Bookmark Gear Settings Sett…" at bounding box center [293, 35] width 587 height 198
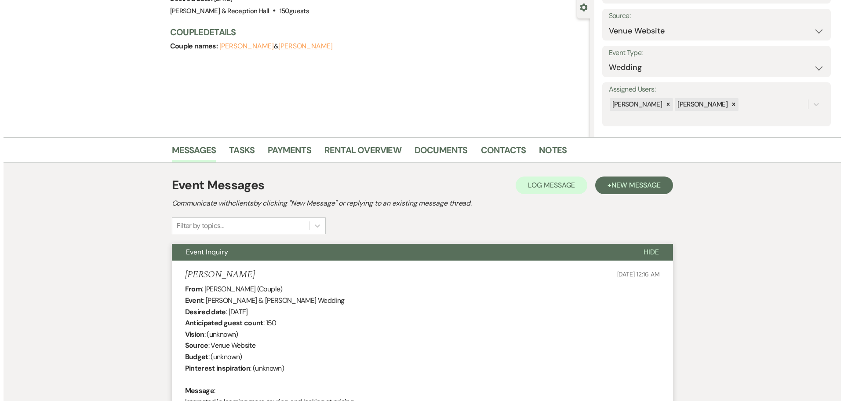
scroll to position [0, 0]
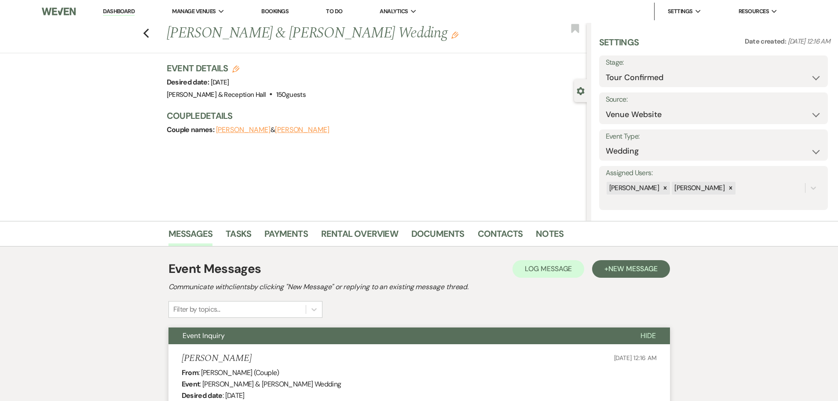
click at [125, 15] on link "Dashboard" at bounding box center [119, 11] width 32 height 8
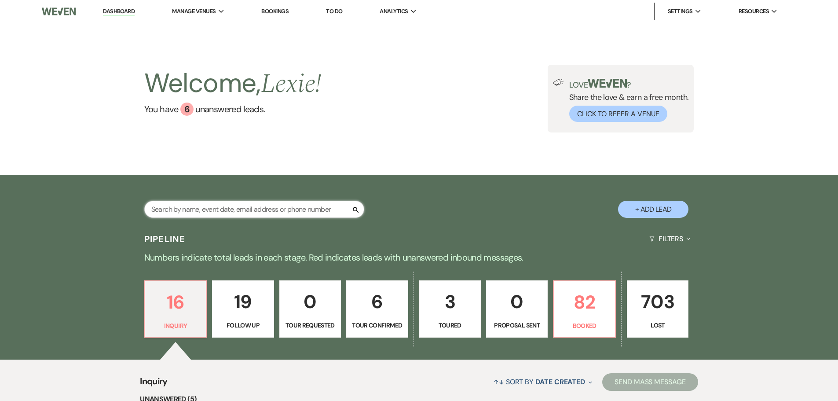
click at [251, 212] on input "text" at bounding box center [254, 208] width 220 height 17
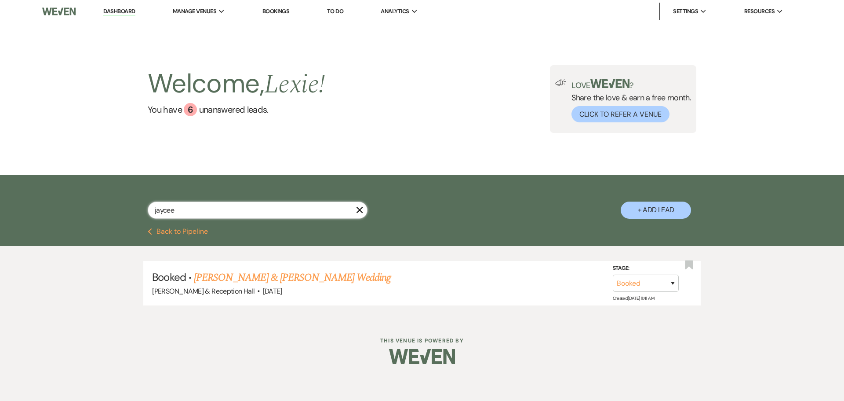
type input "jaycee"
drag, startPoint x: 196, startPoint y: 210, endPoint x: 105, endPoint y: 208, distance: 91.0
click at [105, 208] on div "jaycee X + Add Lead" at bounding box center [422, 201] width 844 height 53
click at [184, 229] on button "Previous Back to Pipeline" at bounding box center [178, 231] width 60 height 7
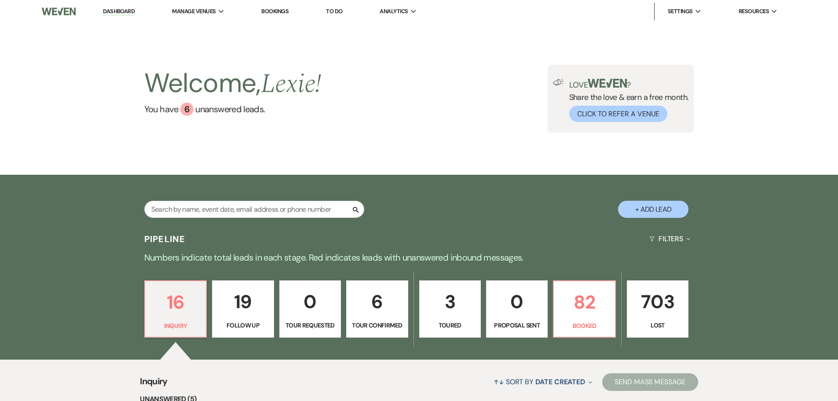
drag, startPoint x: 645, startPoint y: 207, endPoint x: 641, endPoint y: 211, distance: 5.3
click at [645, 207] on button "+ Add Lead" at bounding box center [653, 208] width 70 height 17
select select "813"
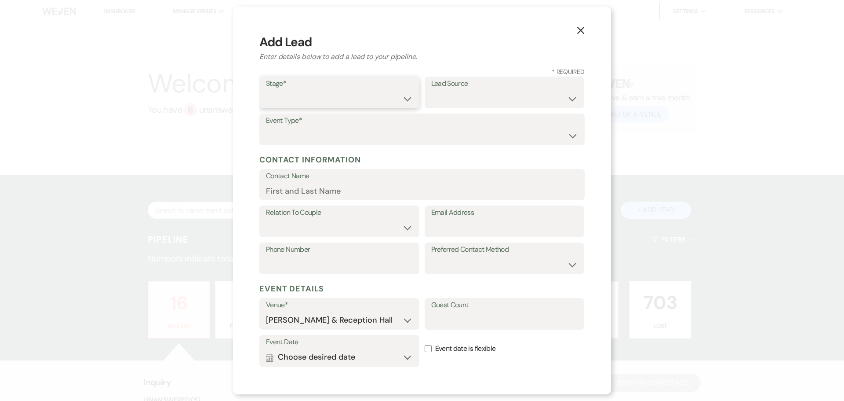
click at [310, 102] on select "Inquiry Follow Up Tour Requested Tour Confirmed Toured Proposal Sent Booked Lost" at bounding box center [339, 98] width 147 height 17
select select "1"
click at [266, 90] on select "Inquiry Follow Up Tour Requested Tour Confirmed Toured Proposal Sent Booked Lost" at bounding box center [339, 98] width 147 height 17
click at [442, 93] on select "Weven Venue Website Instagram Facebook Pinterest Google The Knot Wedding Wire H…" at bounding box center [504, 98] width 147 height 17
select select "22"
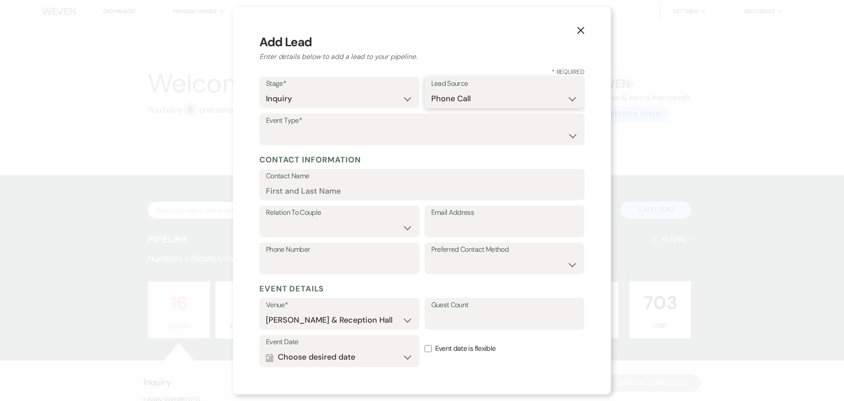
click at [431, 90] on select "Weven Venue Website Instagram Facebook Pinterest Google The Knot Wedding Wire H…" at bounding box center [504, 98] width 147 height 17
click at [332, 130] on select "Wedding Anniversary Party Baby Shower Bachelorette / Bachelor Party Birthday Pa…" at bounding box center [422, 135] width 312 height 17
select select "1"
click at [266, 127] on select "Wedding Anniversary Party Baby Shower Bachelorette / Bachelor Party Birthday Pa…" at bounding box center [422, 135] width 312 height 17
click at [325, 190] on input "Contact Name" at bounding box center [422, 190] width 312 height 17
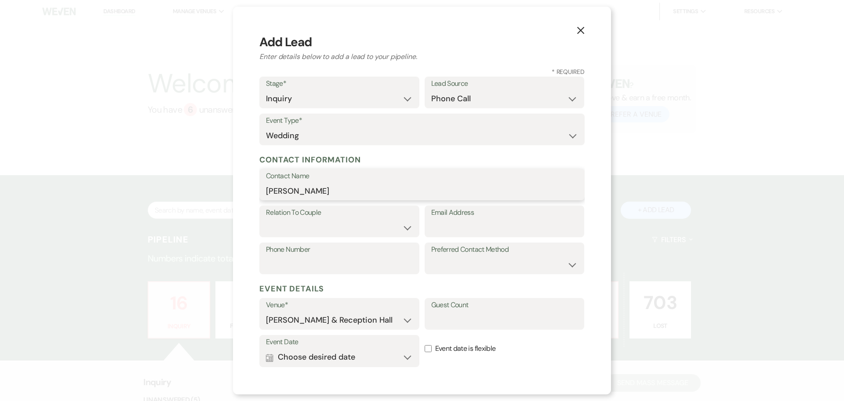
type input "[PERSON_NAME]"
click at [295, 222] on select "Couple Planner Parent of Couple Family Member Friend Other" at bounding box center [339, 227] width 147 height 17
select select "1"
click at [266, 219] on select "Couple Planner Parent of Couple Family Member Friend Other" at bounding box center [339, 227] width 147 height 17
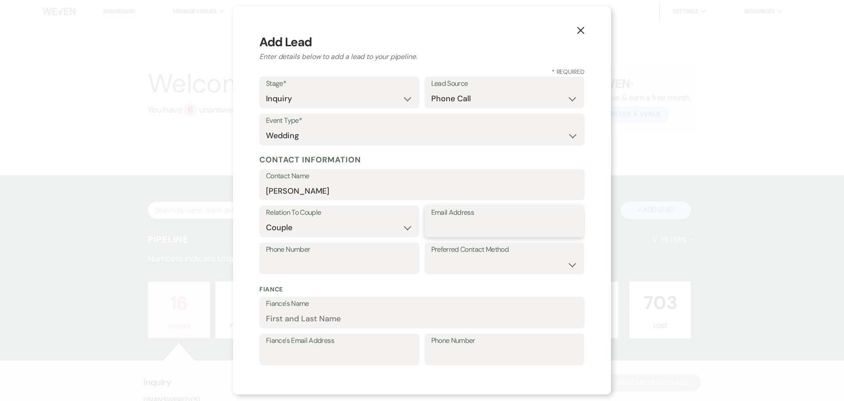
click at [481, 229] on input "Email Address" at bounding box center [504, 227] width 147 height 17
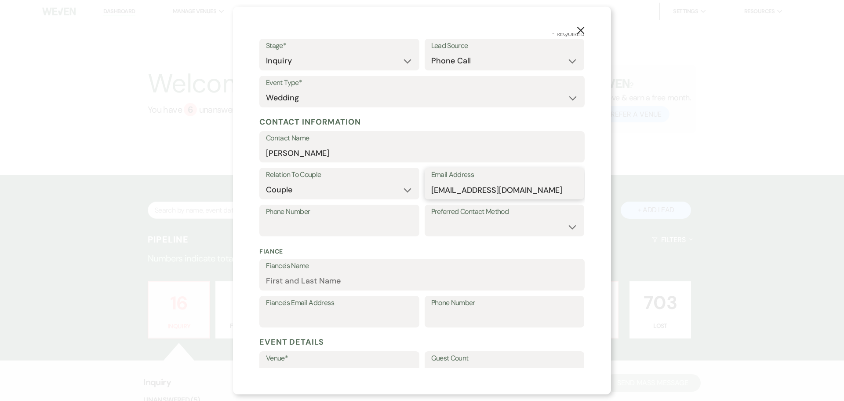
scroll to position [176, 0]
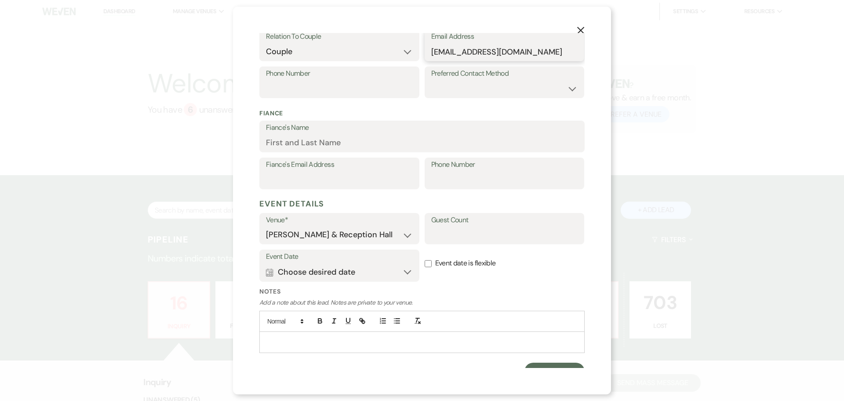
type input "[EMAIL_ADDRESS][DOMAIN_NAME]"
click at [353, 272] on button "Calendar Choose desired date Expand" at bounding box center [339, 272] width 147 height 18
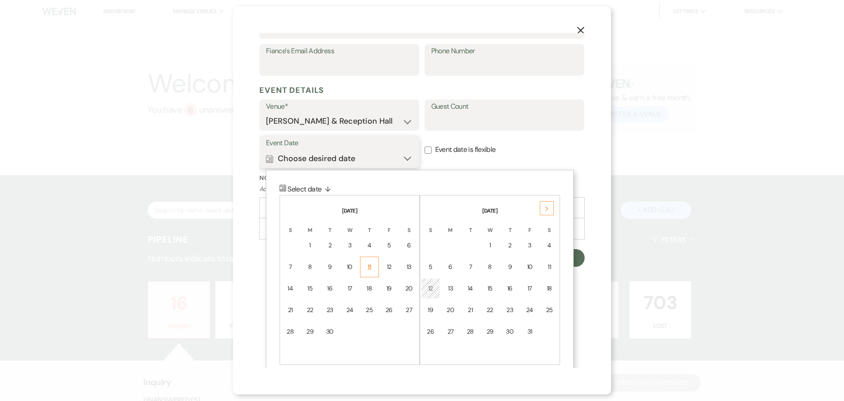
scroll to position [300, 0]
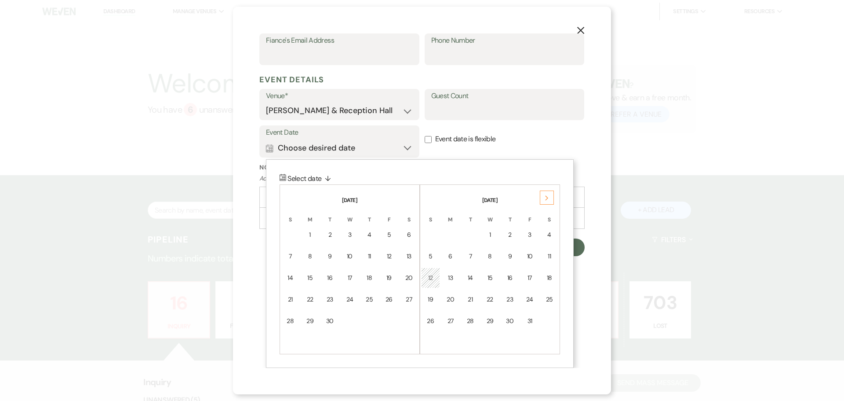
click at [549, 198] on div "Next" at bounding box center [547, 197] width 14 height 14
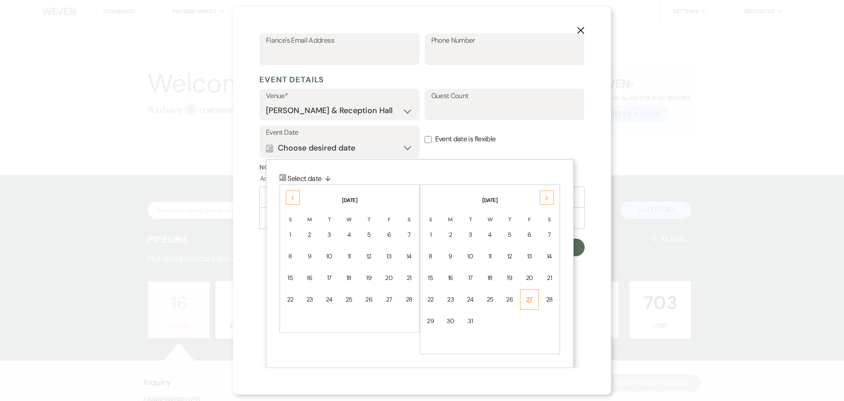
click at [527, 300] on div "27" at bounding box center [530, 299] width 8 height 9
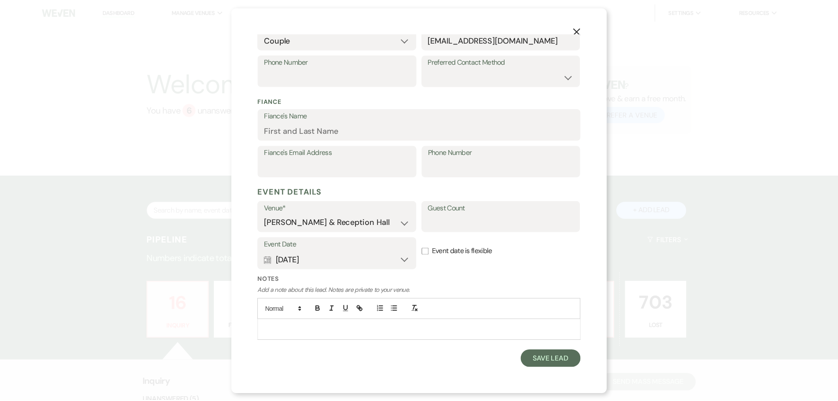
scroll to position [188, 0]
click at [542, 360] on button "Save Lead" at bounding box center [555, 359] width 60 height 18
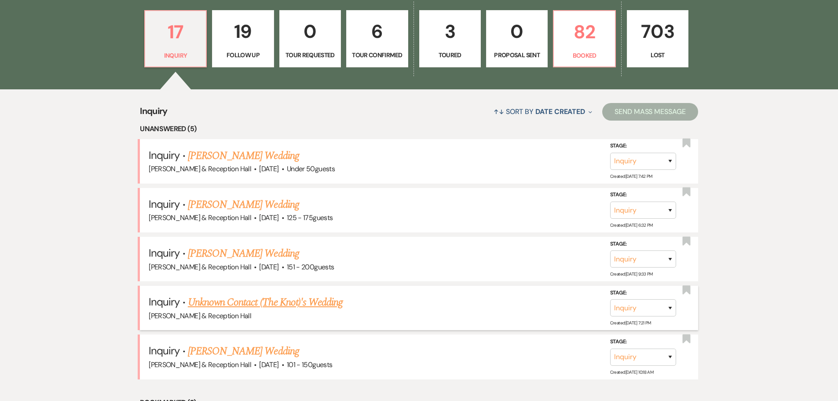
scroll to position [396, 0]
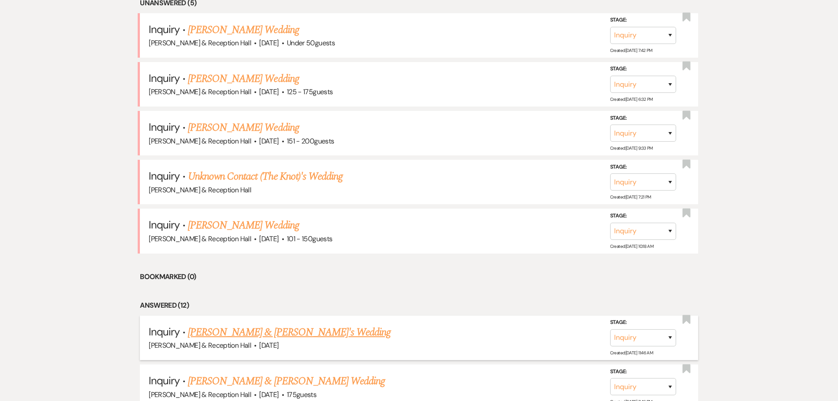
click at [259, 330] on link "[PERSON_NAME] & [PERSON_NAME]'s Wedding" at bounding box center [289, 332] width 203 height 16
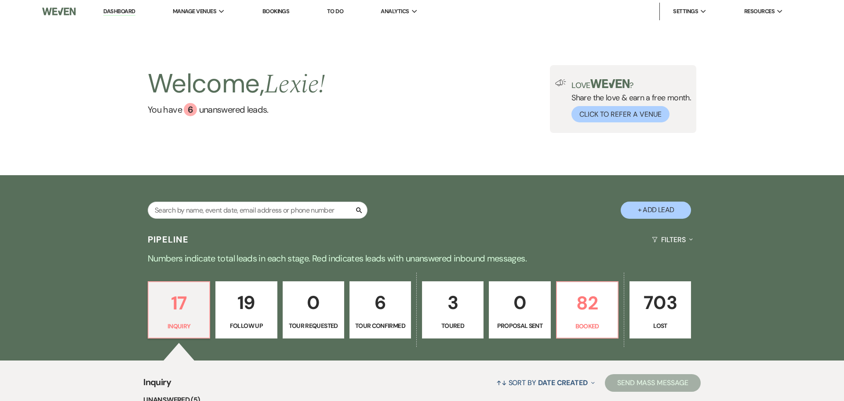
select select "22"
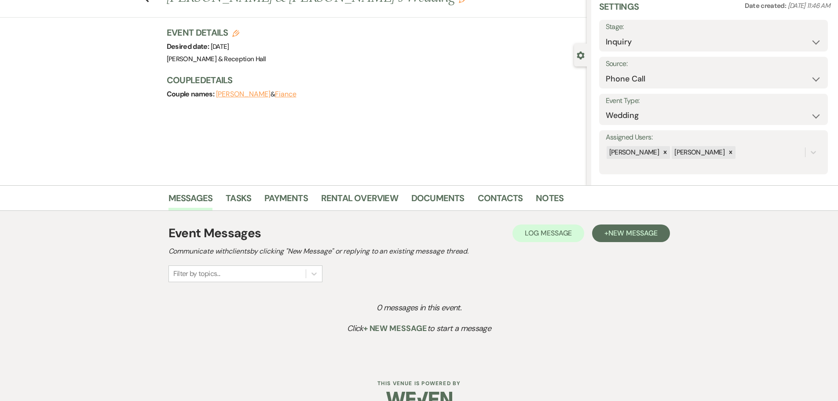
scroll to position [55, 0]
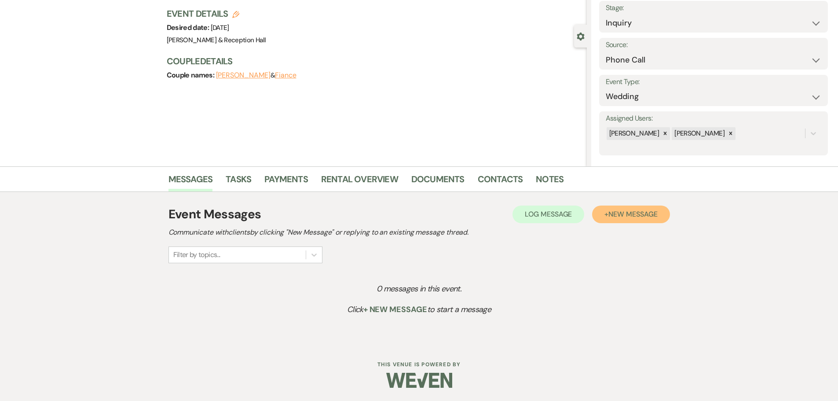
click at [648, 221] on button "+ New Message" at bounding box center [630, 214] width 77 height 18
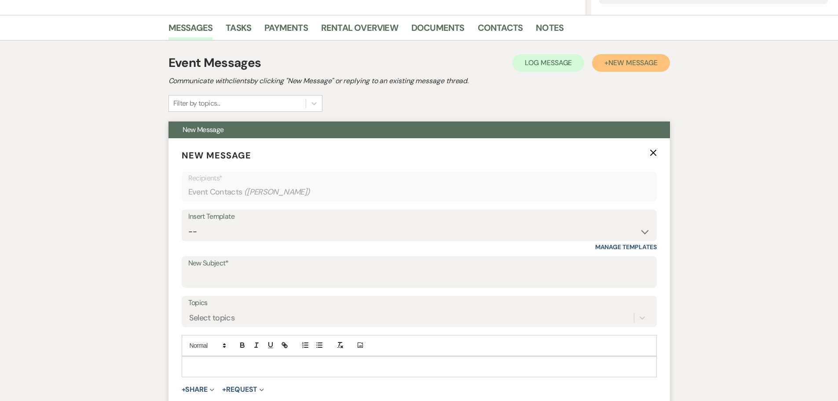
scroll to position [274, 0]
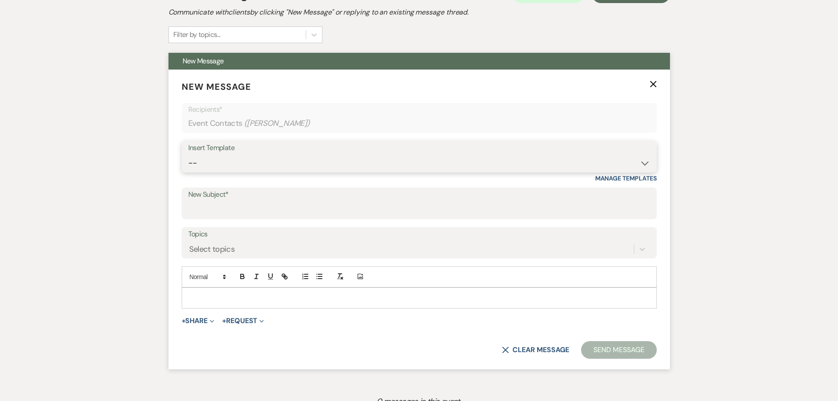
click at [225, 155] on select "-- Weven Planning Portal Introduction (Booked Events) Initial Inquiry Response …" at bounding box center [419, 162] width 462 height 17
select select "4521"
click at [188, 154] on select "-- Weven Planning Portal Introduction (Booked Events) Initial Inquiry Response …" at bounding box center [419, 162] width 462 height 17
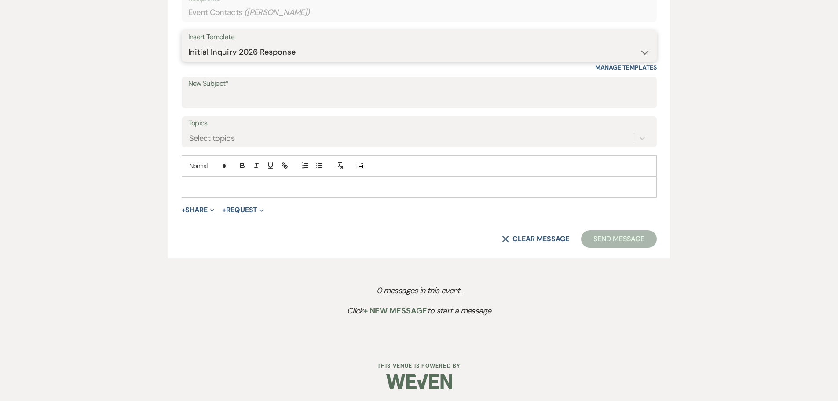
scroll to position [386, 0]
type input "[PERSON_NAME] & Reception Hall"
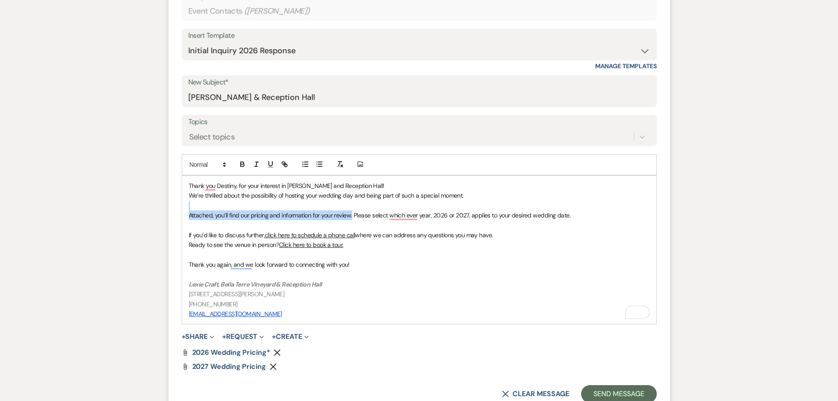
click at [352, 214] on span "Attached, you’ll find our pricing and information for your review. Please selec…" at bounding box center [380, 215] width 382 height 8
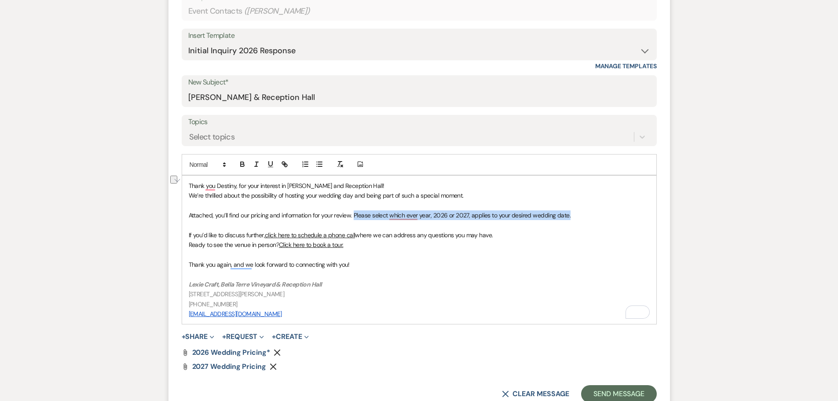
drag, startPoint x: 353, startPoint y: 214, endPoint x: 574, endPoint y: 219, distance: 220.3
click at [574, 219] on p "Attached, you’ll find our pricing and information for your review. Please selec…" at bounding box center [419, 215] width 461 height 10
click at [273, 367] on use "button" at bounding box center [273, 366] width 7 height 7
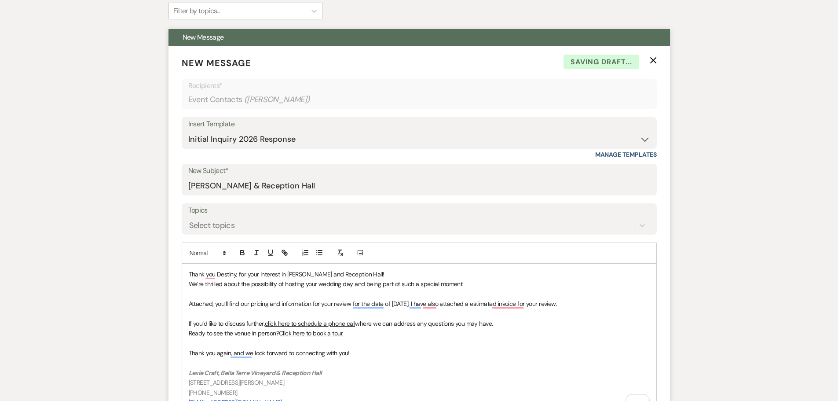
scroll to position [211, 0]
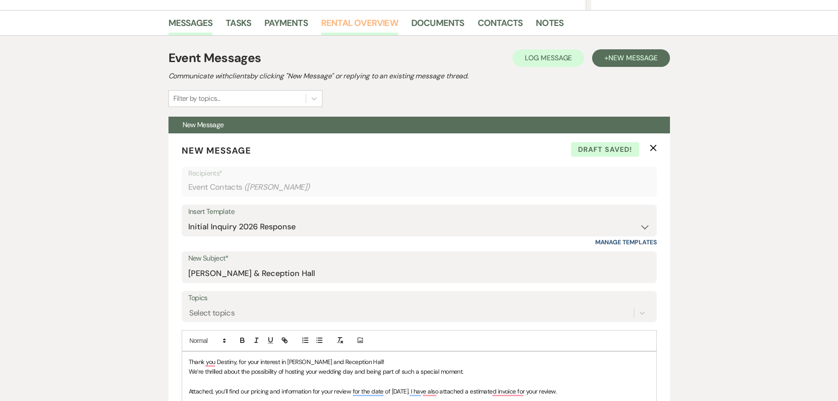
click at [369, 27] on link "Rental Overview" at bounding box center [359, 25] width 77 height 19
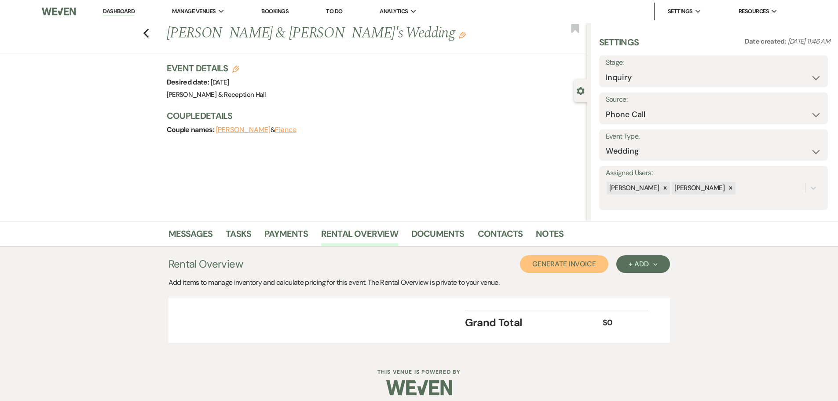
click at [591, 266] on button "Generate Invoice" at bounding box center [564, 264] width 88 height 18
click at [602, 263] on button "Cancel" at bounding box center [594, 264] width 53 height 18
click at [632, 266] on div "+ Add Next" at bounding box center [642, 263] width 29 height 7
click at [633, 298] on button "Category" at bounding box center [639, 298] width 46 height 14
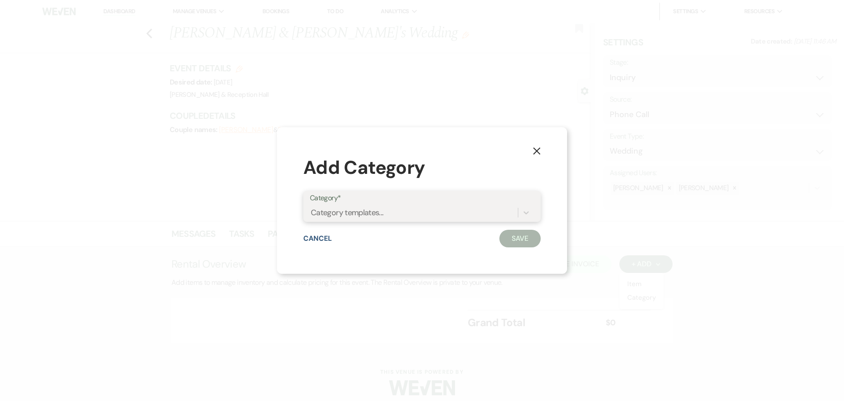
click at [365, 218] on div "Category templates..." at bounding box center [347, 213] width 73 height 12
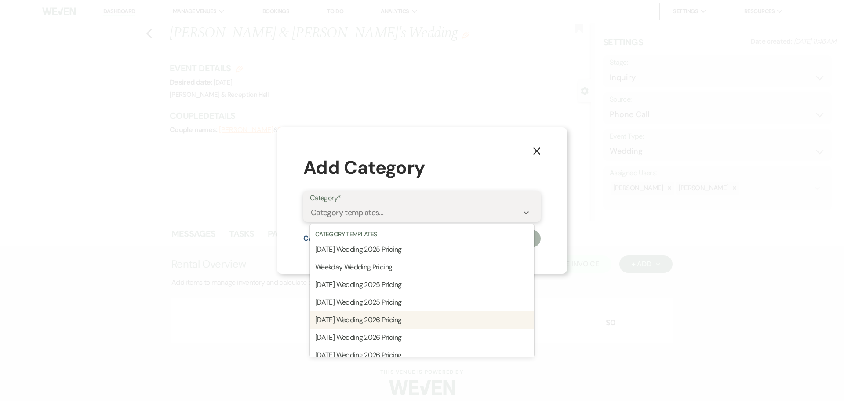
click at [383, 323] on div "[DATE] Wedding 2026 Pricing" at bounding box center [422, 320] width 224 height 18
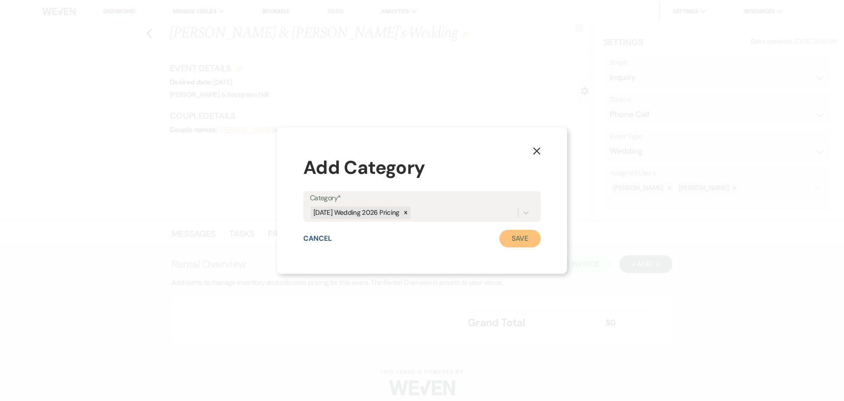
click at [515, 238] on button "Save" at bounding box center [519, 239] width 41 height 18
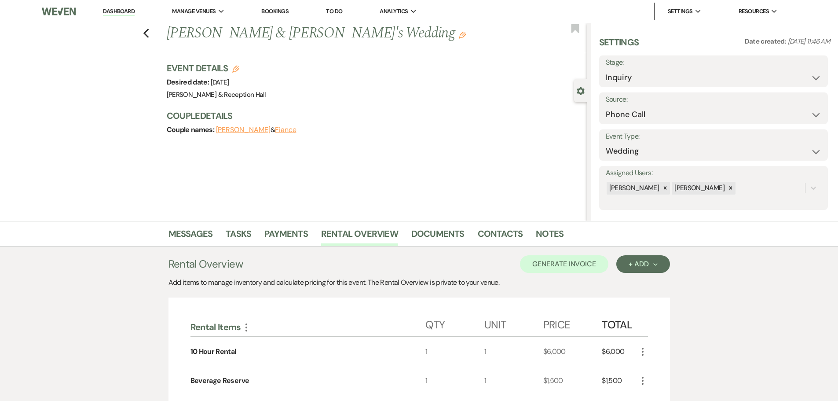
click at [641, 353] on icon "More" at bounding box center [642, 351] width 11 height 11
click at [655, 365] on button "Pencil Edit" at bounding box center [660, 368] width 46 height 14
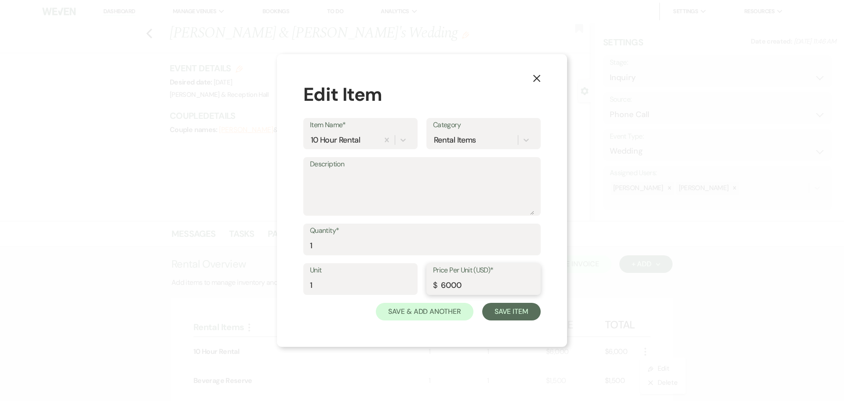
click at [451, 281] on input "6000" at bounding box center [483, 285] width 101 height 17
type input "6500"
click at [507, 317] on button "Save Item" at bounding box center [511, 311] width 58 height 18
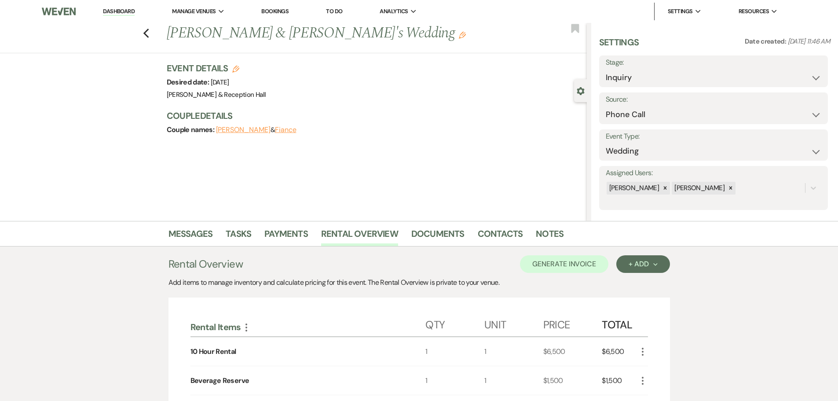
click at [641, 382] on icon "More" at bounding box center [642, 380] width 11 height 11
click at [647, 398] on icon "Pencil" at bounding box center [649, 397] width 5 height 7
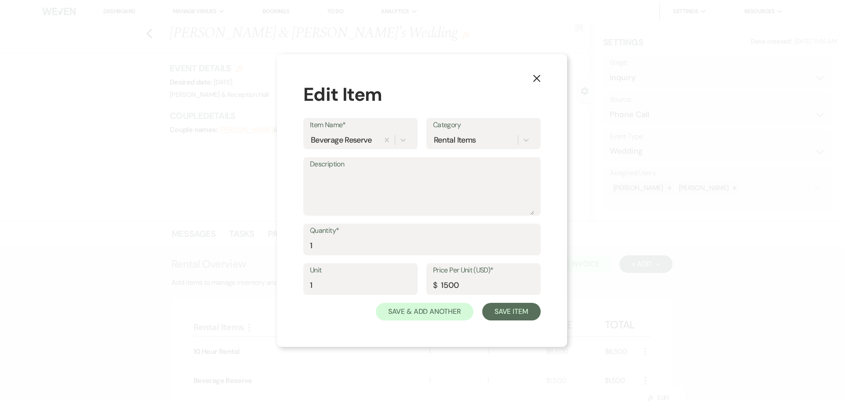
drag, startPoint x: 482, startPoint y: 295, endPoint x: 432, endPoint y: 295, distance: 50.1
click at [432, 295] on div "Unit 1 Price Per Unit (USD)* $ 1500" at bounding box center [421, 283] width 237 height 40
drag, startPoint x: 460, startPoint y: 285, endPoint x: 417, endPoint y: 284, distance: 43.1
click at [417, 284] on div "Unit 1 Price Per Unit (USD)* $ 1500" at bounding box center [421, 283] width 237 height 40
type input "2500"
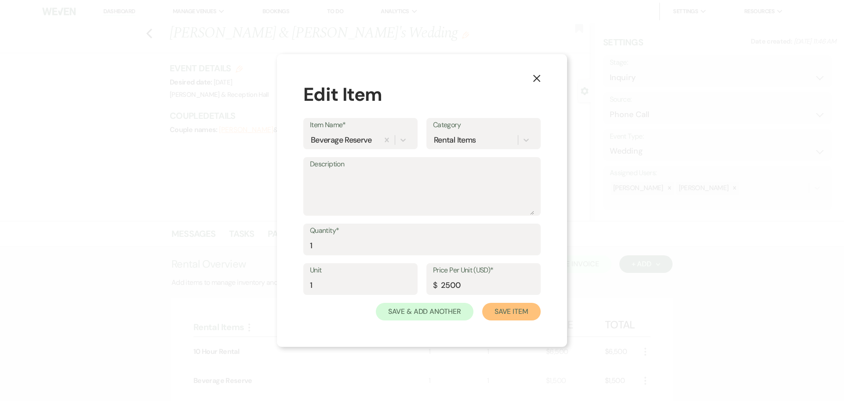
click at [514, 316] on button "Save Item" at bounding box center [511, 311] width 58 height 18
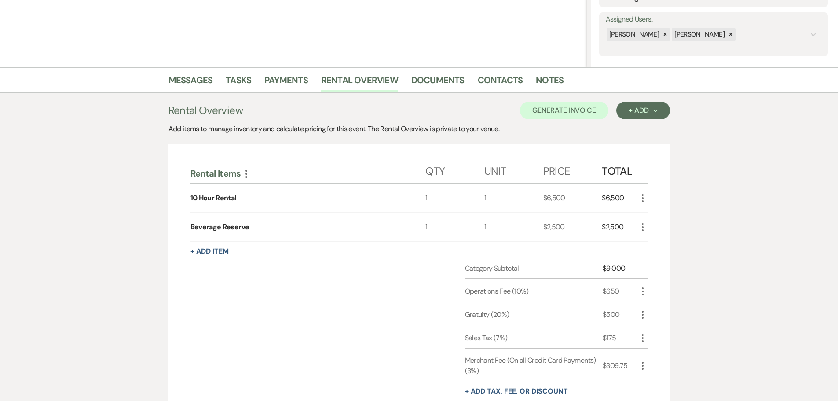
scroll to position [220, 0]
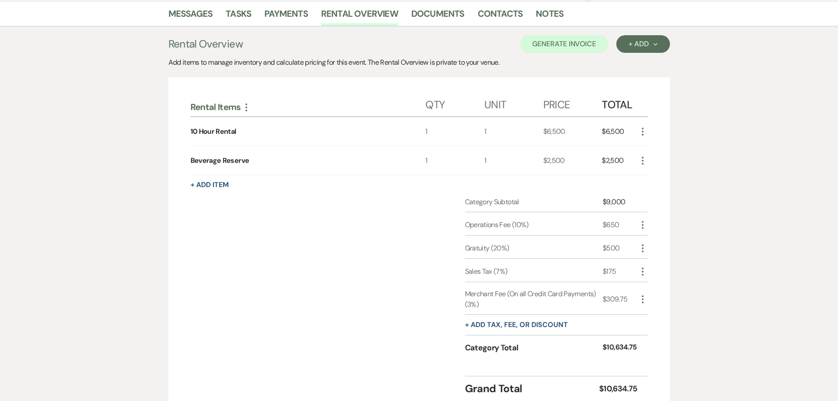
click at [644, 224] on icon "More" at bounding box center [642, 224] width 11 height 11
click at [652, 239] on button "Pencil Edit" at bounding box center [660, 242] width 46 height 14
select select "false"
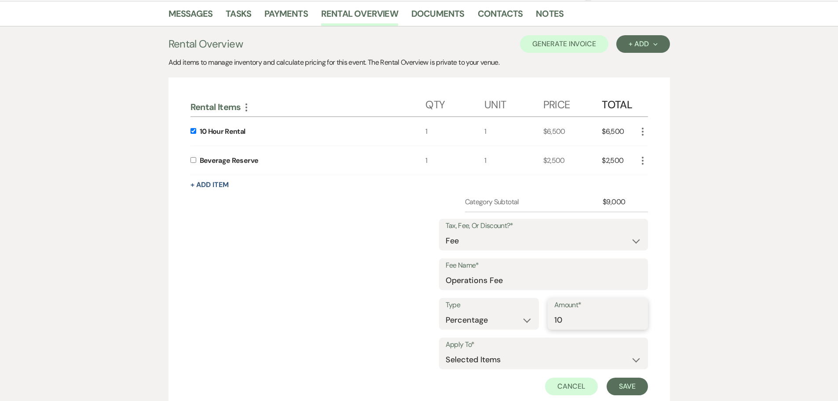
drag, startPoint x: 568, startPoint y: 317, endPoint x: 548, endPoint y: 320, distance: 20.4
click at [548, 320] on div "Amount* 10" at bounding box center [597, 314] width 100 height 32
type input "15"
click at [642, 386] on button "Save" at bounding box center [626, 386] width 41 height 18
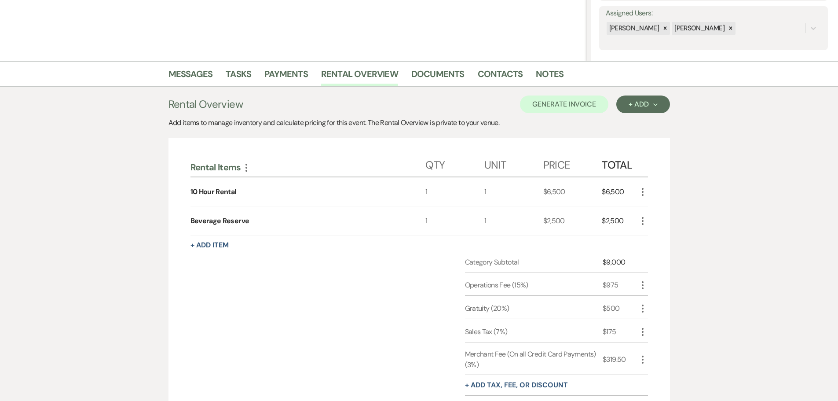
scroll to position [117, 0]
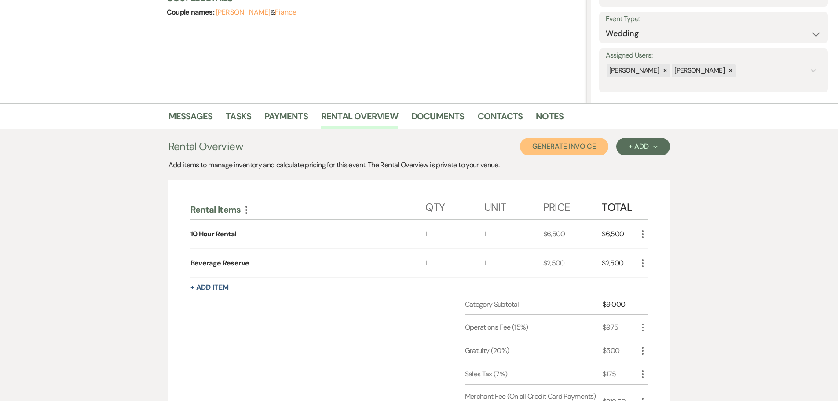
click at [581, 148] on button "Generate Invoice" at bounding box center [564, 147] width 88 height 18
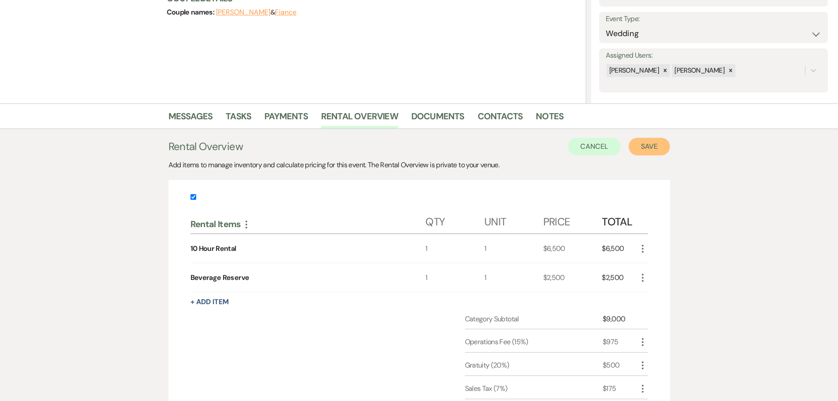
click at [652, 152] on button "Save" at bounding box center [648, 147] width 41 height 18
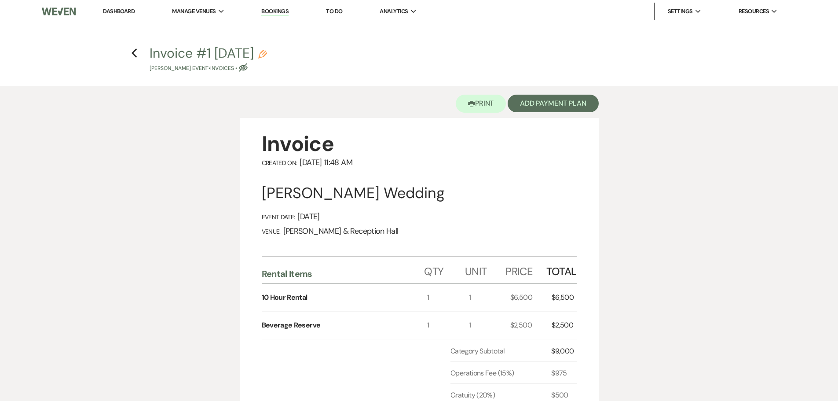
click at [267, 55] on icon "Pencil" at bounding box center [262, 54] width 9 height 9
select select "22"
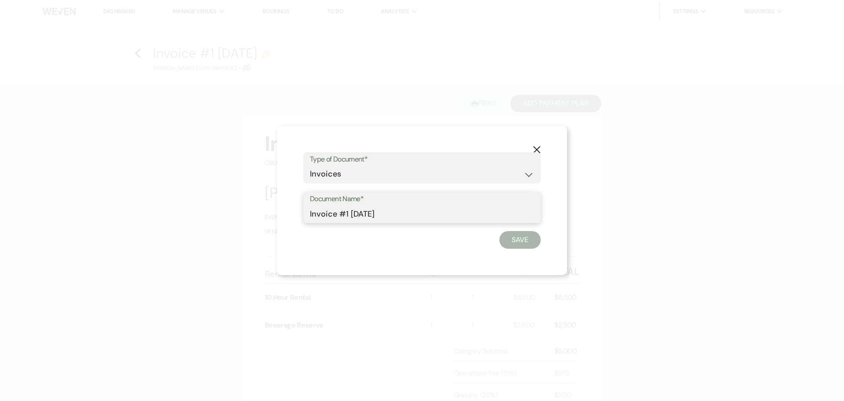
drag, startPoint x: 404, startPoint y: 206, endPoint x: 284, endPoint y: 223, distance: 120.9
click at [284, 223] on div "X Type of Document* Special Event Insurance Vendor Certificate of Insurance Con…" at bounding box center [422, 200] width 290 height 149
type input "e"
type input "Estimated Invoice"
click button "Save" at bounding box center [519, 240] width 41 height 18
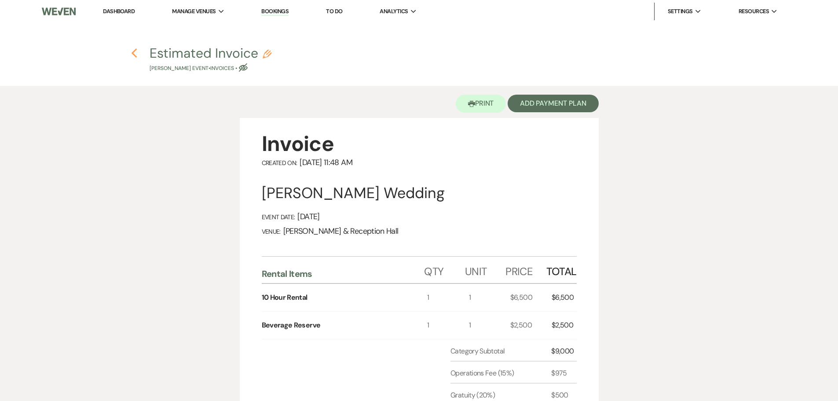
click at [135, 49] on icon "Previous" at bounding box center [134, 53] width 7 height 11
select select "22"
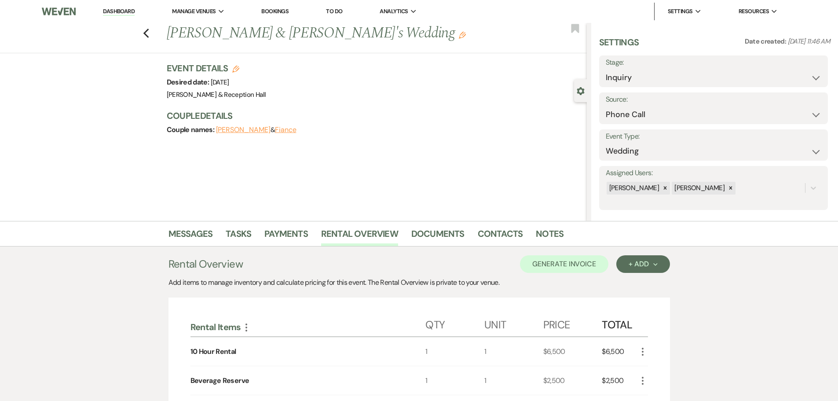
scroll to position [117, 0]
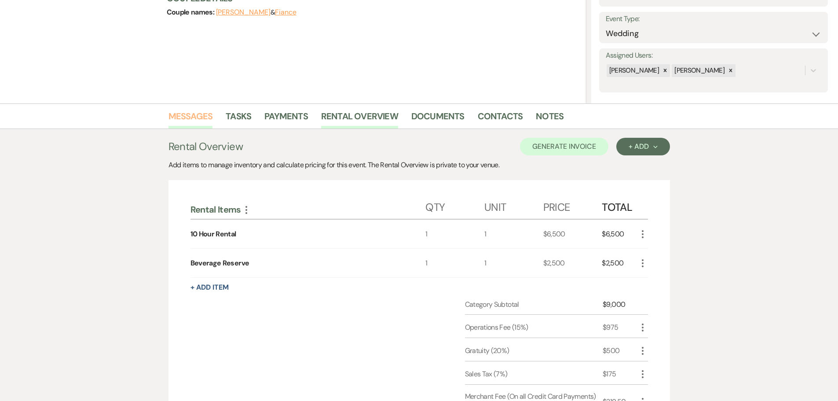
click at [209, 109] on link "Messages" at bounding box center [190, 118] width 44 height 19
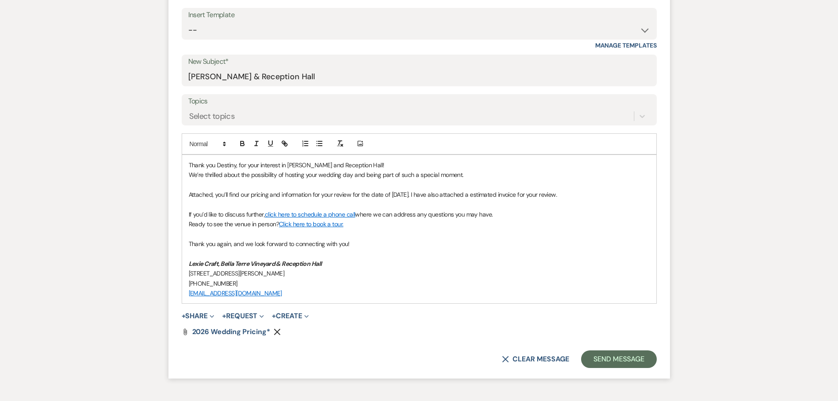
scroll to position [425, 0]
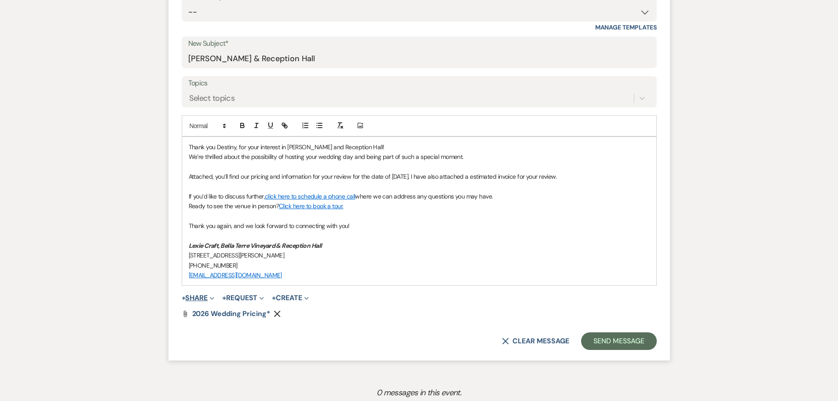
click at [205, 300] on button "+ Share Expand" at bounding box center [198, 297] width 33 height 7
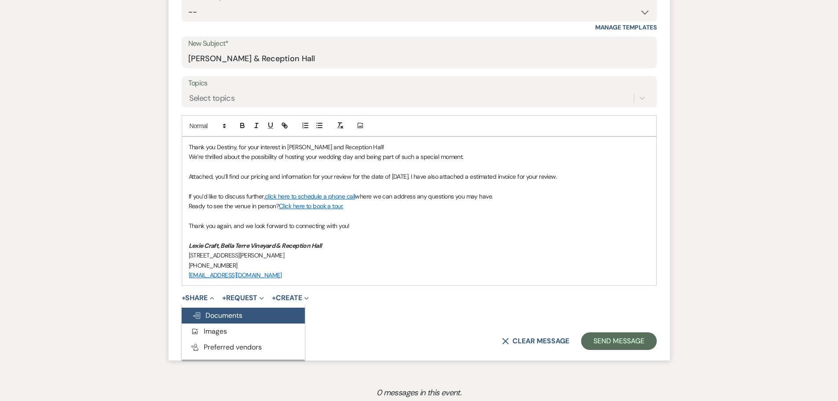
click at [251, 308] on button "Doc Upload Documents" at bounding box center [243, 315] width 123 height 16
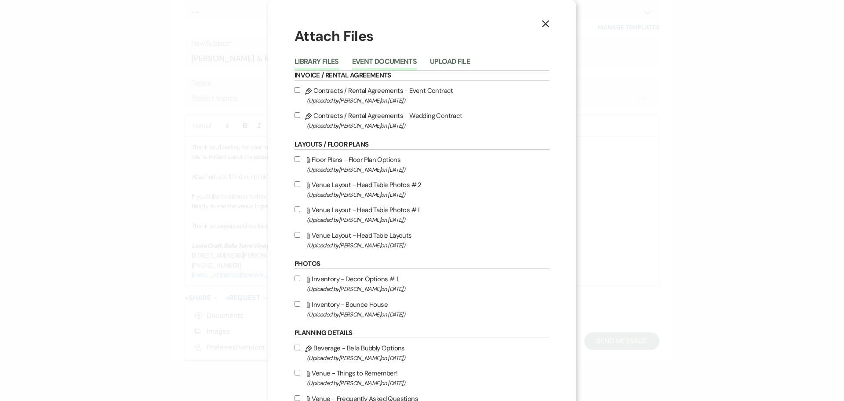
click at [388, 60] on button "Event Documents" at bounding box center [384, 64] width 65 height 12
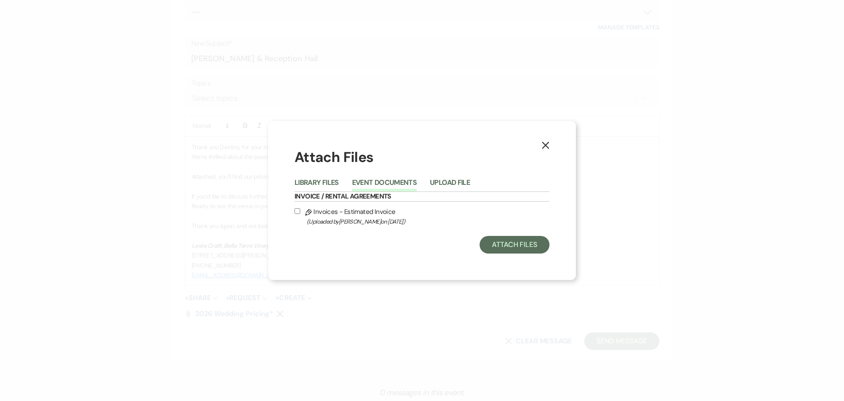
click at [298, 212] on input "Pencil Invoices - Estimated Invoice (Uploaded by [PERSON_NAME] on [DATE] )" at bounding box center [298, 211] width 6 height 6
checkbox input "true"
click at [537, 245] on button "Attach Files" at bounding box center [515, 245] width 70 height 18
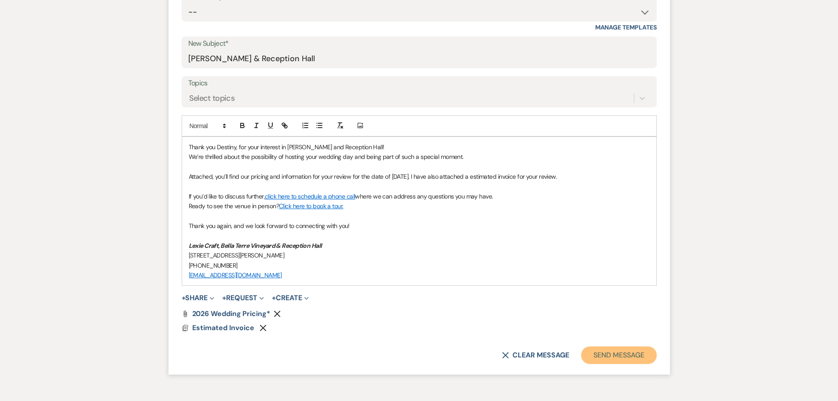
click at [606, 350] on button "Send Message" at bounding box center [618, 355] width 75 height 18
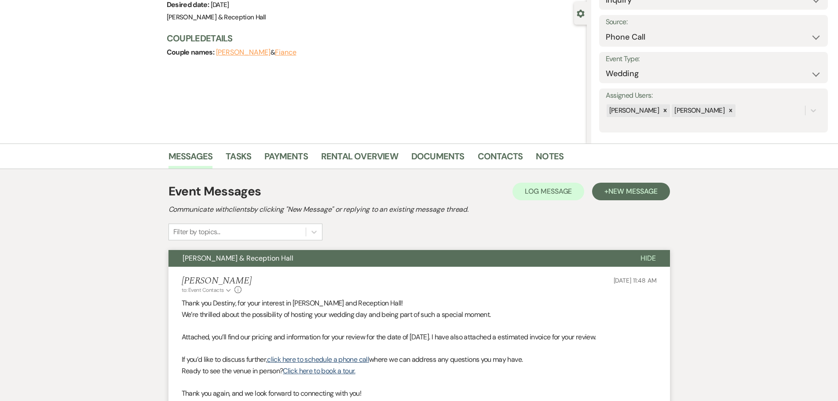
scroll to position [0, 0]
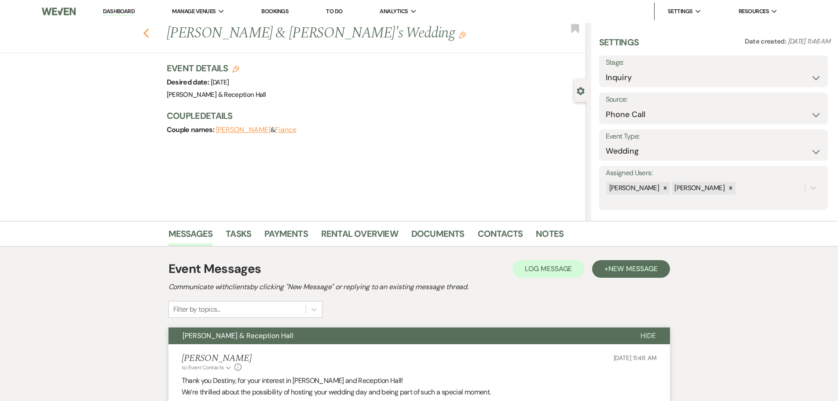
click at [149, 33] on icon "Previous" at bounding box center [146, 33] width 7 height 11
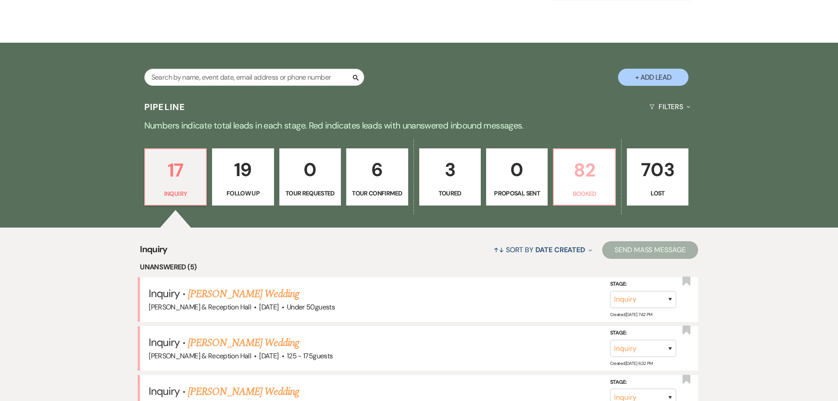
click at [589, 180] on p "82" at bounding box center [584, 169] width 50 height 29
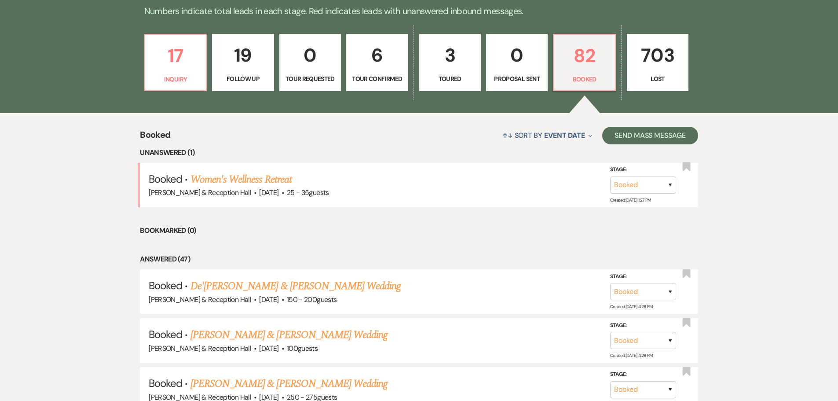
scroll to position [352, 0]
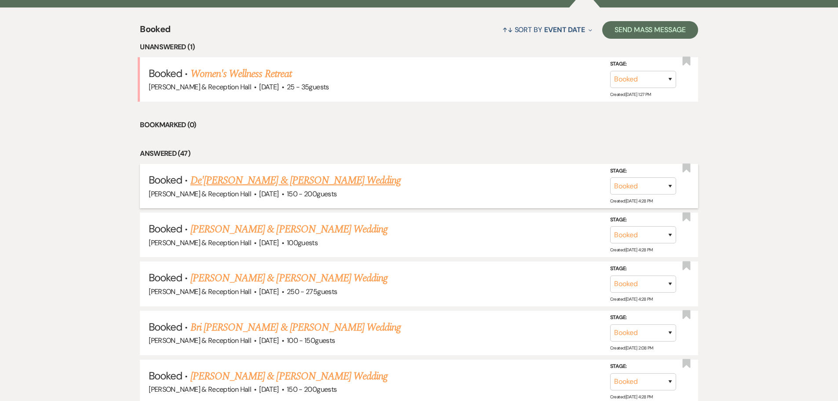
click at [292, 177] on link "De'[PERSON_NAME] & [PERSON_NAME] Wedding" at bounding box center [295, 180] width 211 height 16
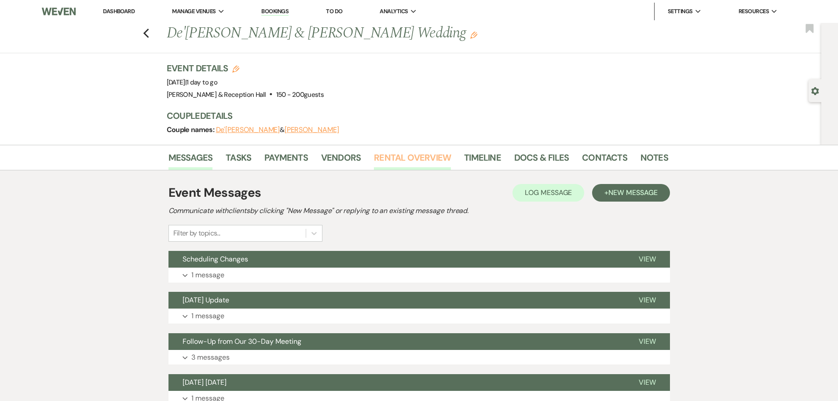
click at [384, 157] on link "Rental Overview" at bounding box center [412, 159] width 77 height 19
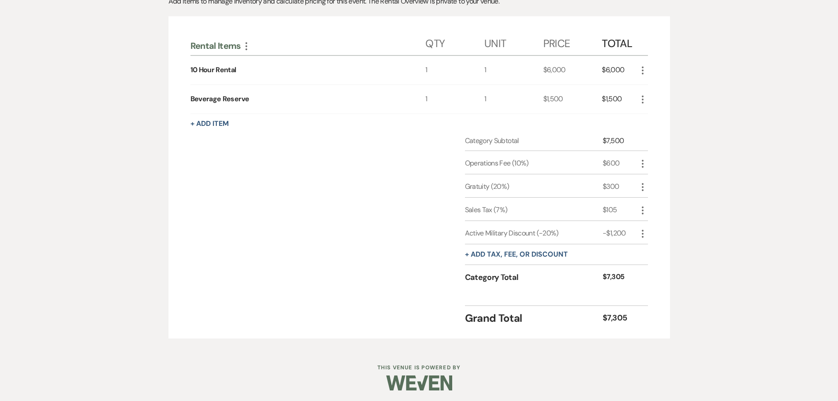
scroll to position [32, 0]
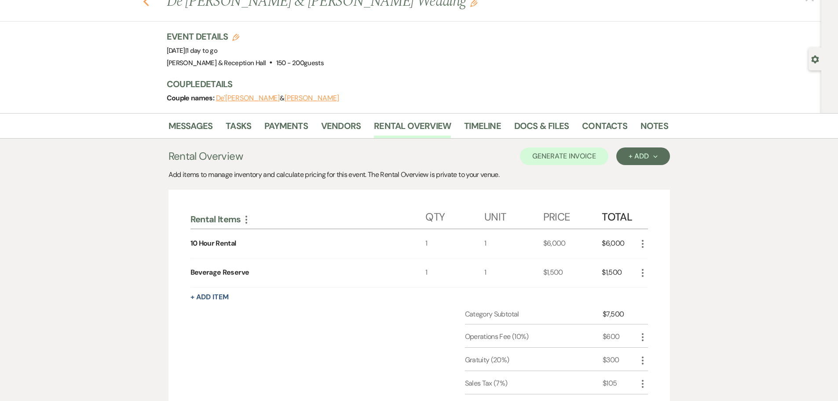
click at [149, 4] on icon "Previous" at bounding box center [146, 1] width 7 height 11
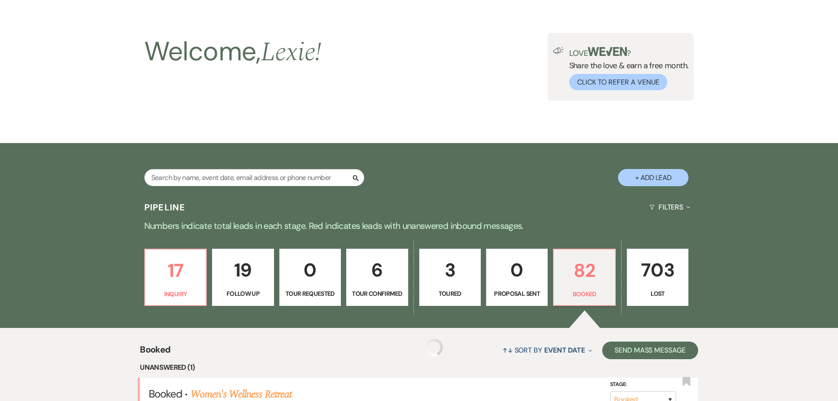
scroll to position [352, 0]
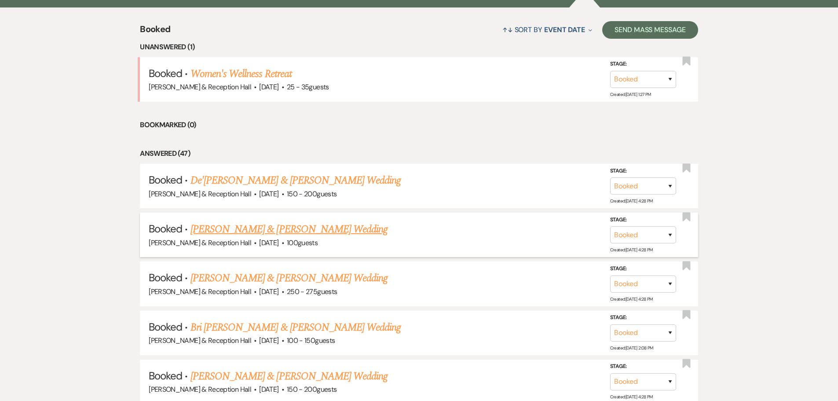
click at [306, 230] on link "[PERSON_NAME] & [PERSON_NAME] Wedding" at bounding box center [288, 229] width 197 height 16
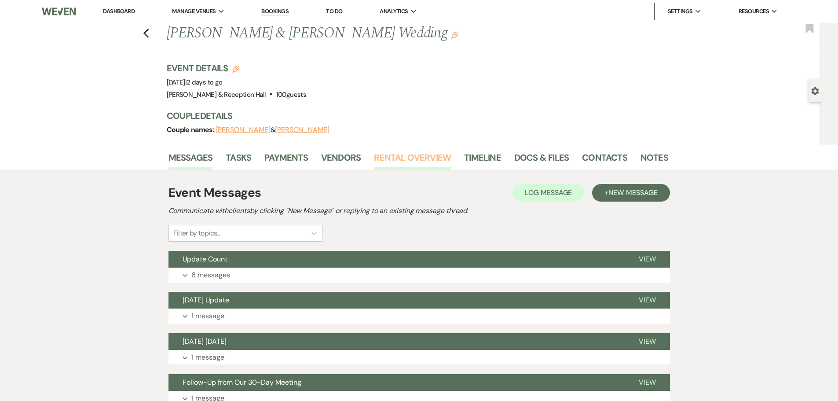
click at [394, 156] on link "Rental Overview" at bounding box center [412, 159] width 77 height 19
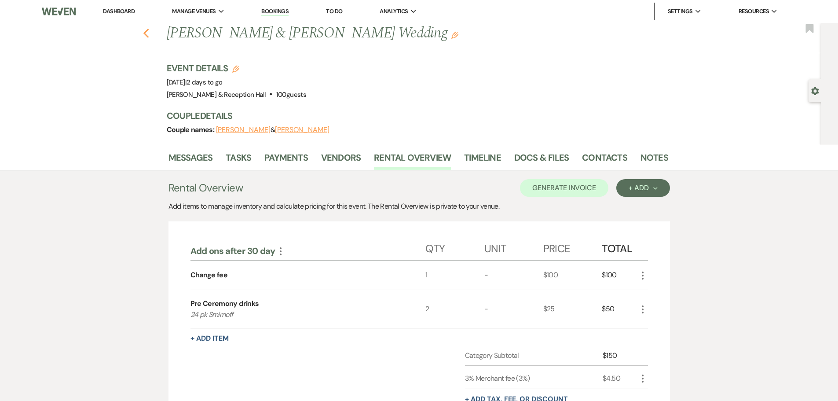
click at [146, 30] on icon "Previous" at bounding box center [146, 33] width 7 height 11
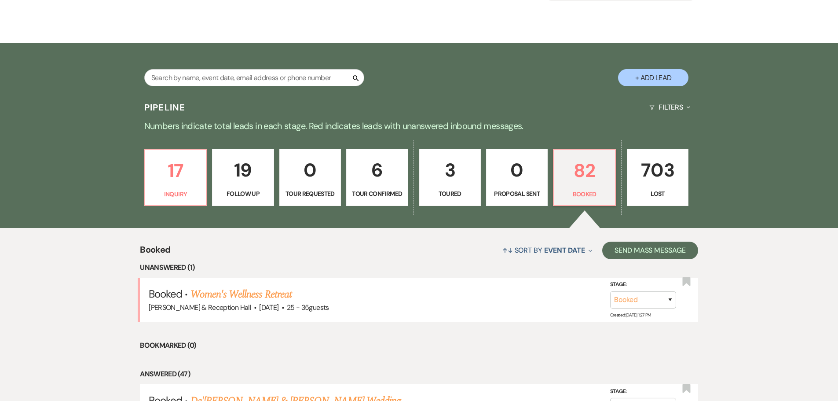
scroll to position [132, 0]
